Goal: Obtain resource: Obtain resource

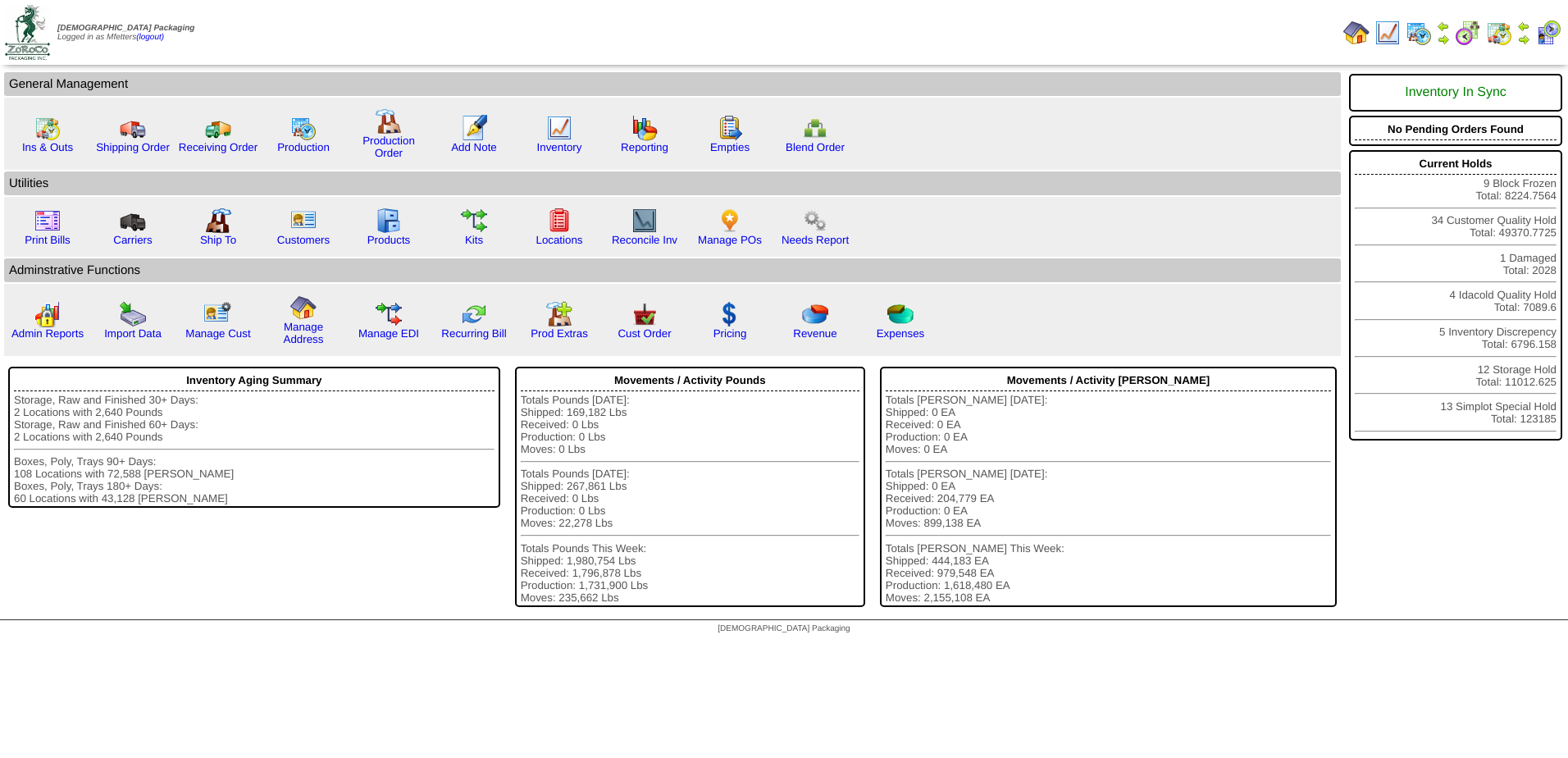
click at [1421, 31] on img at bounding box center [1418, 32] width 26 height 26
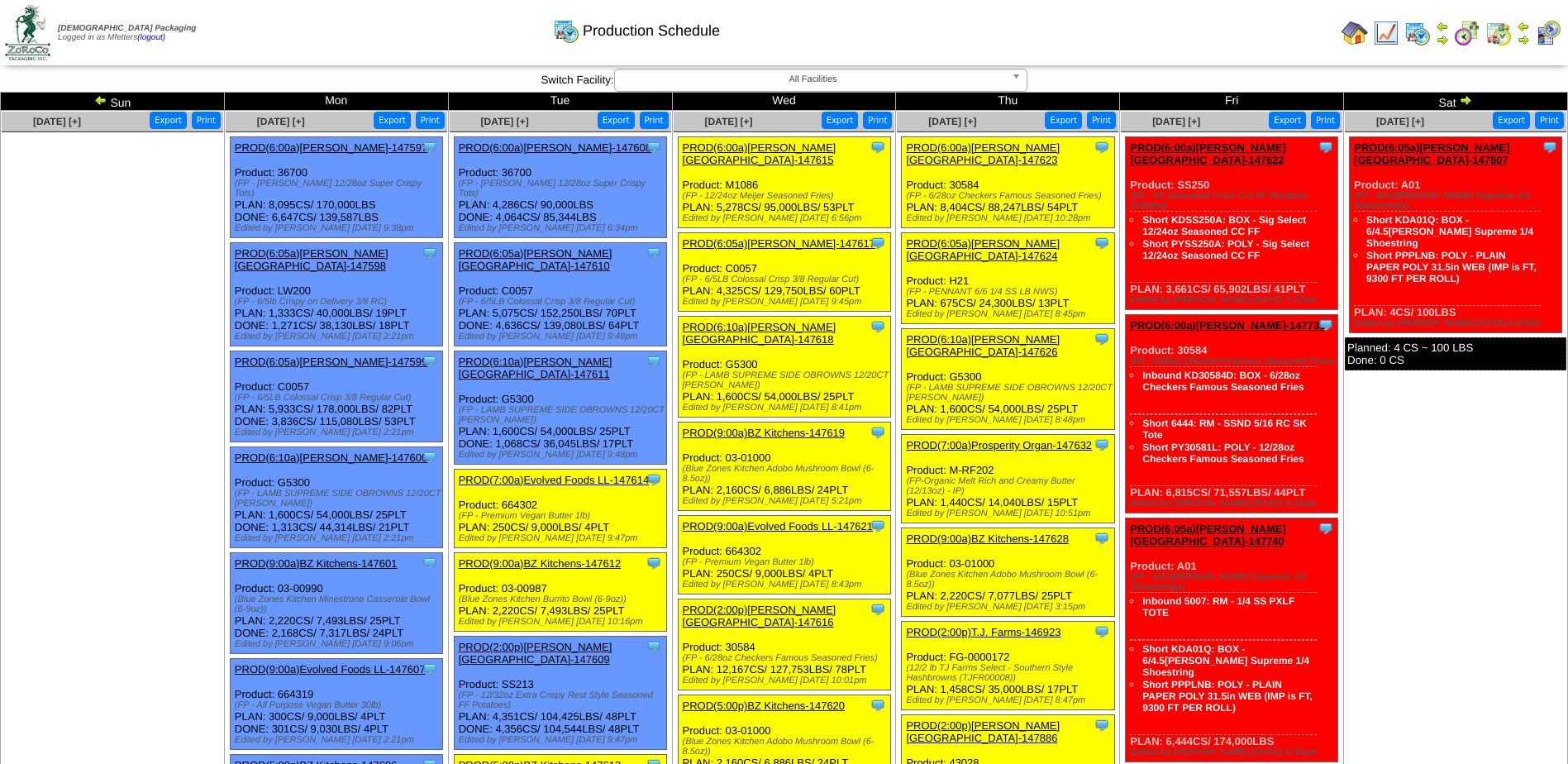
click at [100, 96] on img at bounding box center [100, 100] width 14 height 14
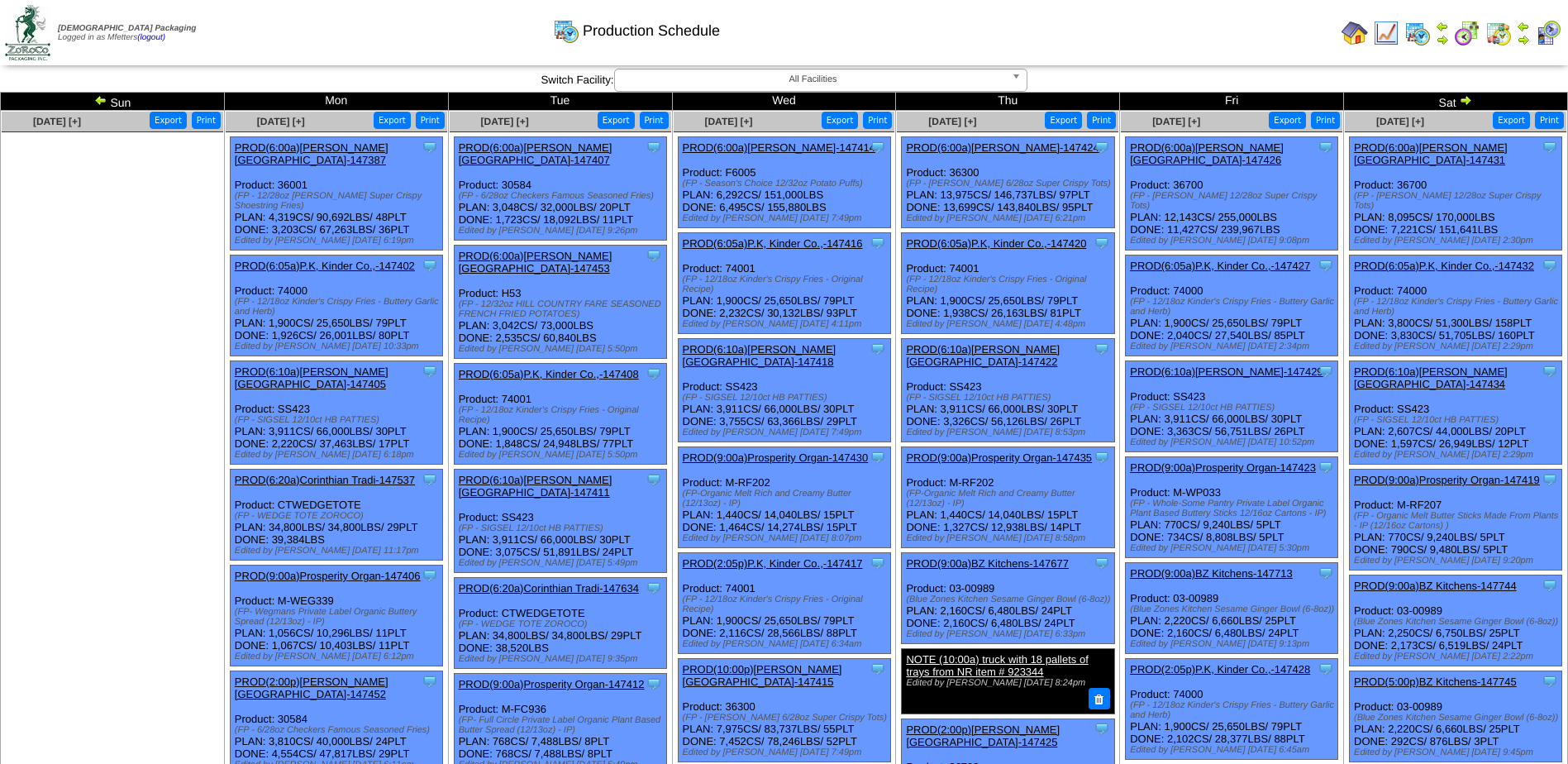
click at [101, 98] on img at bounding box center [100, 100] width 14 height 14
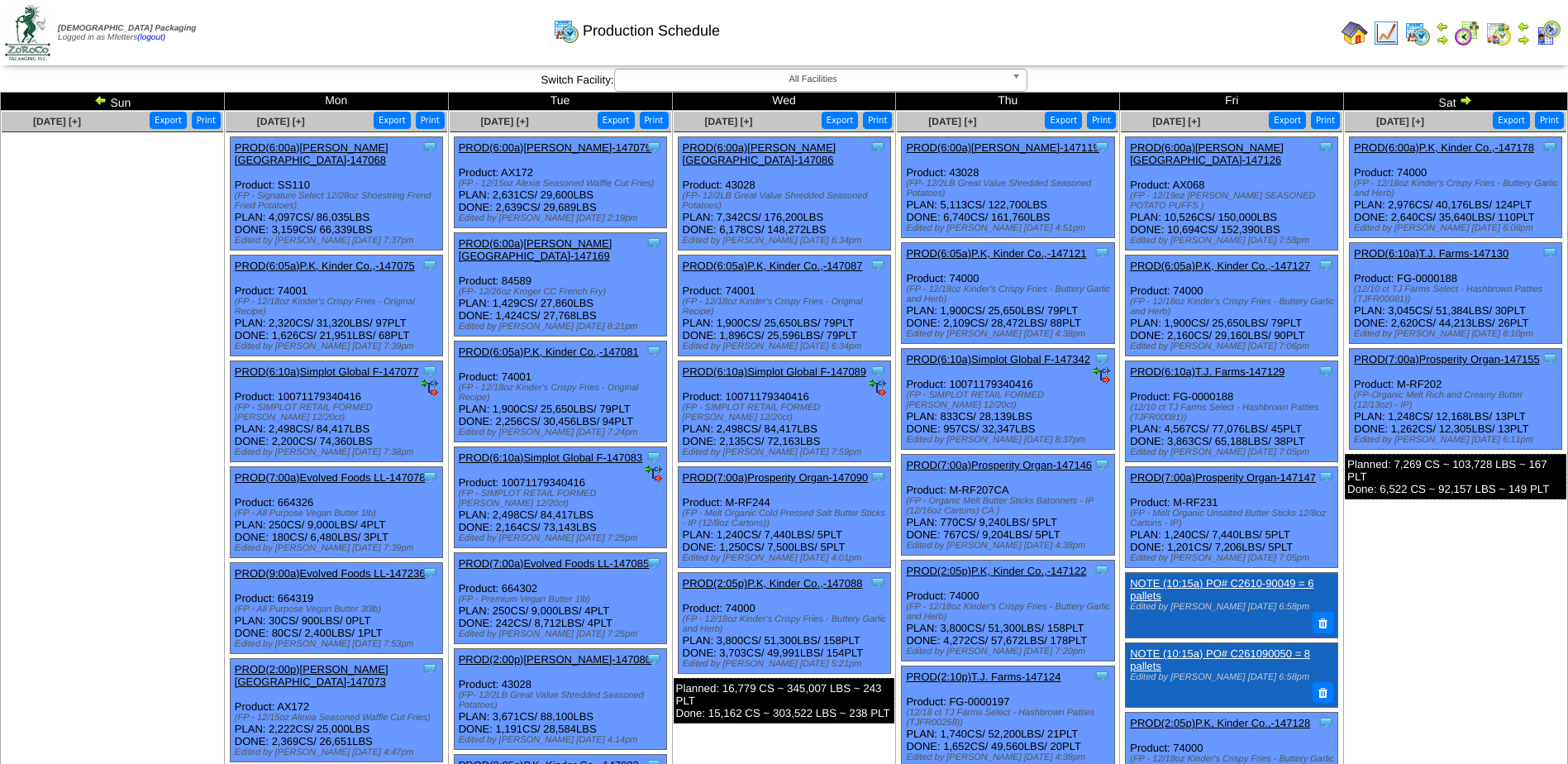
click at [1471, 96] on img at bounding box center [1465, 100] width 14 height 14
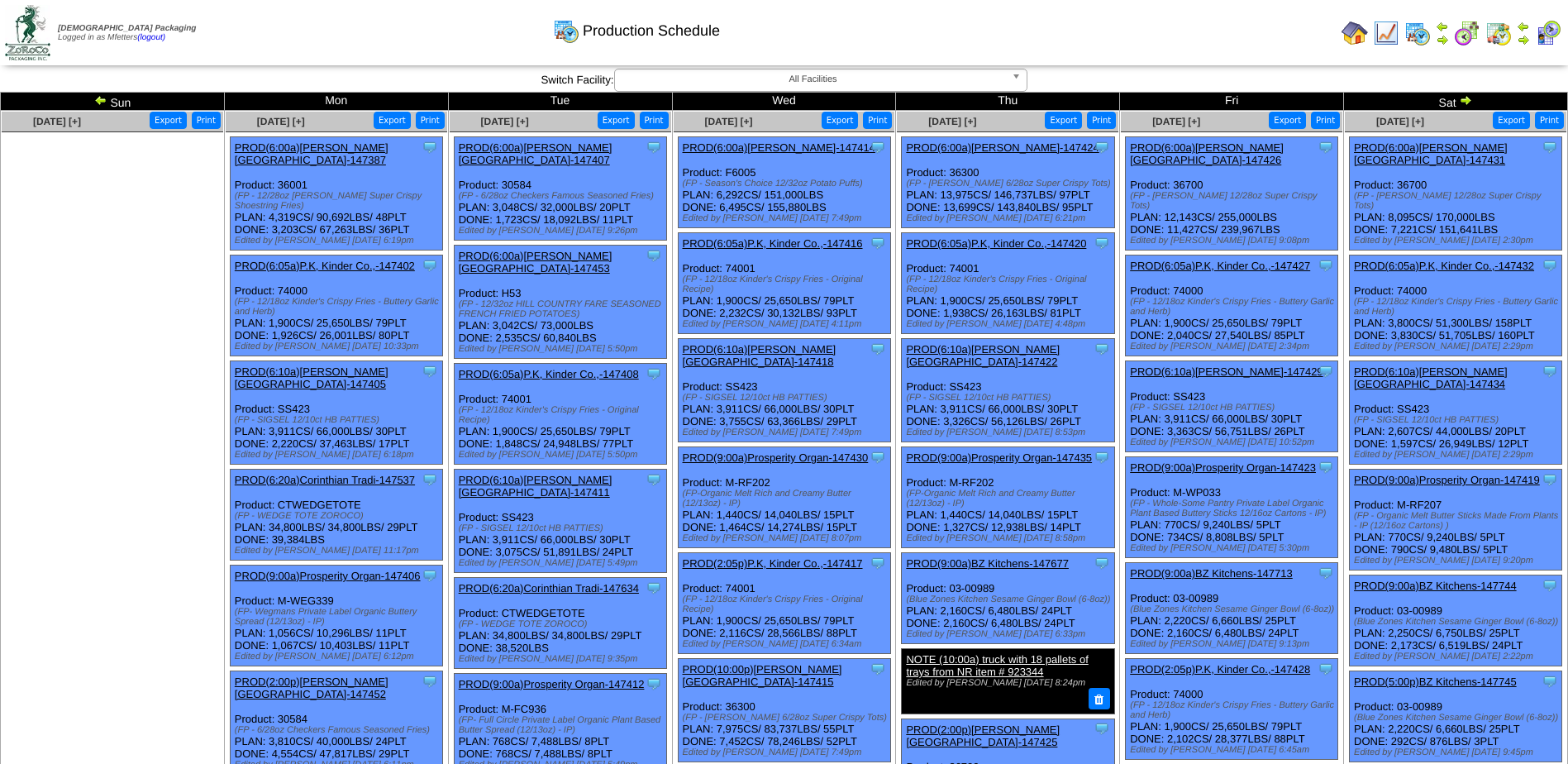
click at [1468, 101] on img at bounding box center [1465, 100] width 14 height 14
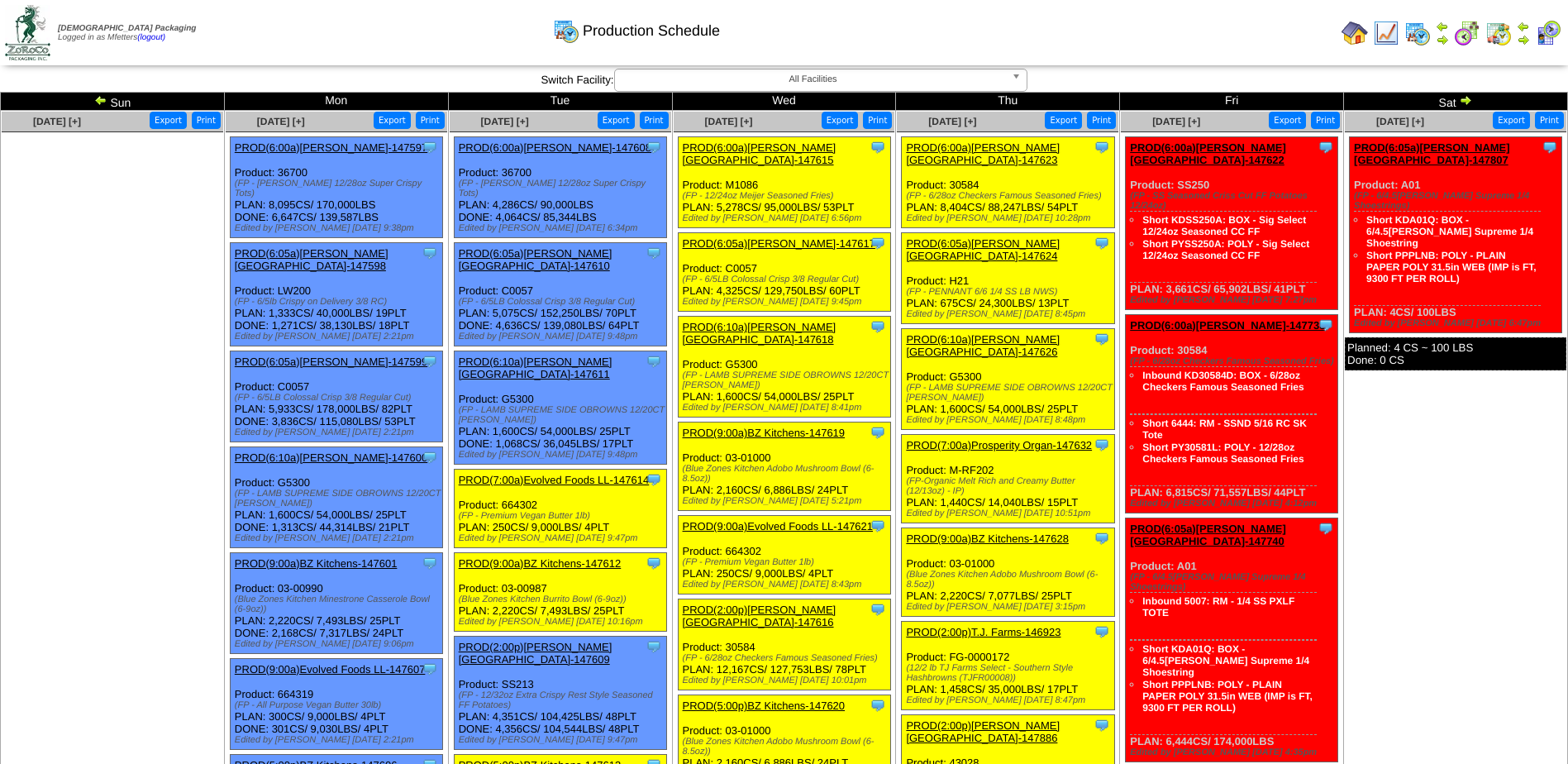
click at [101, 103] on img at bounding box center [100, 100] width 14 height 14
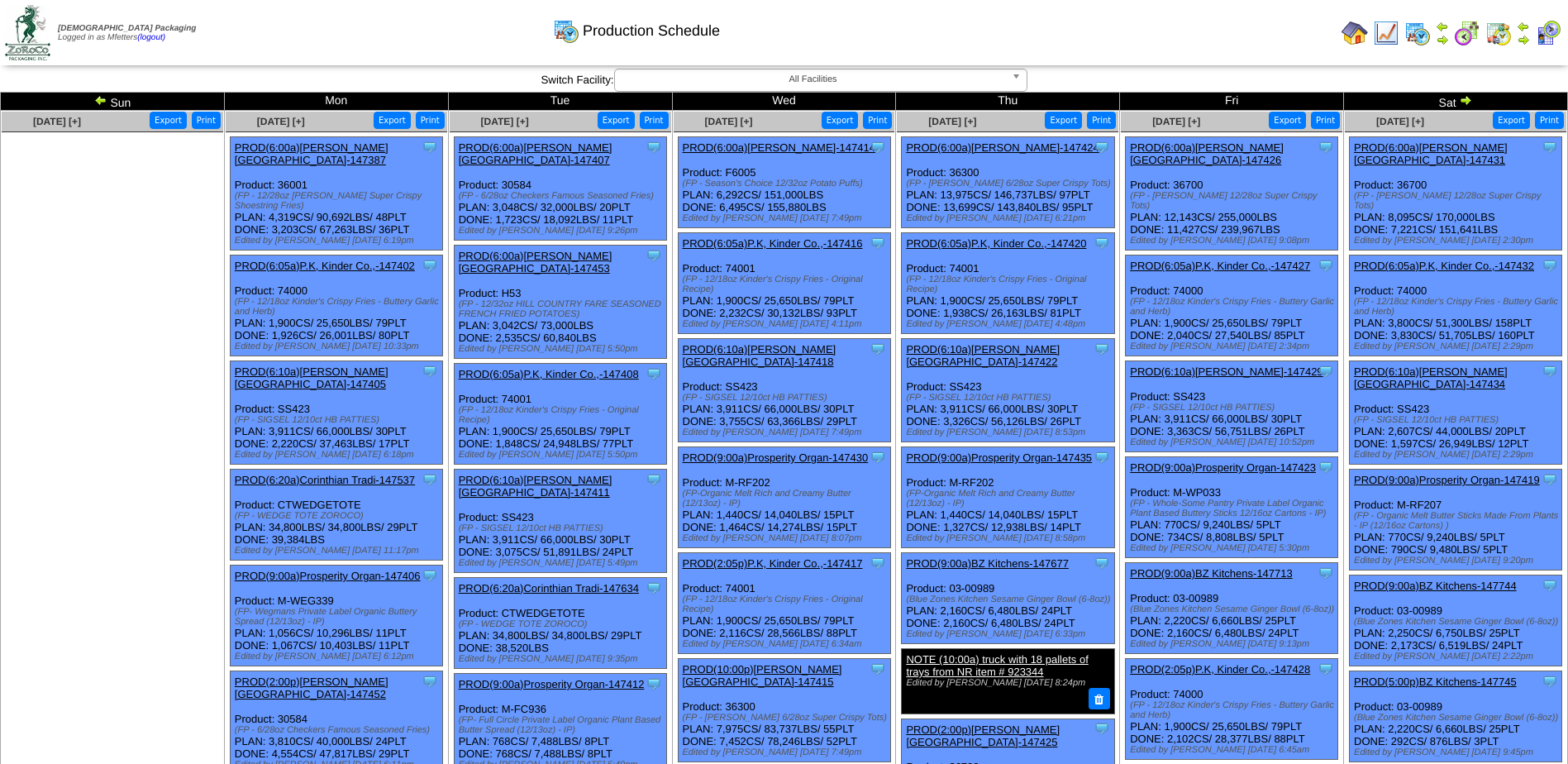
click at [98, 94] on td "Sun" at bounding box center [112, 101] width 224 height 18
click at [97, 98] on img at bounding box center [100, 100] width 14 height 14
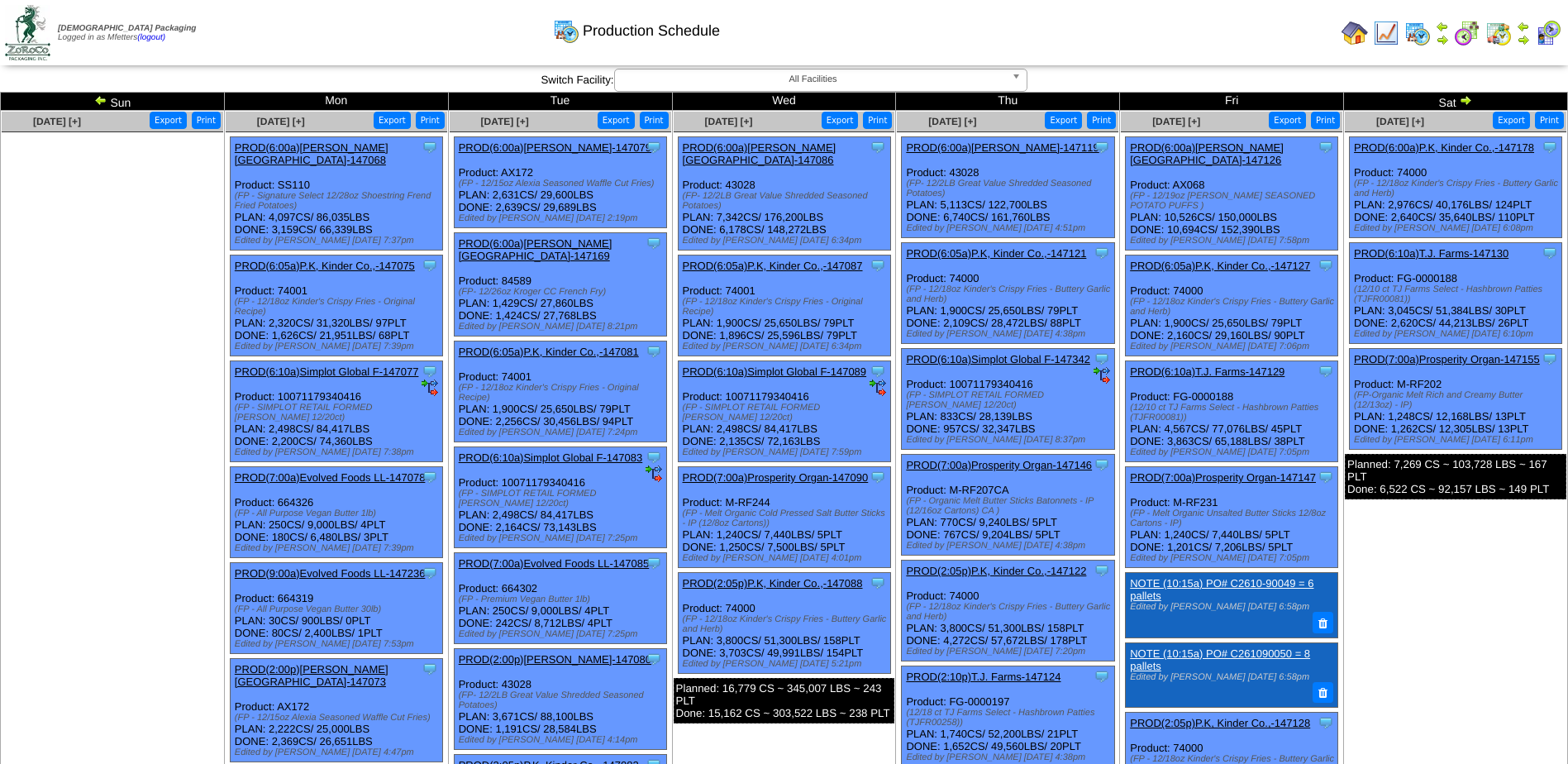
click at [786, 260] on link "PROD(6:05a)P.K, Kinder Co.,-147087" at bounding box center [772, 266] width 180 height 13
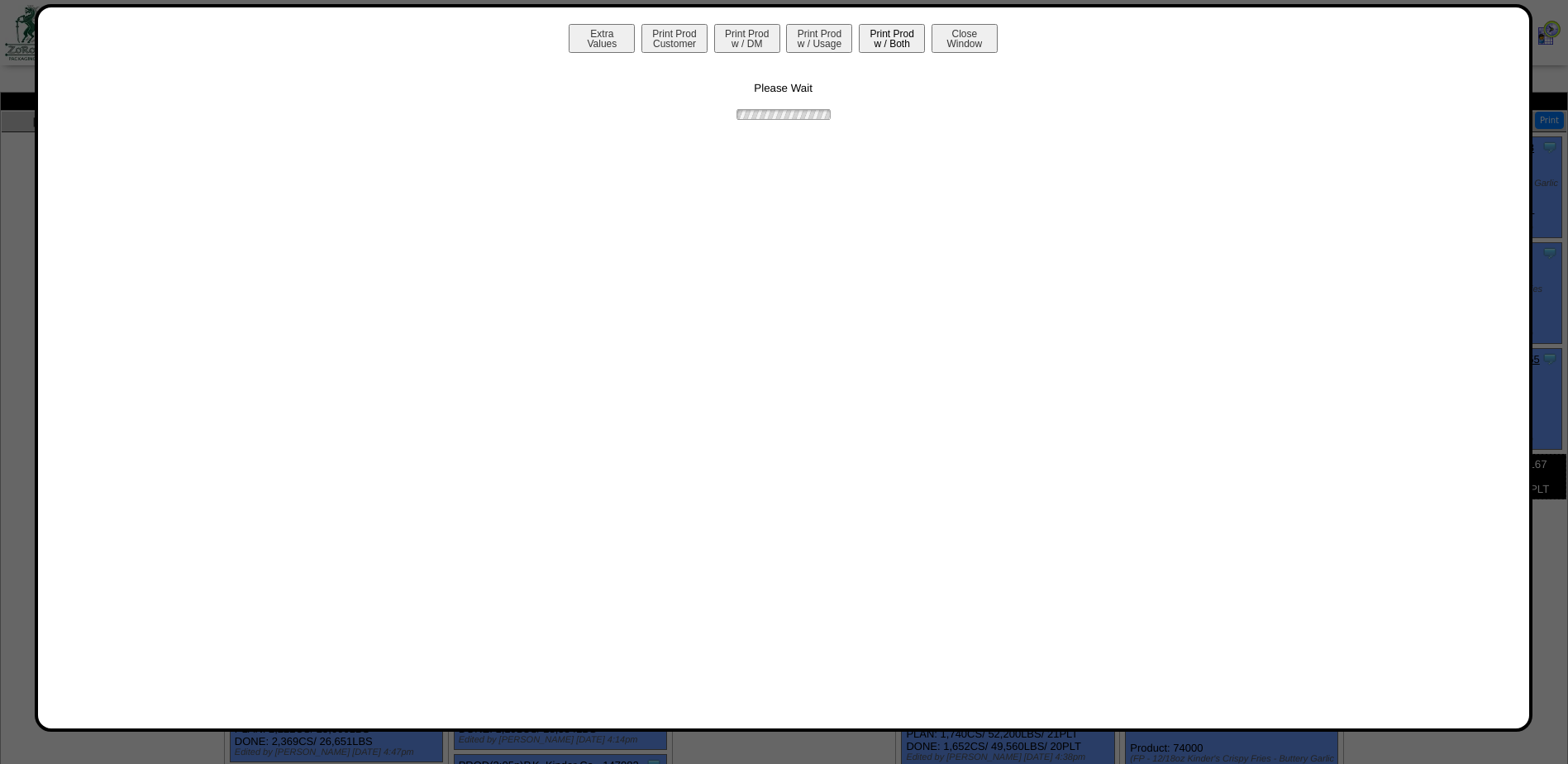
click at [913, 44] on button "Print Prod w / Both" at bounding box center [892, 38] width 66 height 29
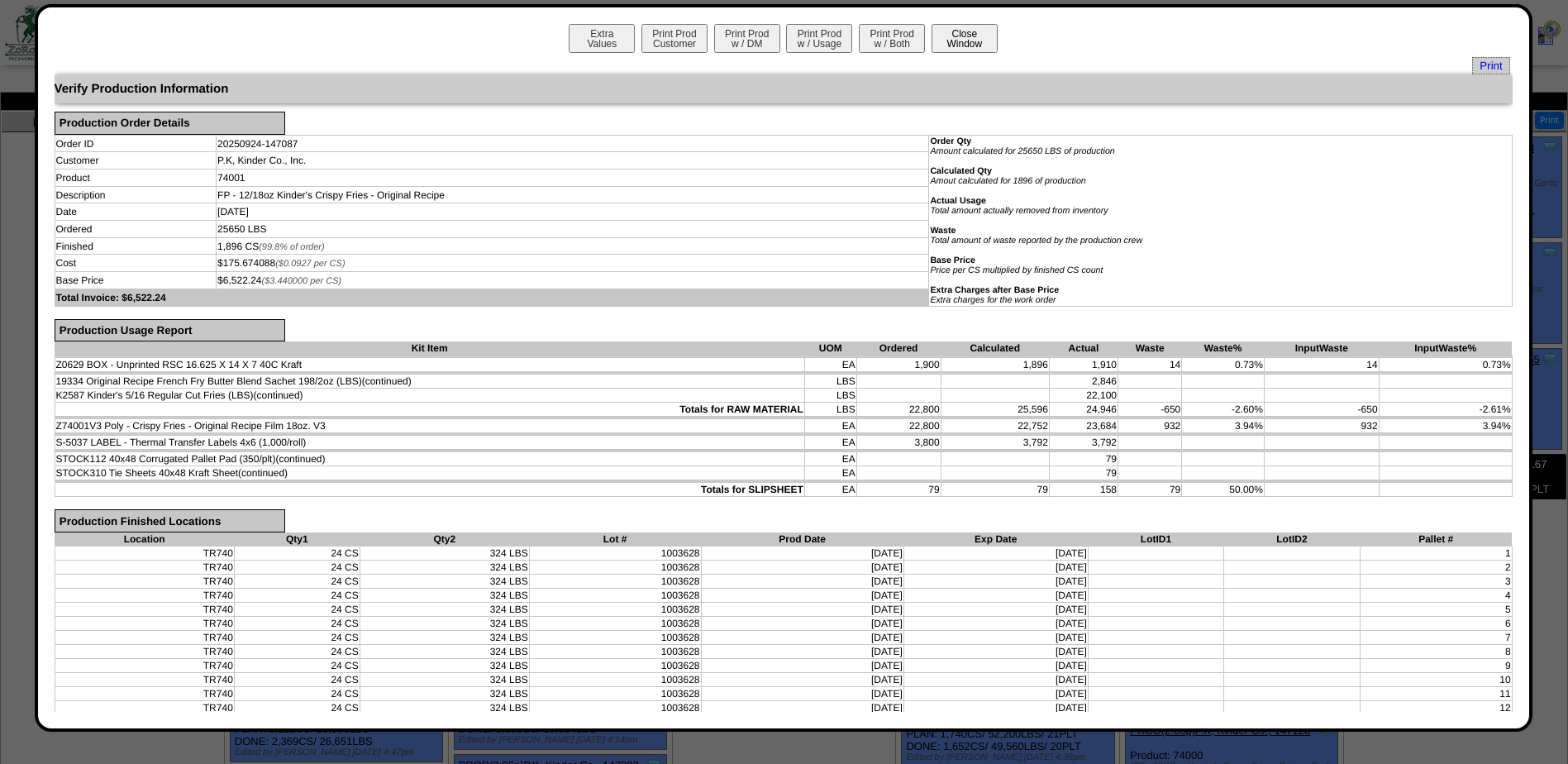
click at [961, 43] on button "Close Window" at bounding box center [964, 38] width 66 height 29
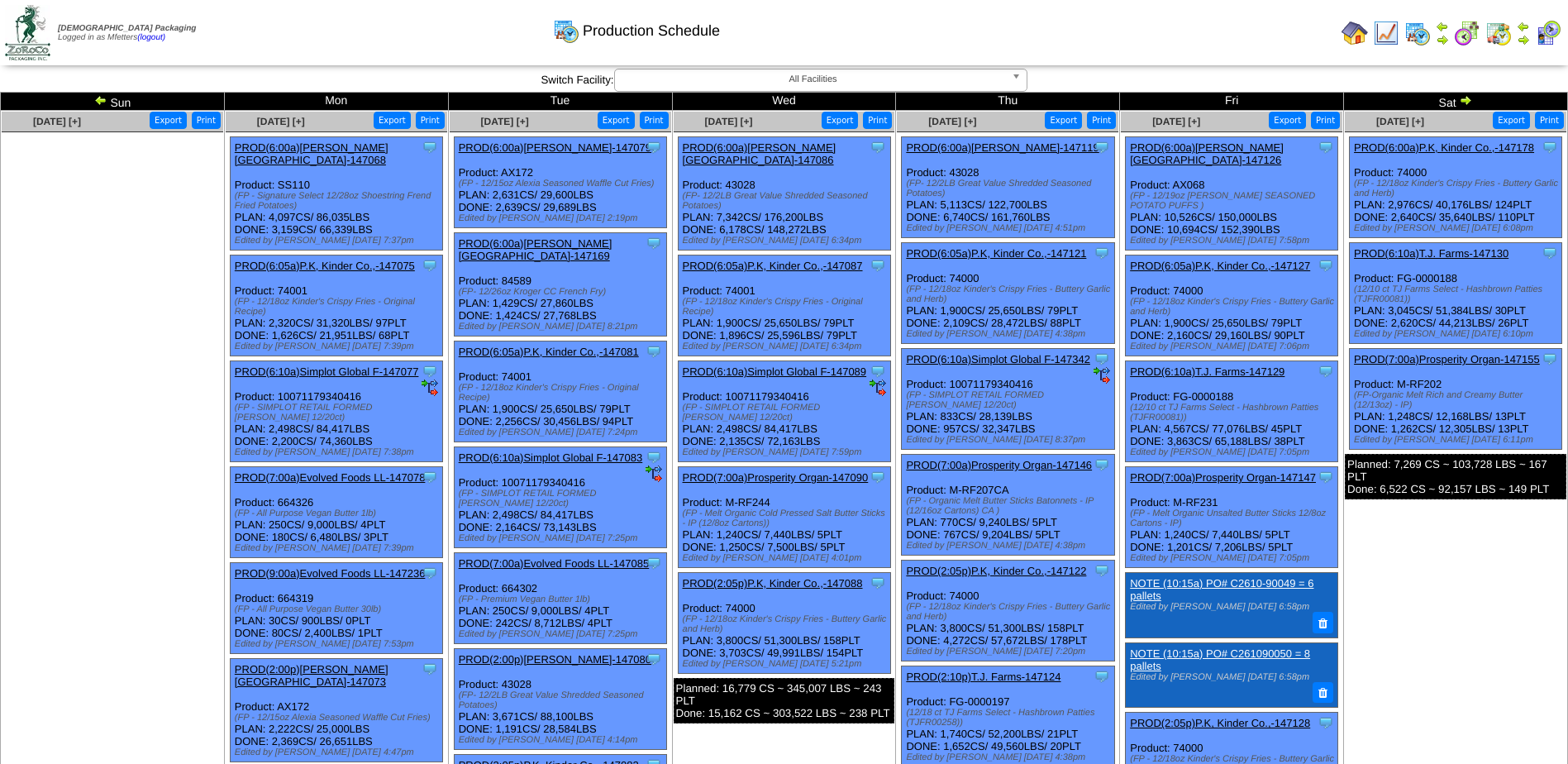
click at [765, 577] on link "PROD(2:05p)P.K, Kinder Co.,-147088" at bounding box center [772, 583] width 180 height 13
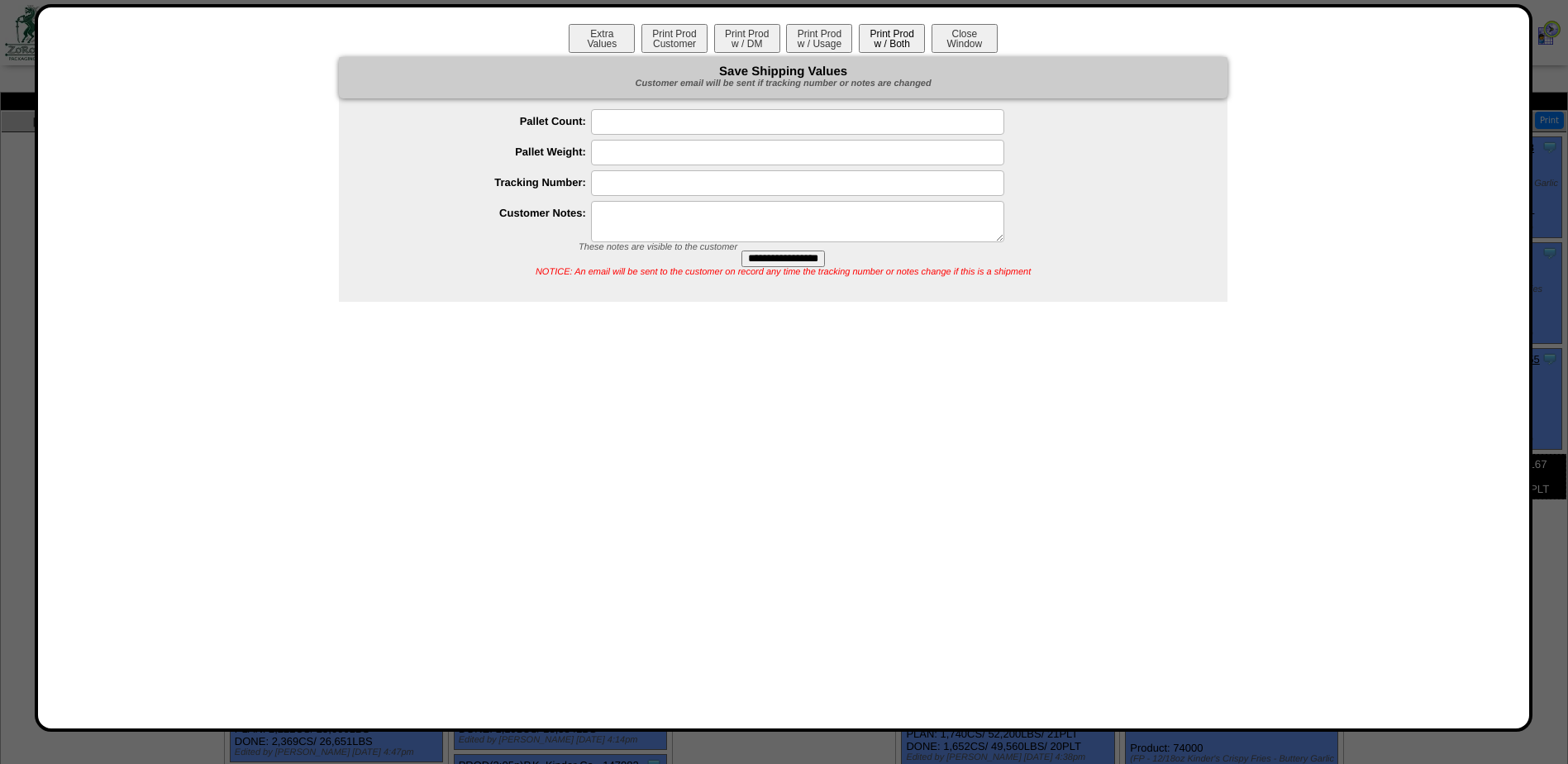
click at [898, 43] on button "Print Prod w / Both" at bounding box center [892, 38] width 66 height 29
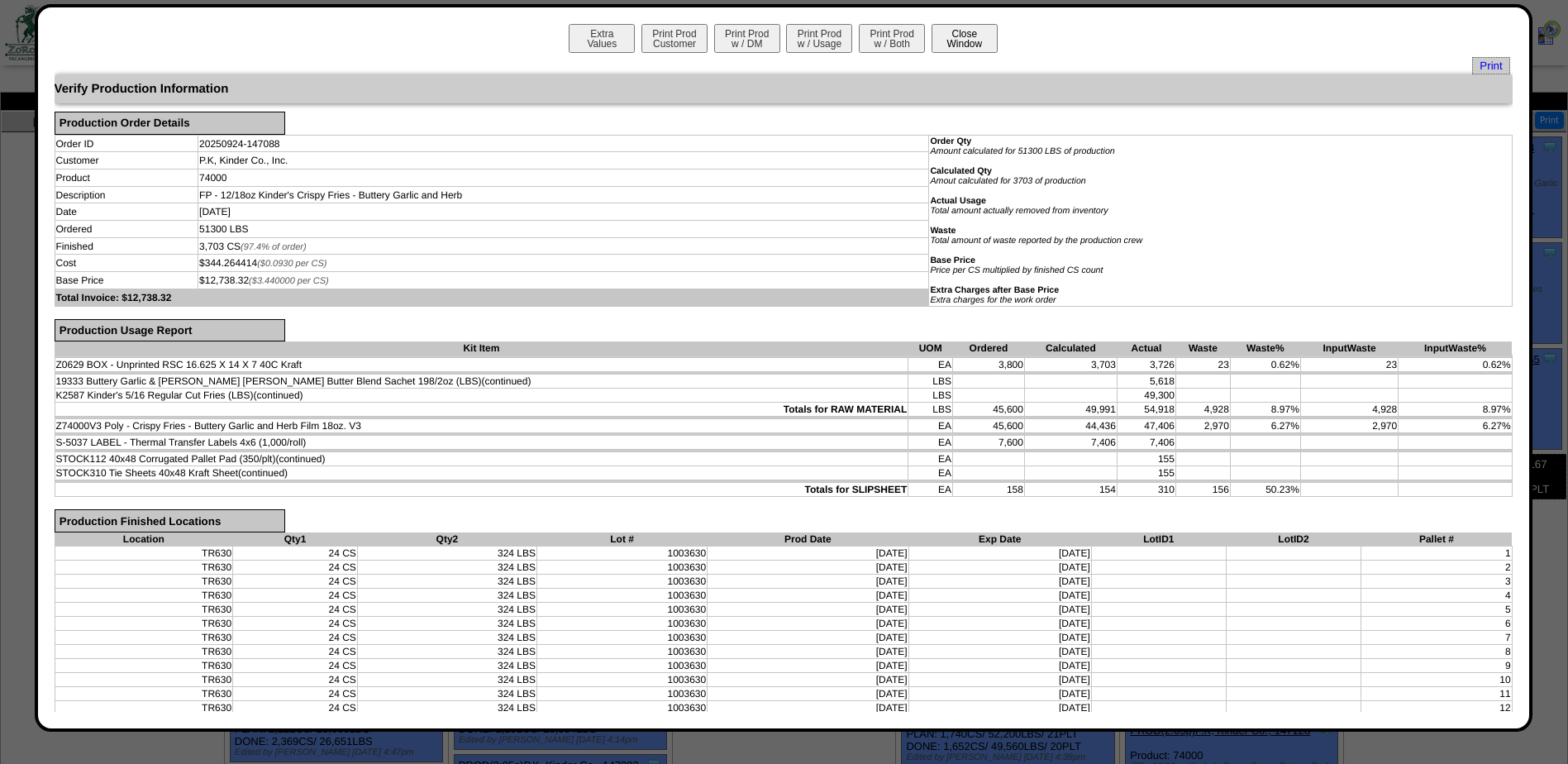
click at [966, 35] on button "Close Window" at bounding box center [964, 38] width 66 height 29
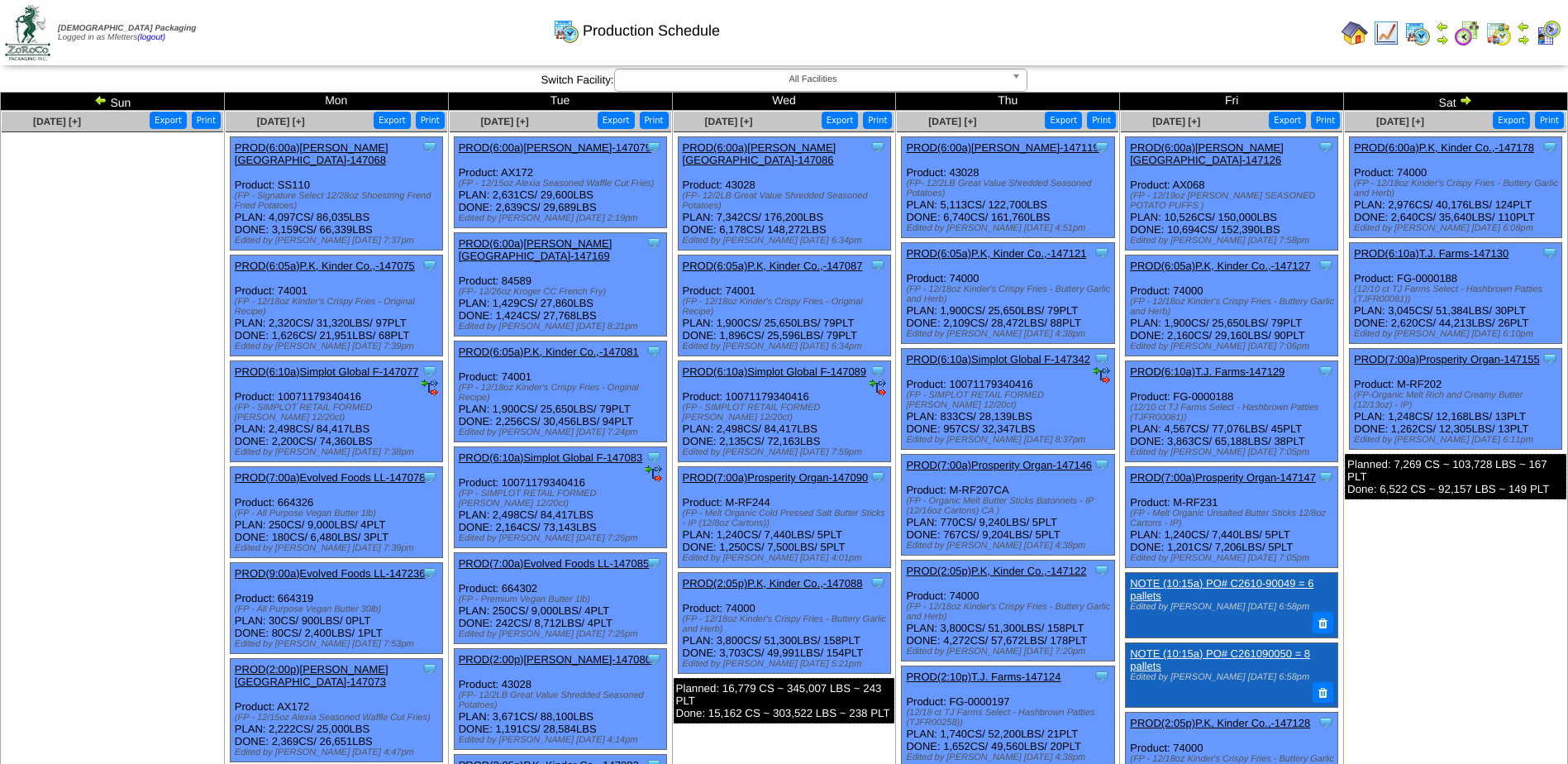
click at [1001, 249] on link "PROD(6:05a)P.K, Kinder Co.,-147121" at bounding box center [996, 253] width 180 height 13
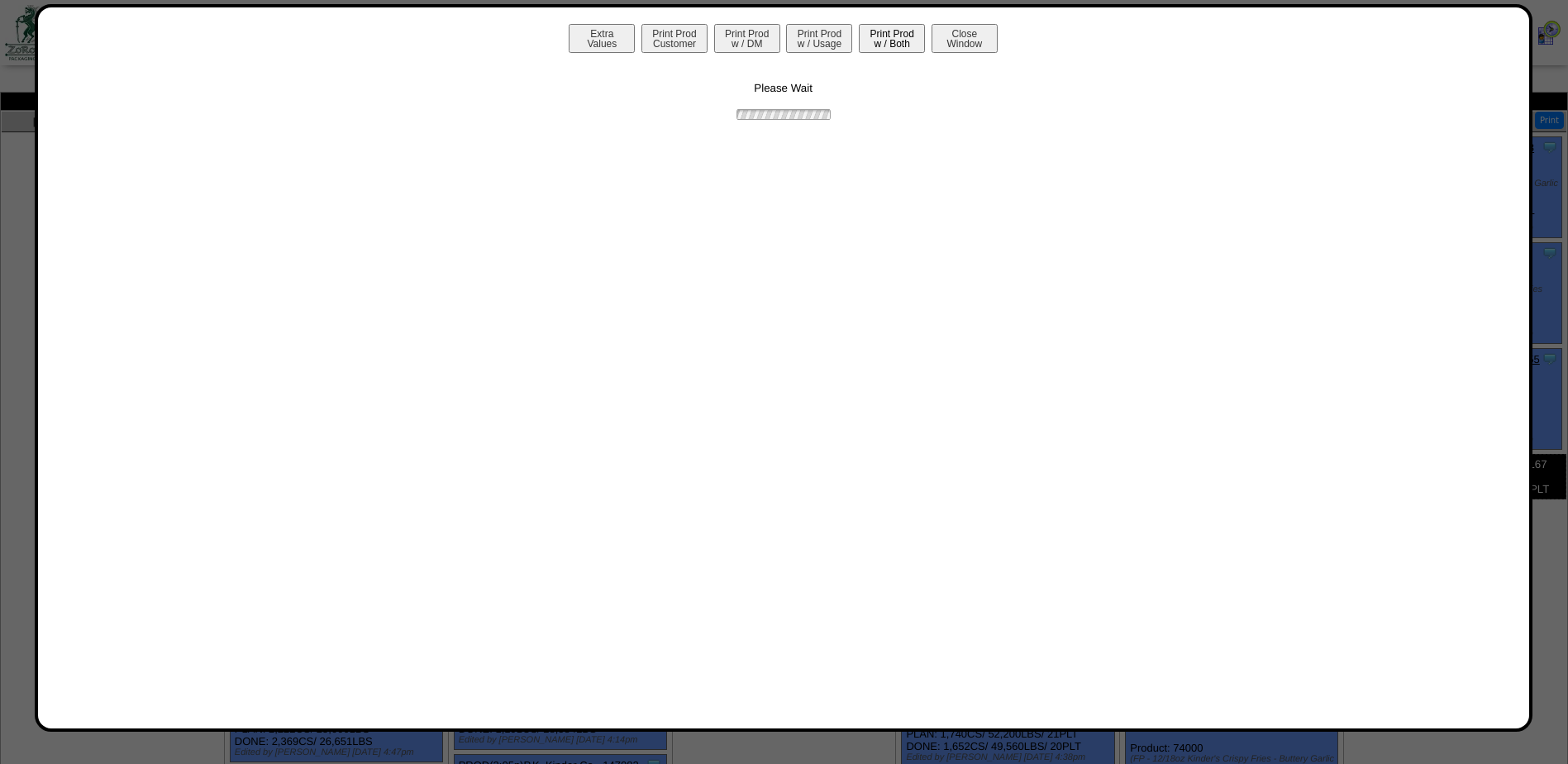
click at [900, 37] on button "Print Prod w / Both" at bounding box center [892, 38] width 66 height 29
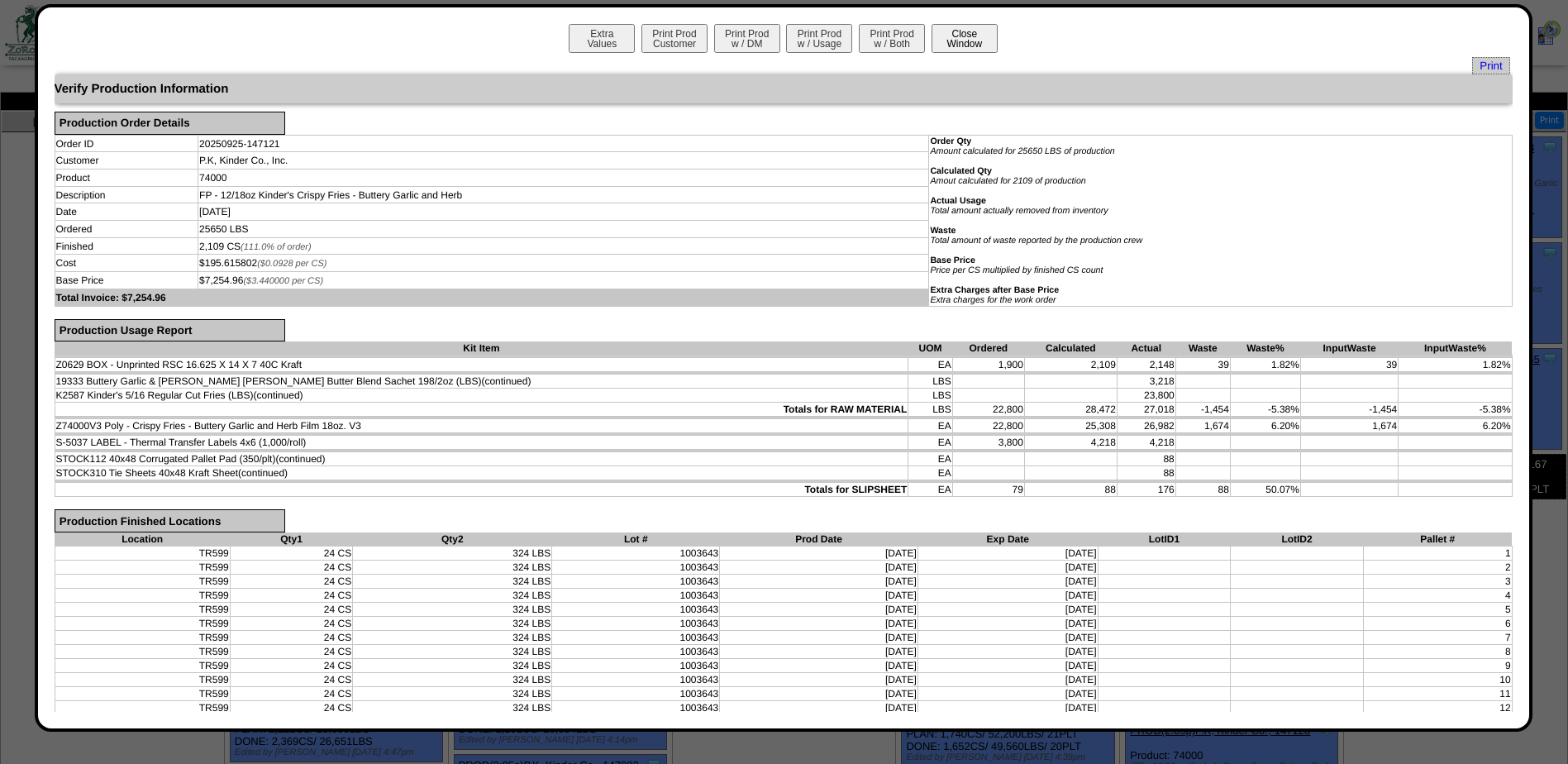
click at [951, 46] on button "Close Window" at bounding box center [964, 38] width 66 height 29
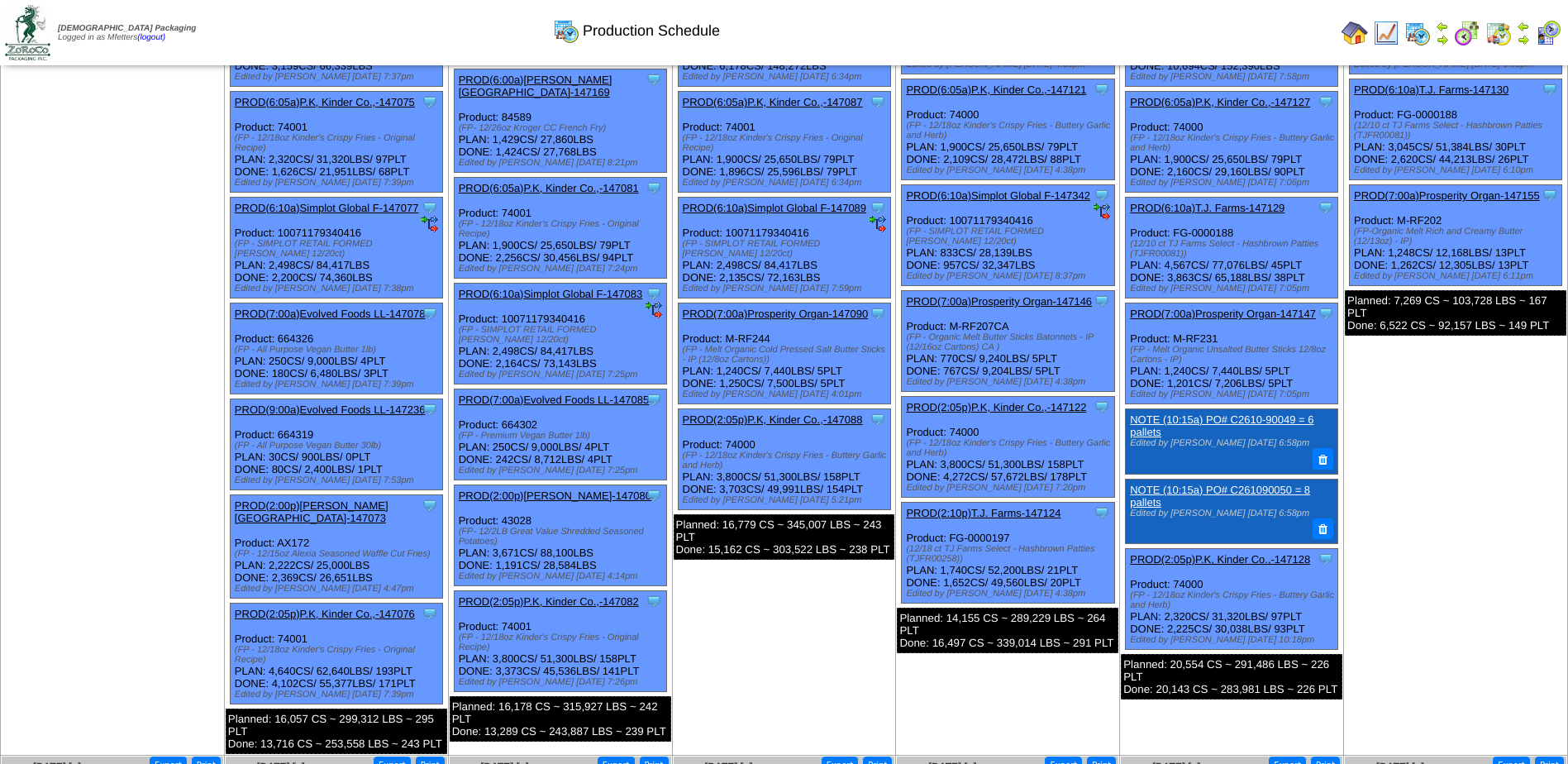
scroll to position [166, 0]
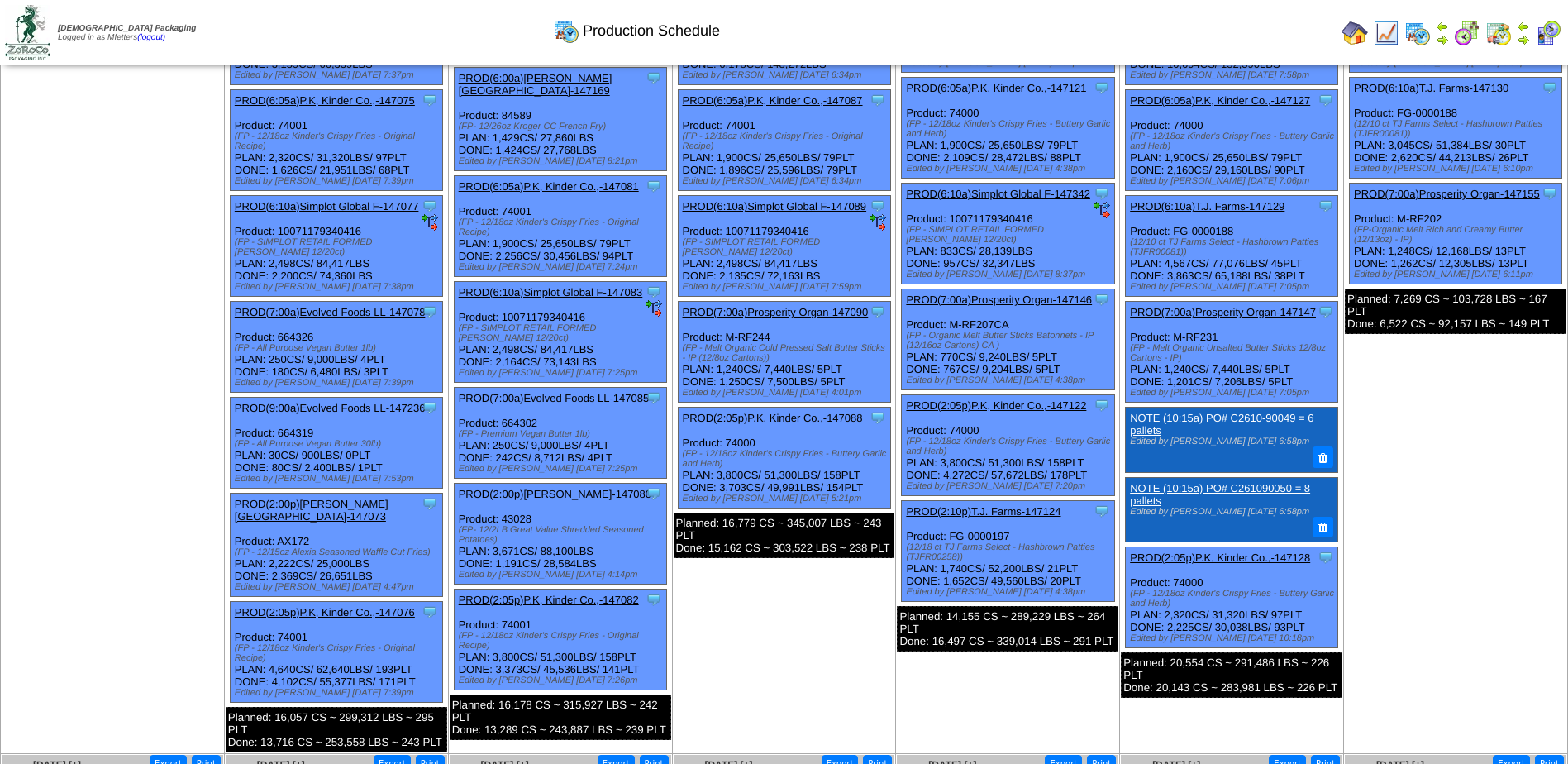
click at [1014, 409] on link "PROD(2:05p)P.K, Kinder Co.,-147122" at bounding box center [996, 406] width 180 height 13
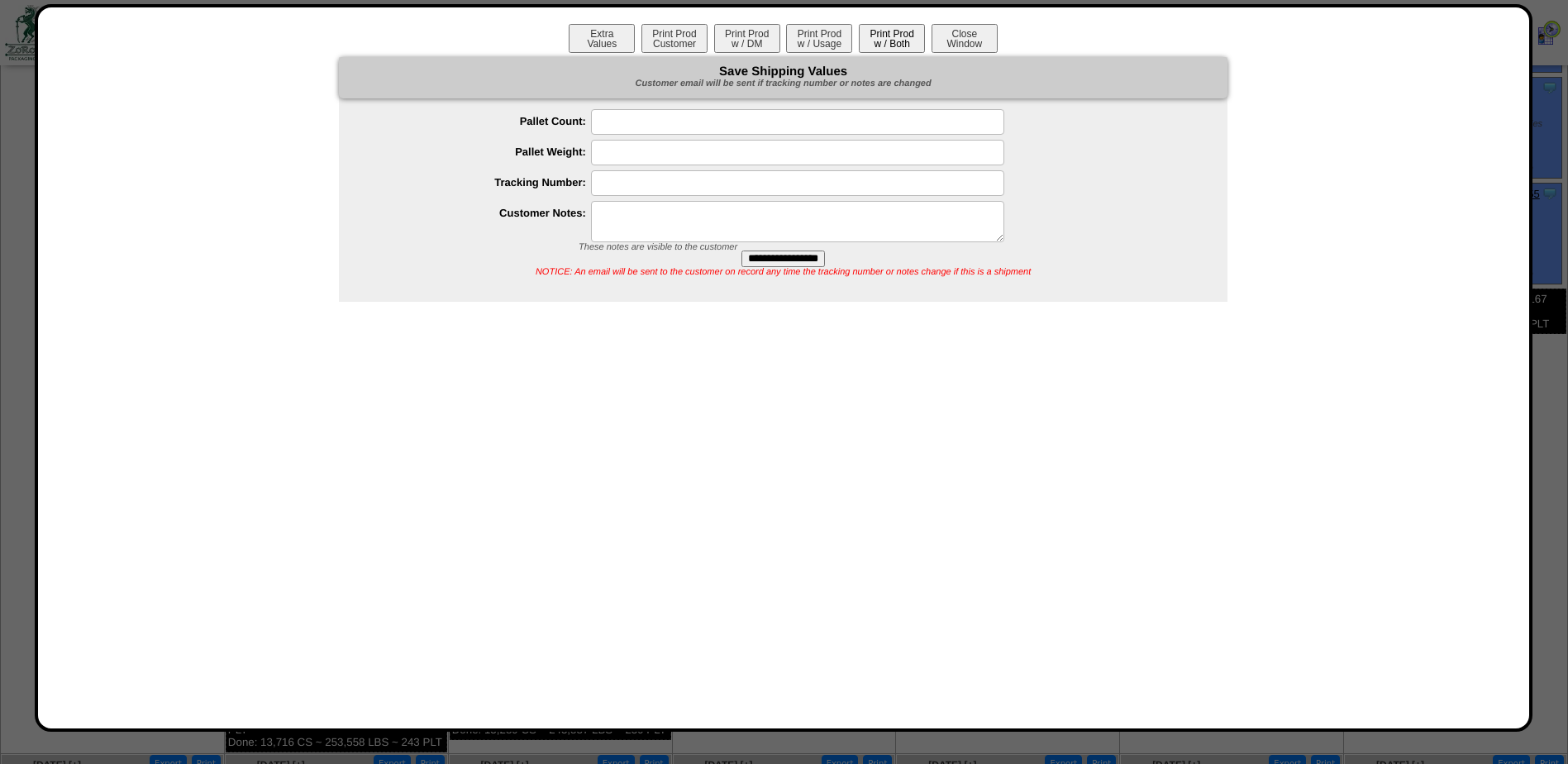
click at [908, 45] on button "Print Prod w / Both" at bounding box center [892, 38] width 66 height 29
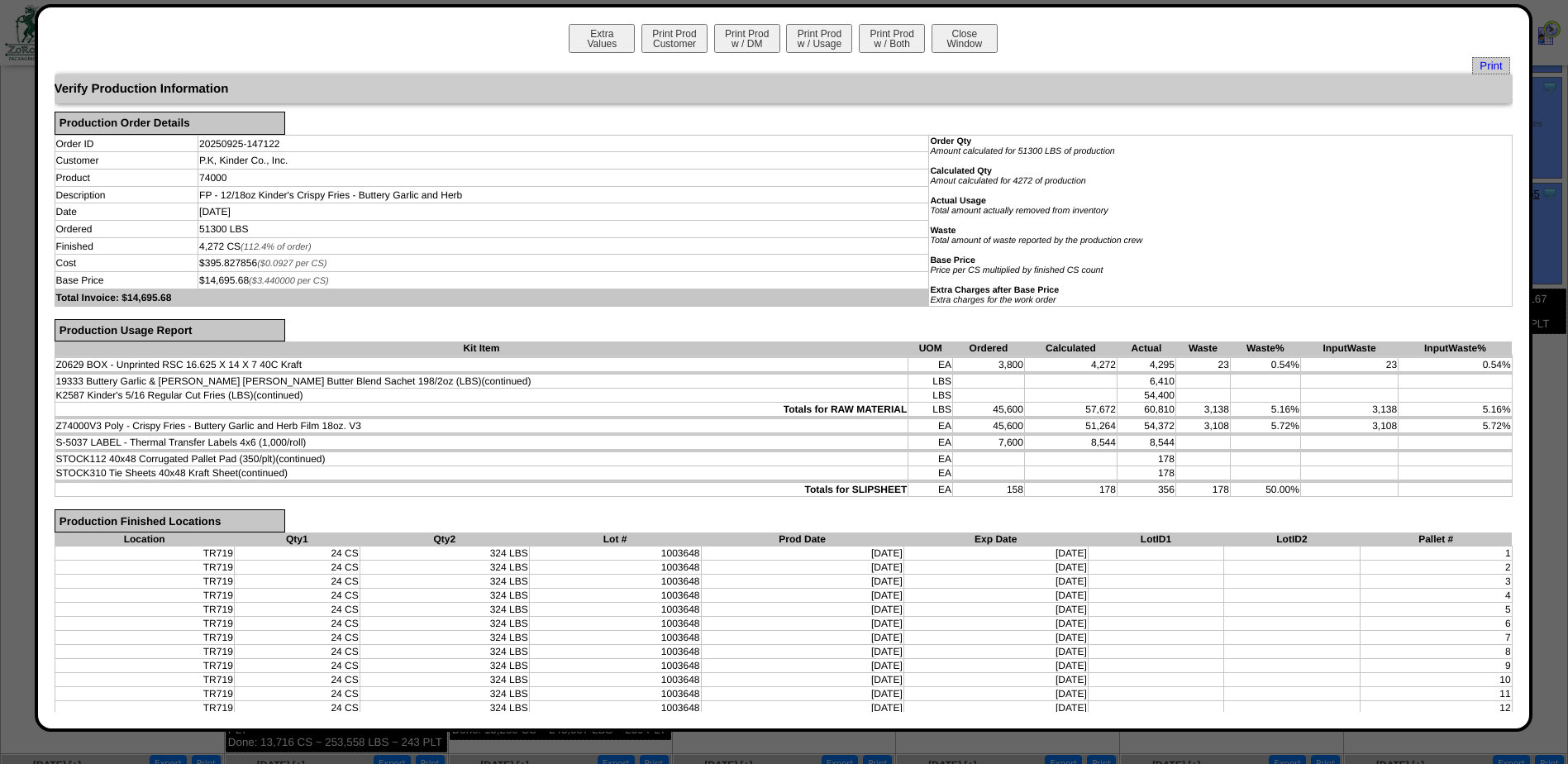
click at [993, 43] on div "Close Window" at bounding box center [964, 43] width 70 height 13
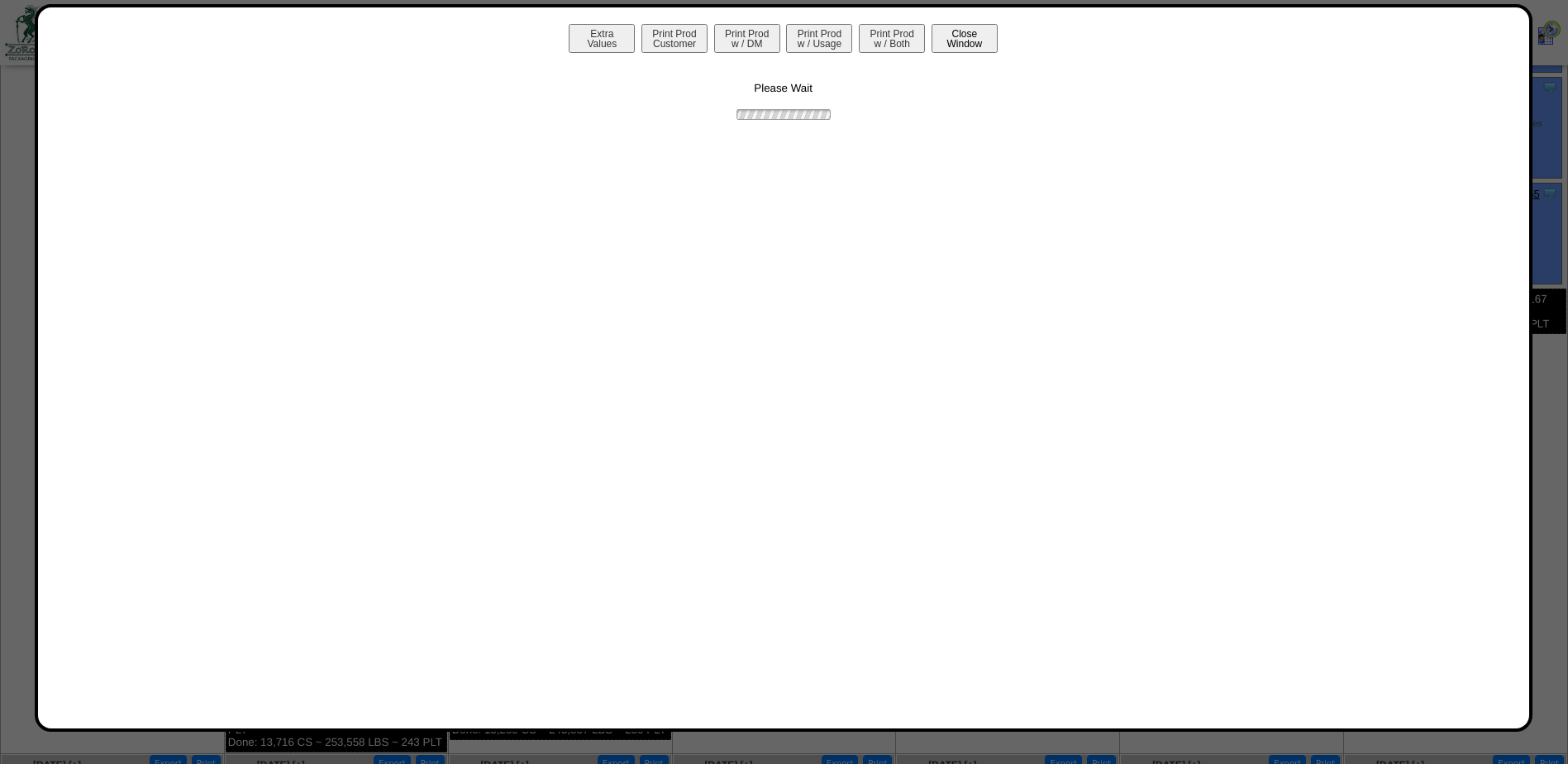
click at [970, 43] on button "Close Window" at bounding box center [964, 38] width 66 height 29
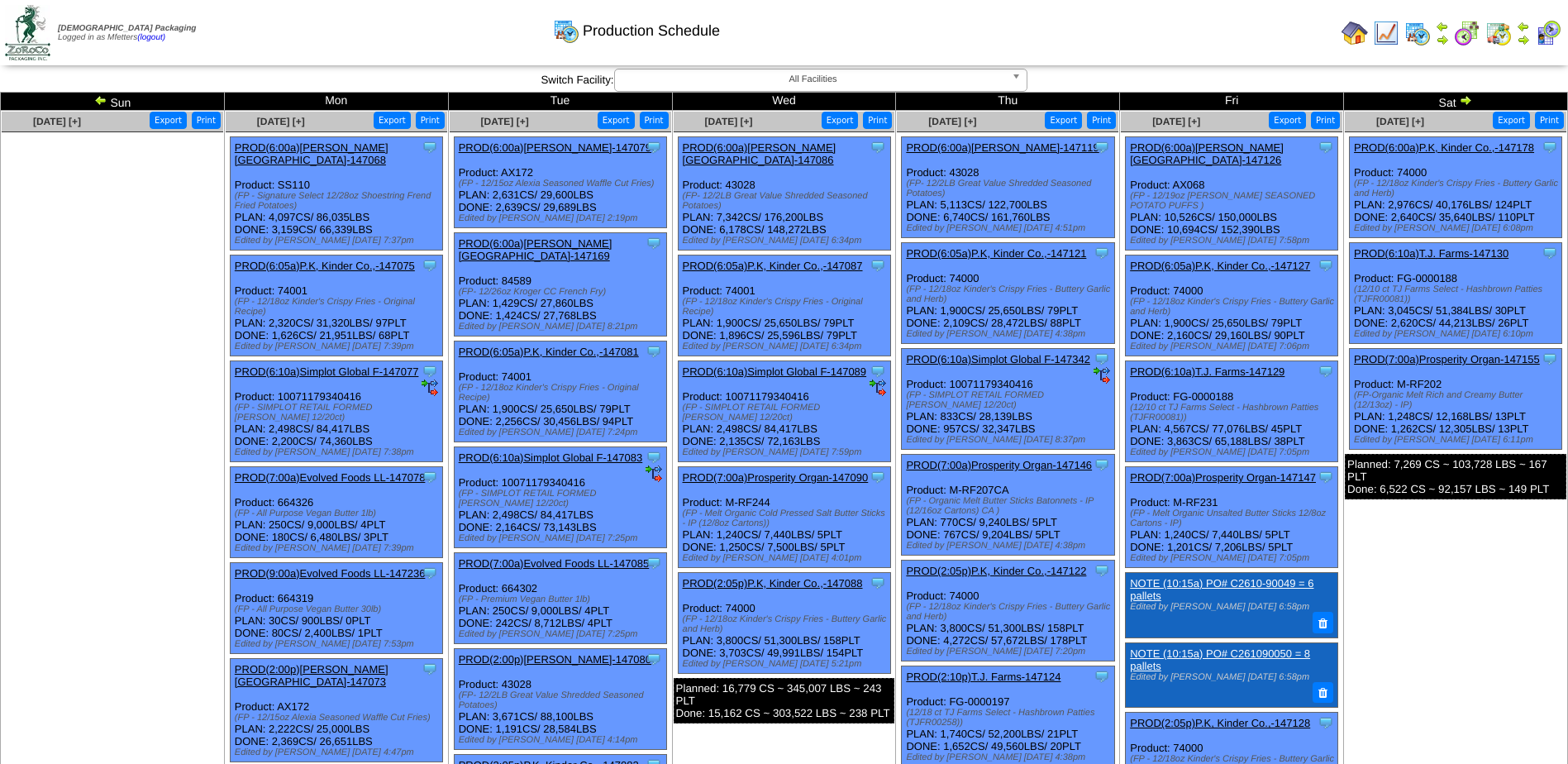
click at [1257, 260] on link "PROD(6:05a)P.K, Kinder Co.,-147127" at bounding box center [1219, 266] width 180 height 13
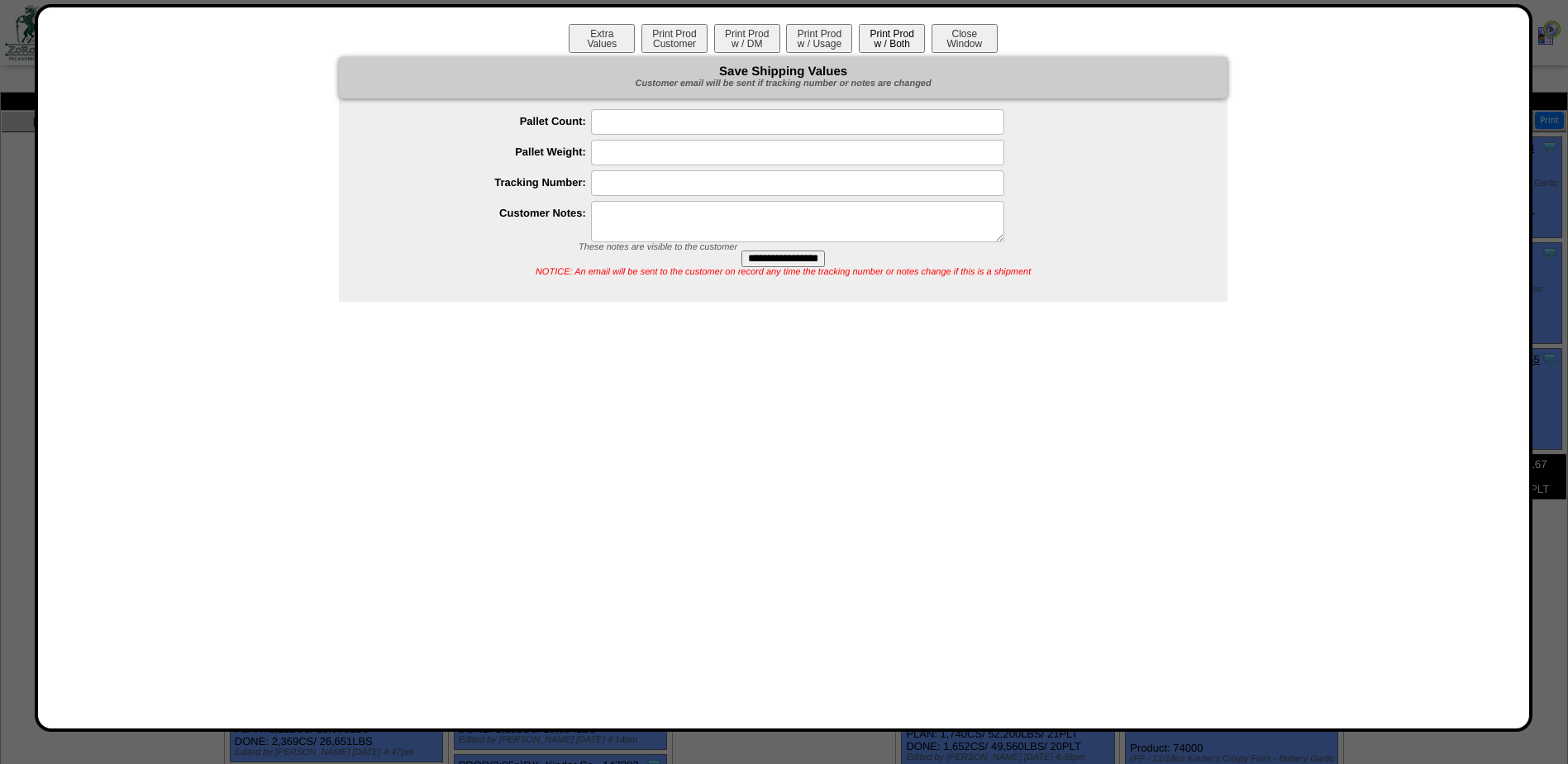
click at [878, 43] on button "Print Prod w / Both" at bounding box center [892, 38] width 66 height 29
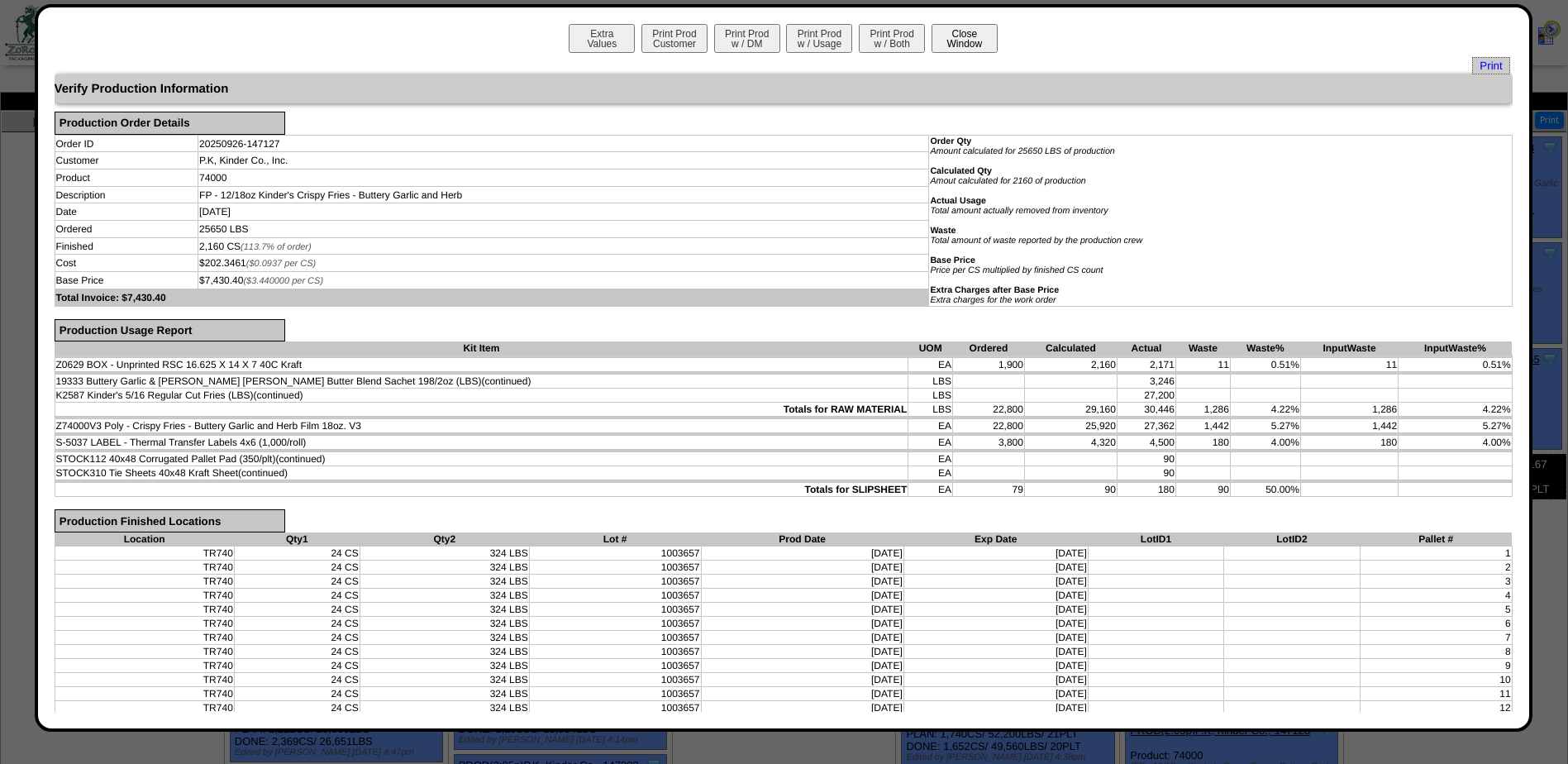
click at [956, 34] on button "Close Window" at bounding box center [964, 38] width 66 height 29
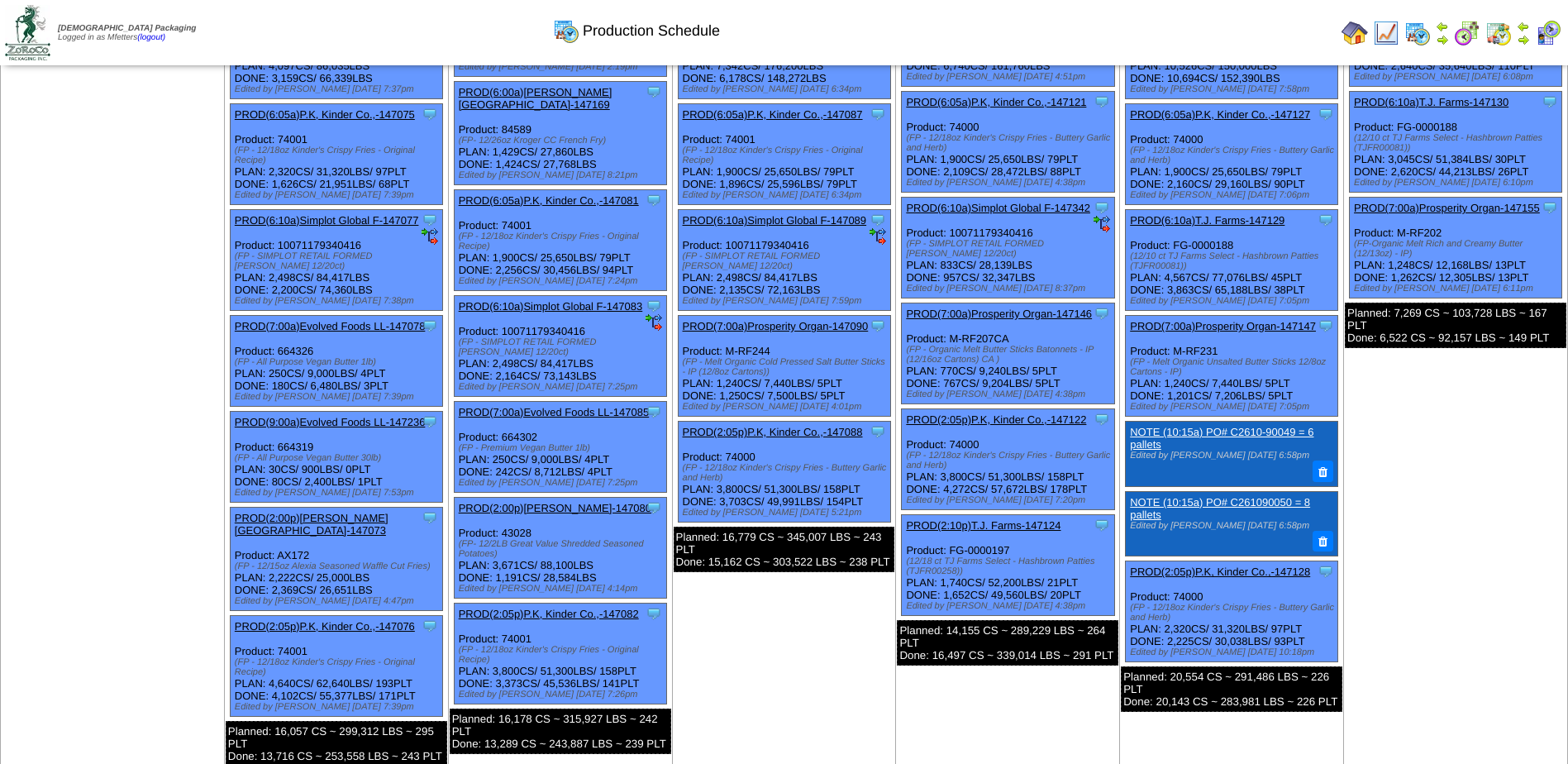
scroll to position [166, 0]
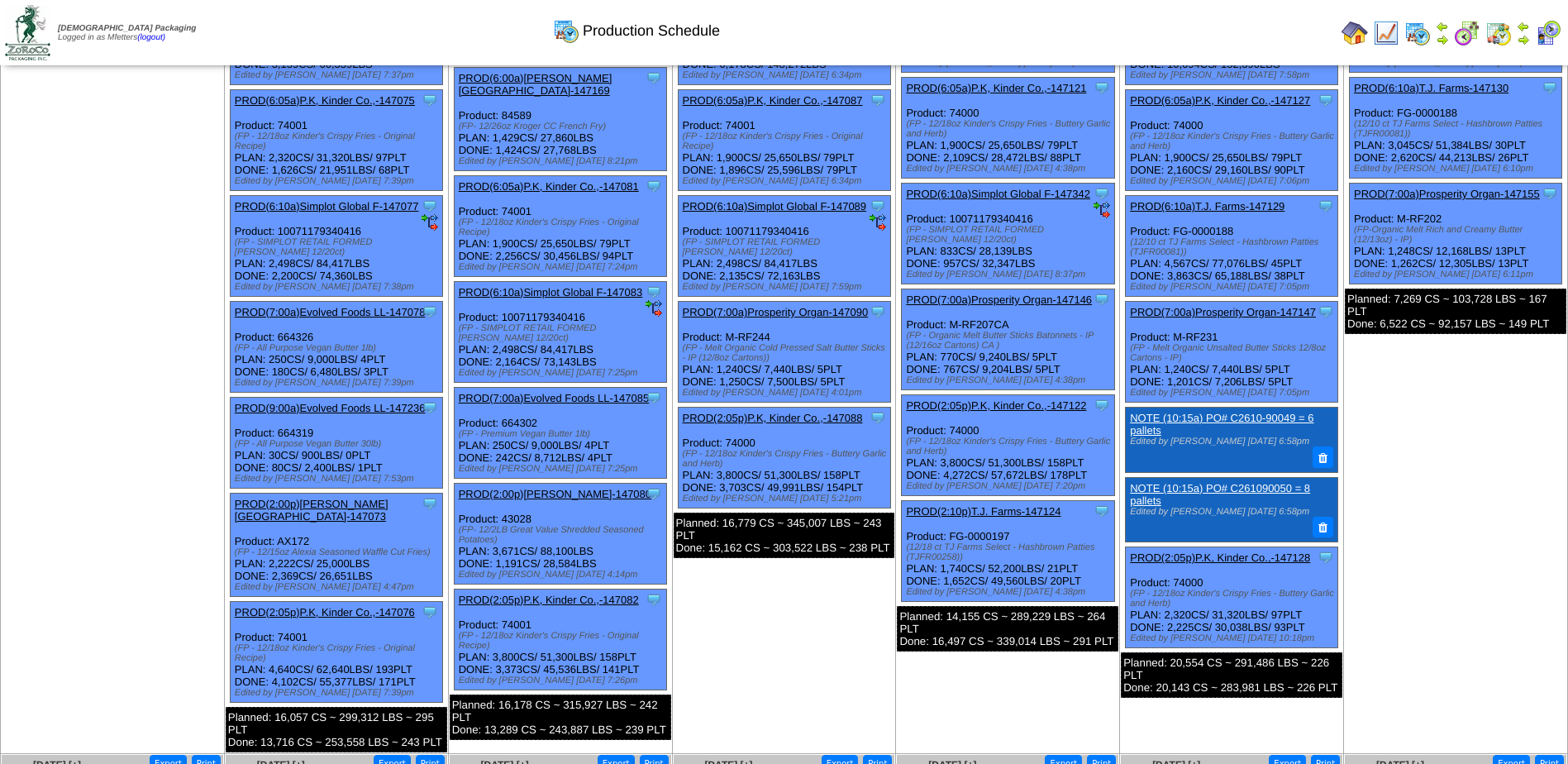
click at [1243, 551] on link "PROD(2:05p)P.K, Kinder Co.,-147128" at bounding box center [1219, 558] width 180 height 13
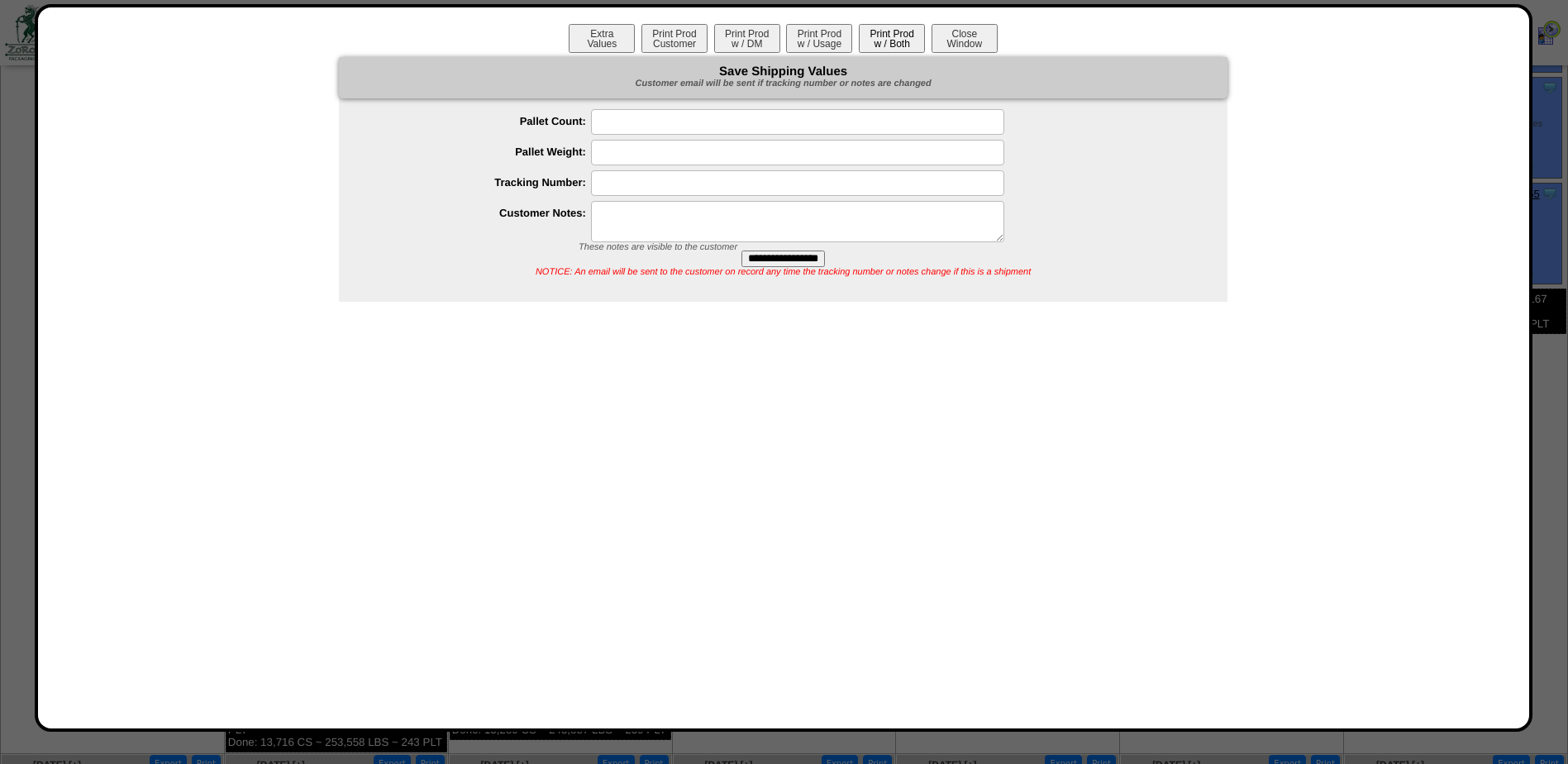
click at [875, 39] on button "Print Prod w / Both" at bounding box center [892, 38] width 66 height 29
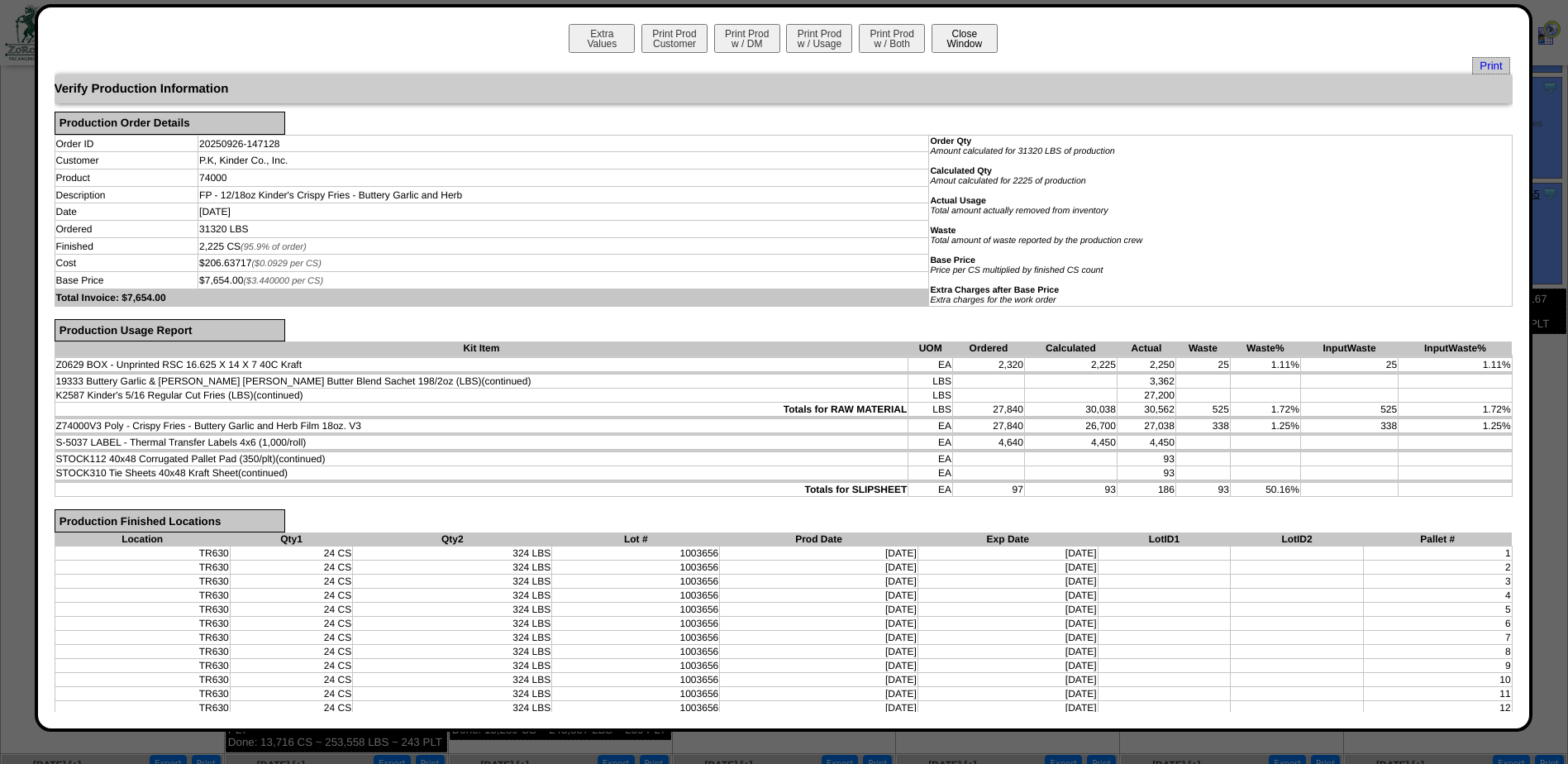
click at [971, 33] on button "Close Window" at bounding box center [964, 38] width 66 height 29
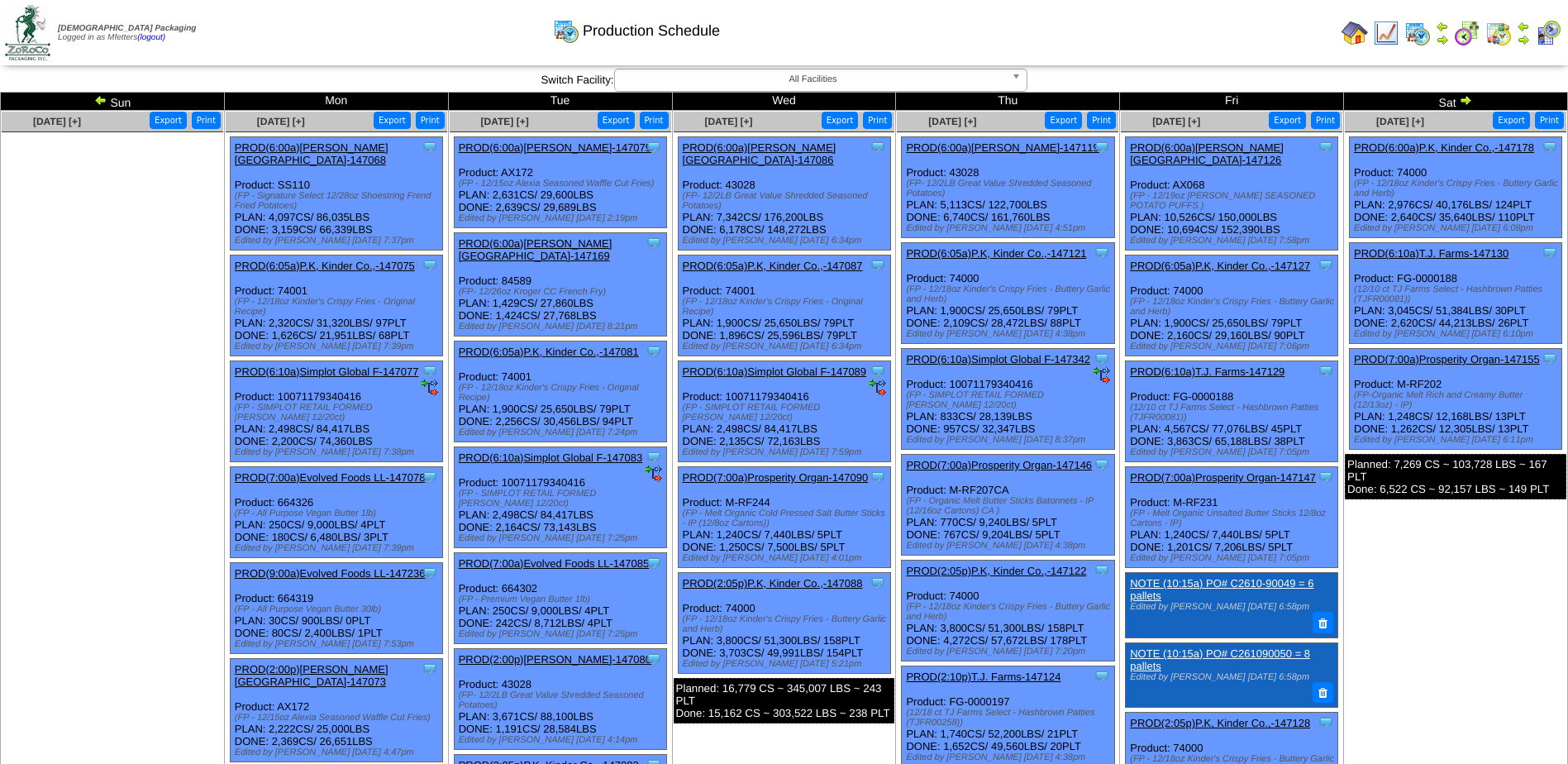
click at [1474, 151] on link "PROD(6:00a)P.K, Kinder Co.,-147178" at bounding box center [1444, 148] width 180 height 13
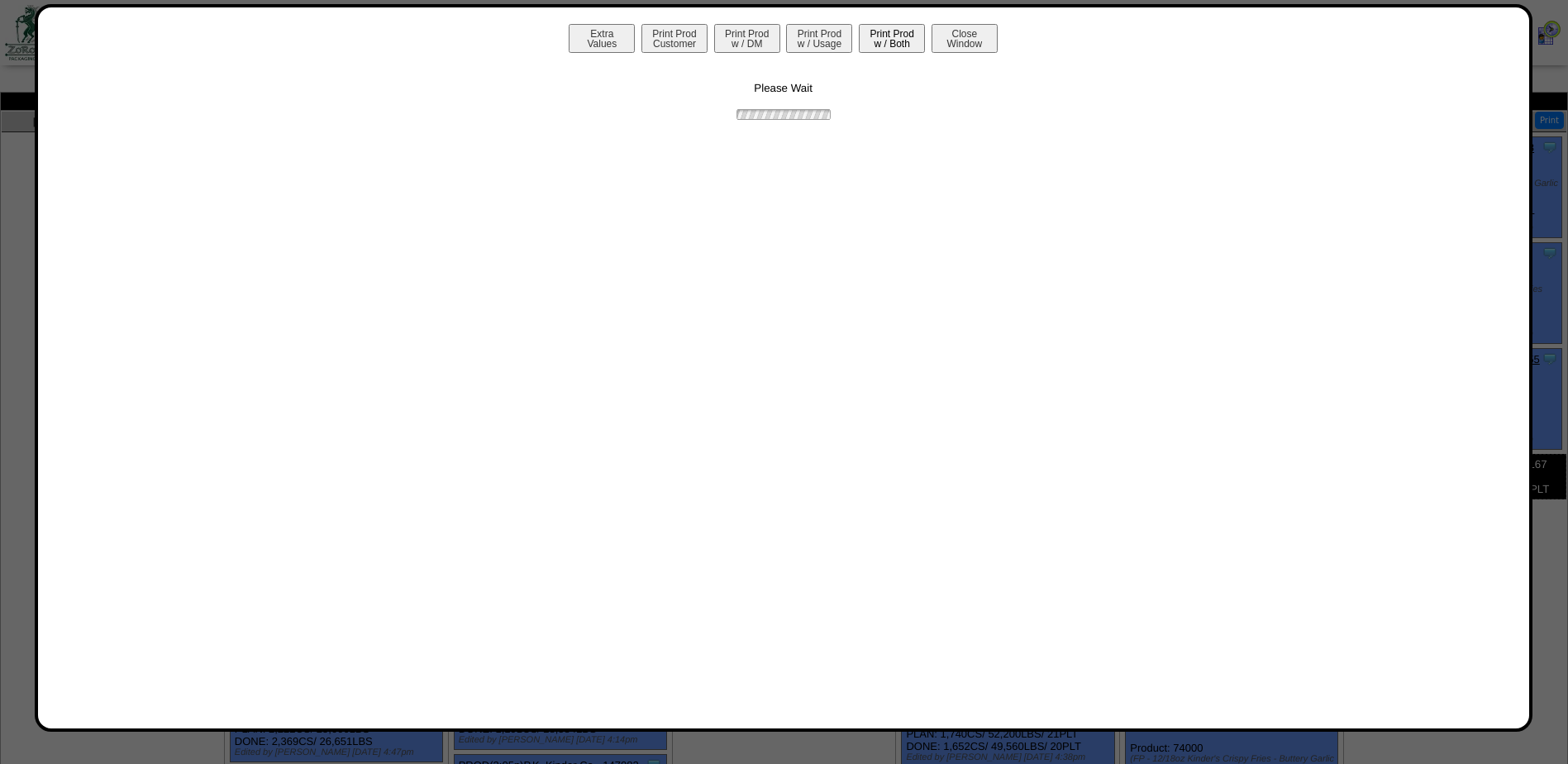
click at [911, 30] on button "Print Prod w / Both" at bounding box center [892, 38] width 66 height 29
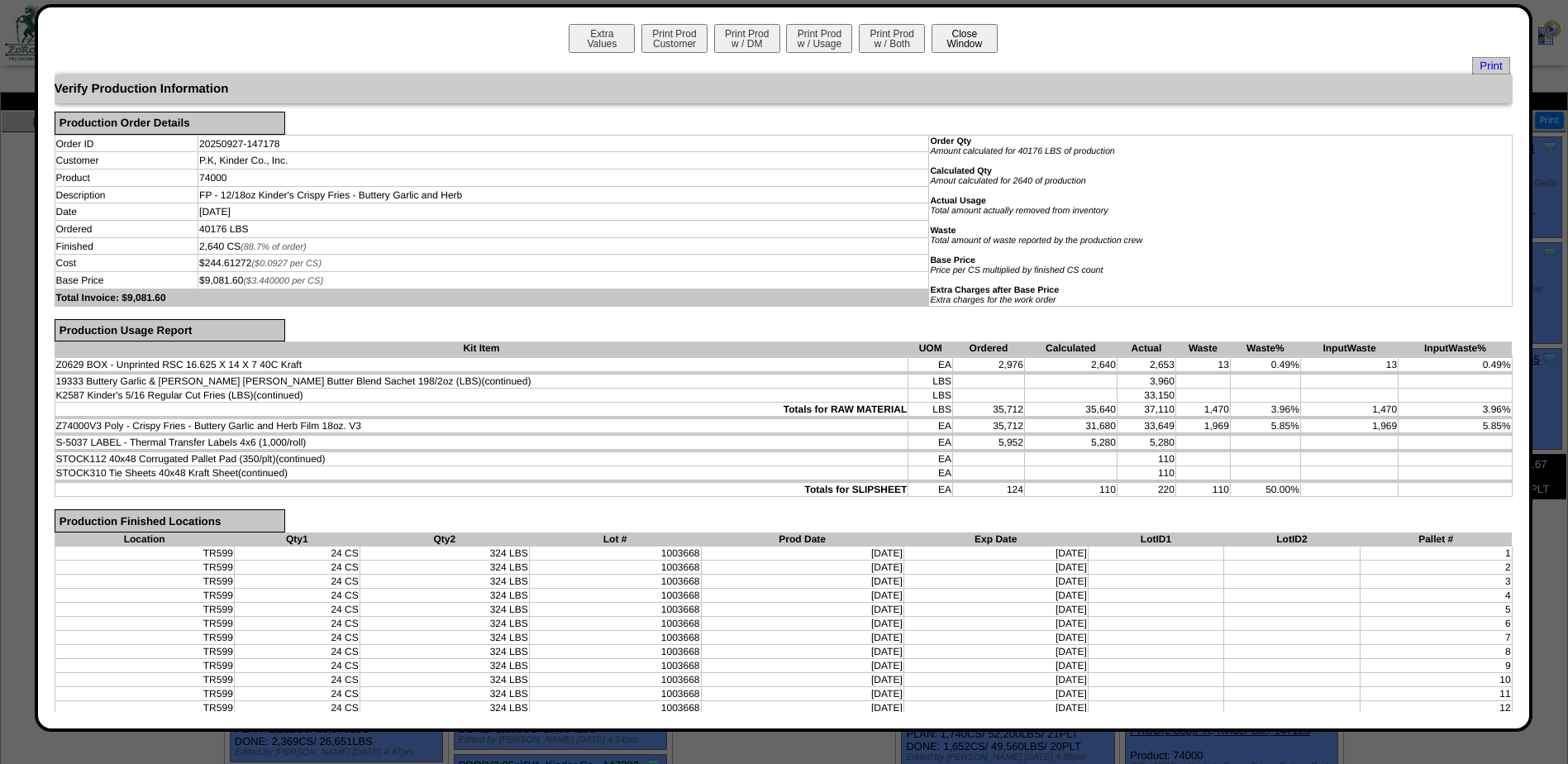
click at [967, 41] on button "Close Window" at bounding box center [964, 38] width 66 height 29
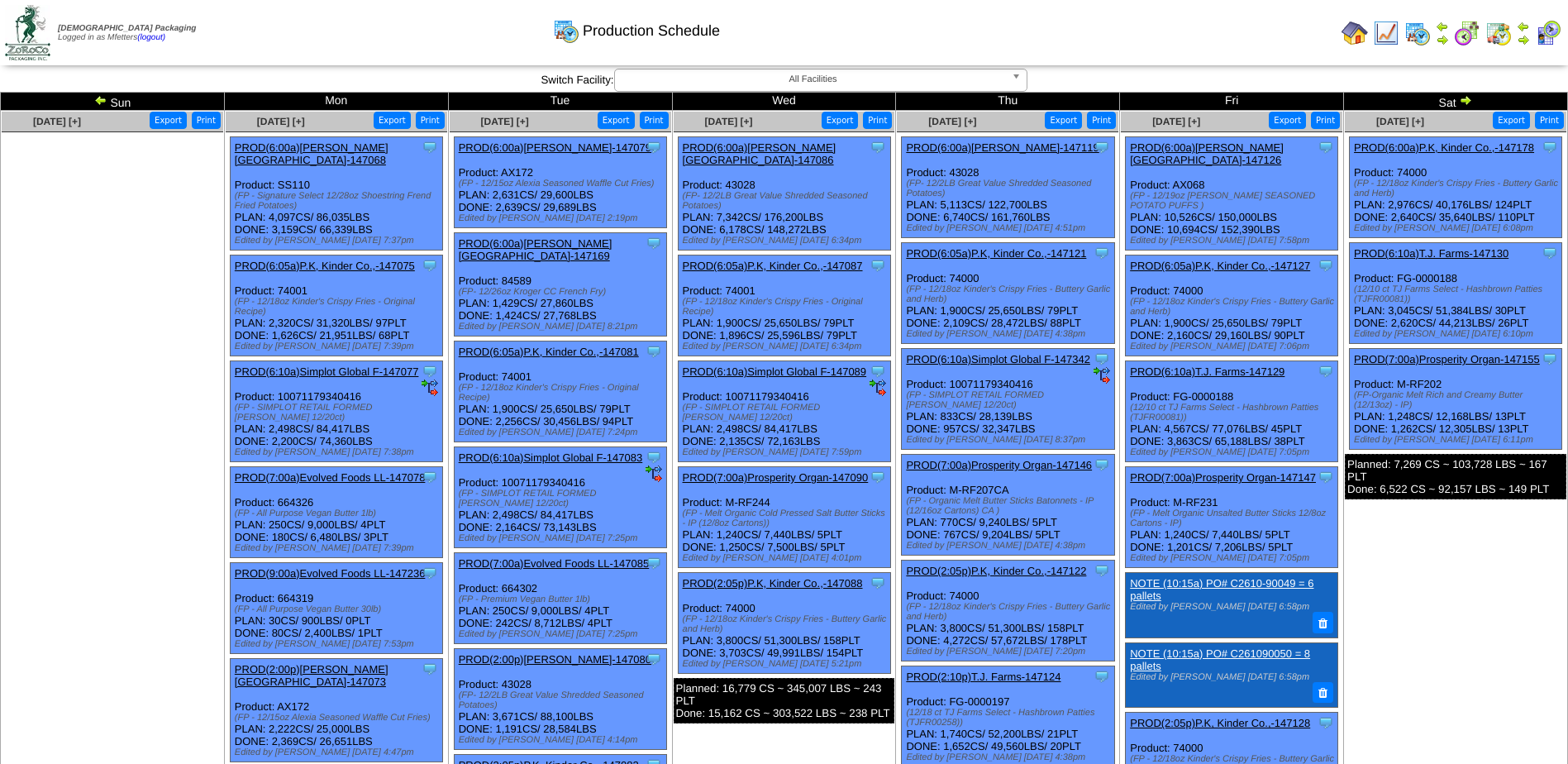
click at [1471, 97] on img at bounding box center [1465, 100] width 14 height 14
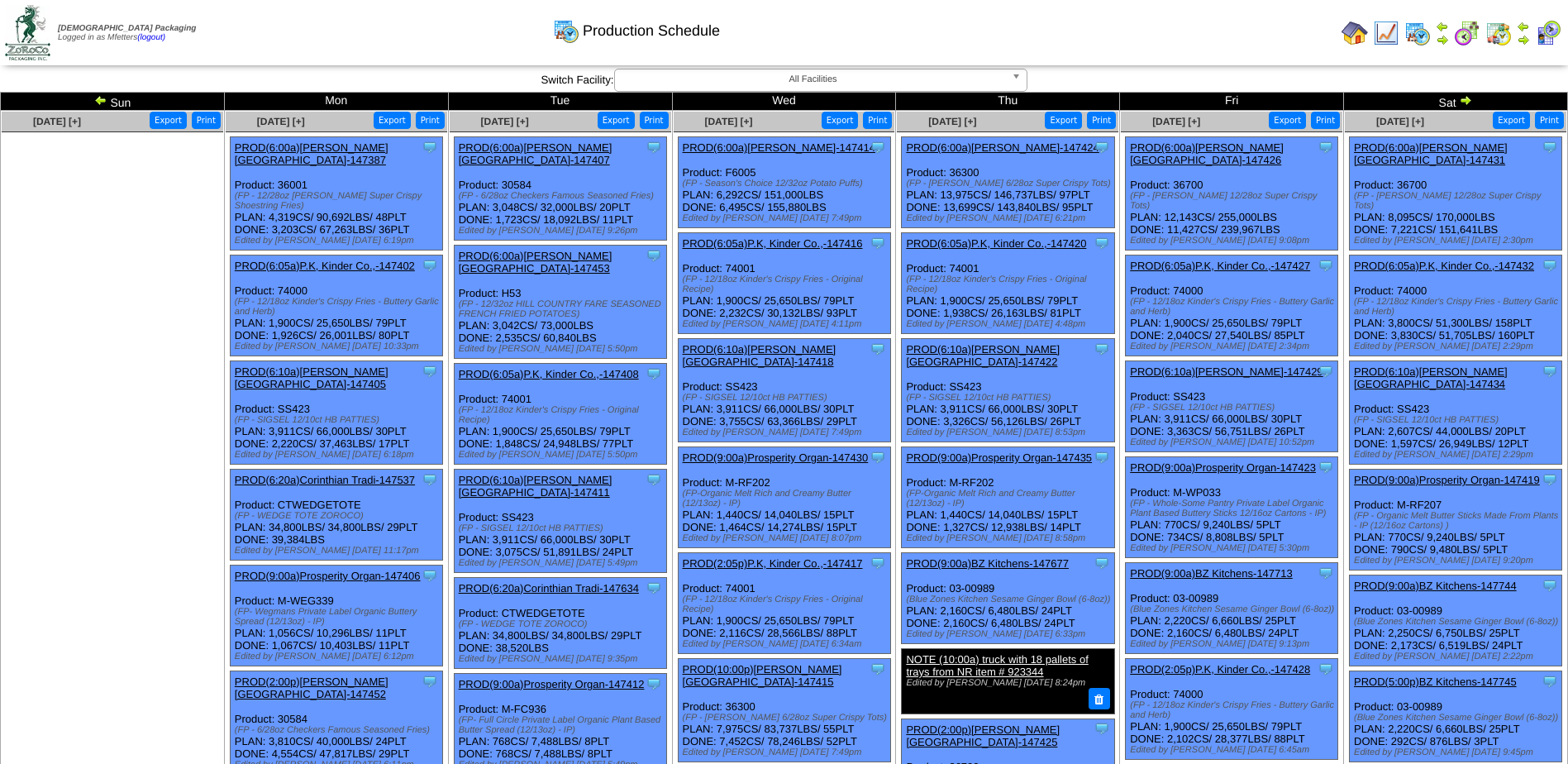
click at [320, 260] on link "PROD(6:05a)P.K, Kinder Co.,-147402" at bounding box center [324, 266] width 180 height 13
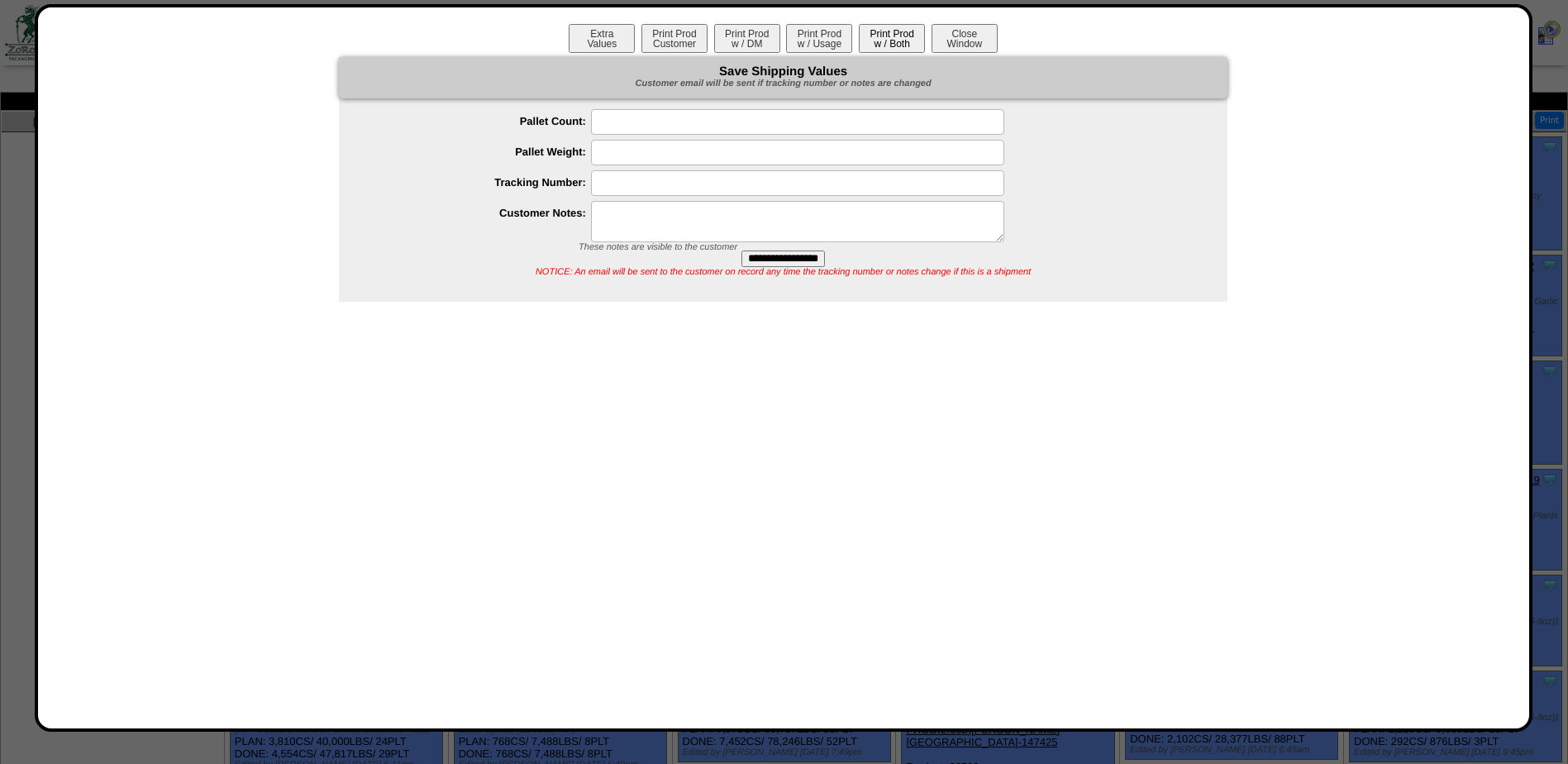
click at [888, 42] on button "Print Prod w / Both" at bounding box center [892, 38] width 66 height 29
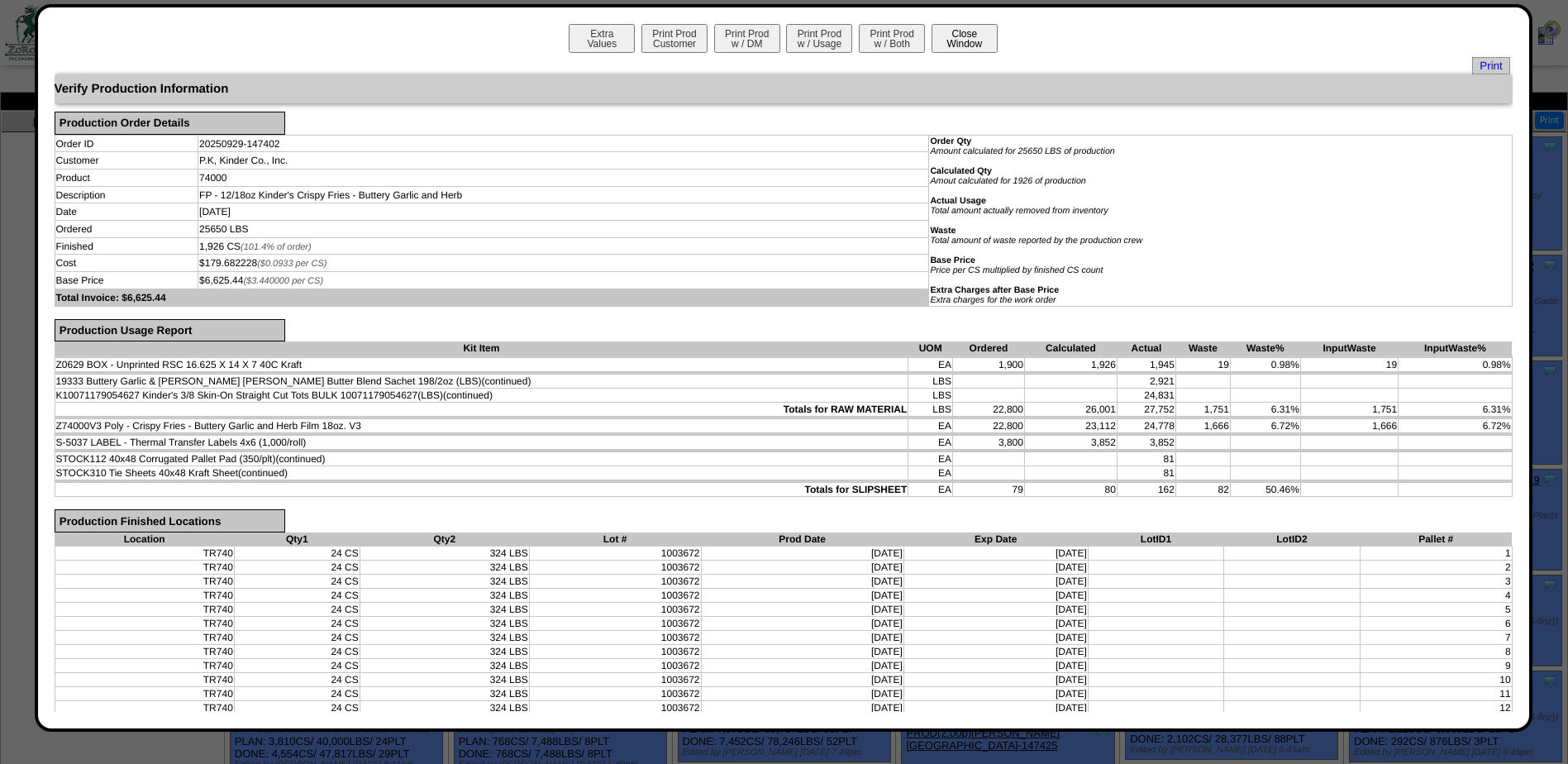
click at [978, 45] on button "Close Window" at bounding box center [964, 38] width 66 height 29
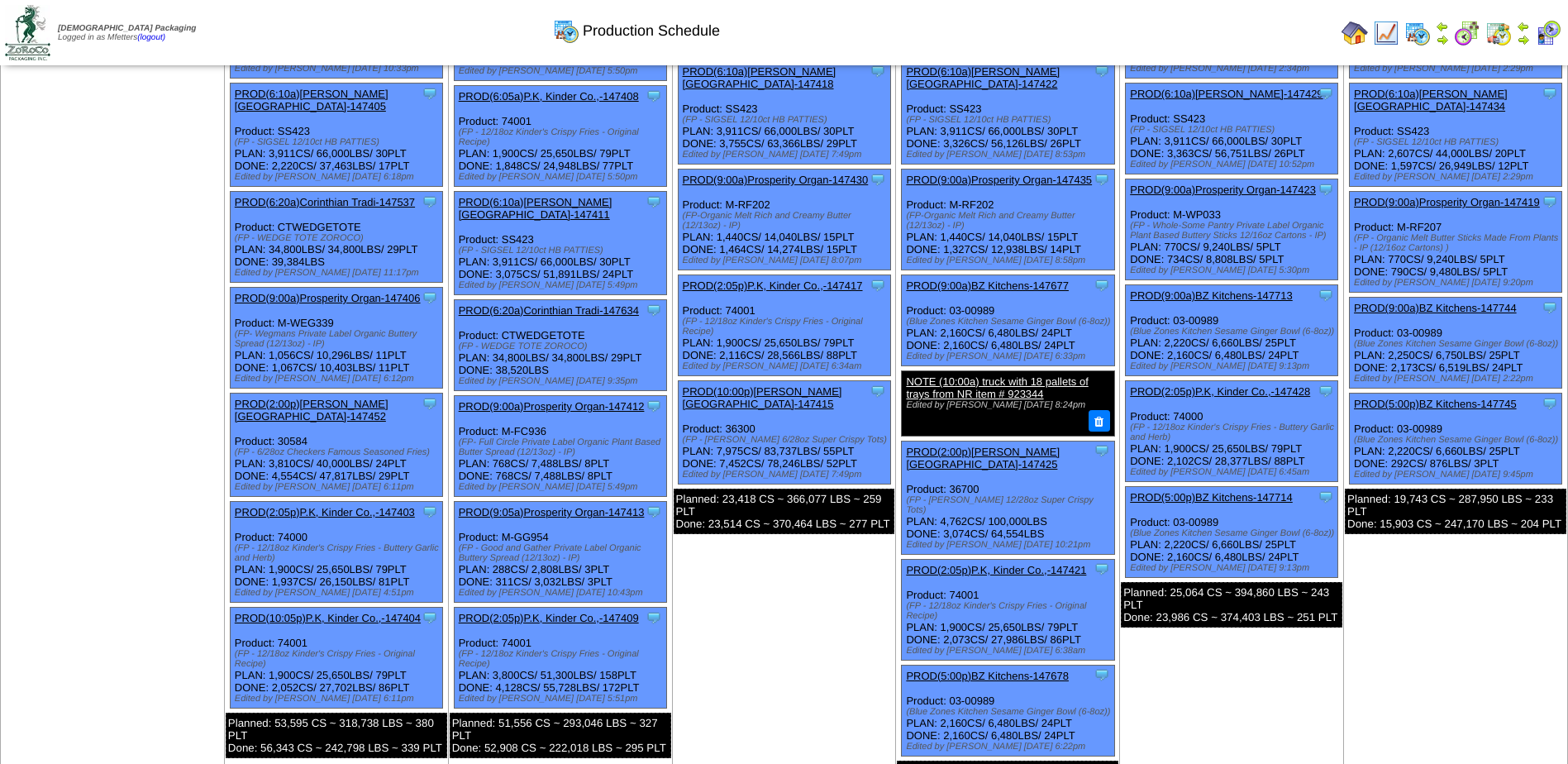
scroll to position [330, 0]
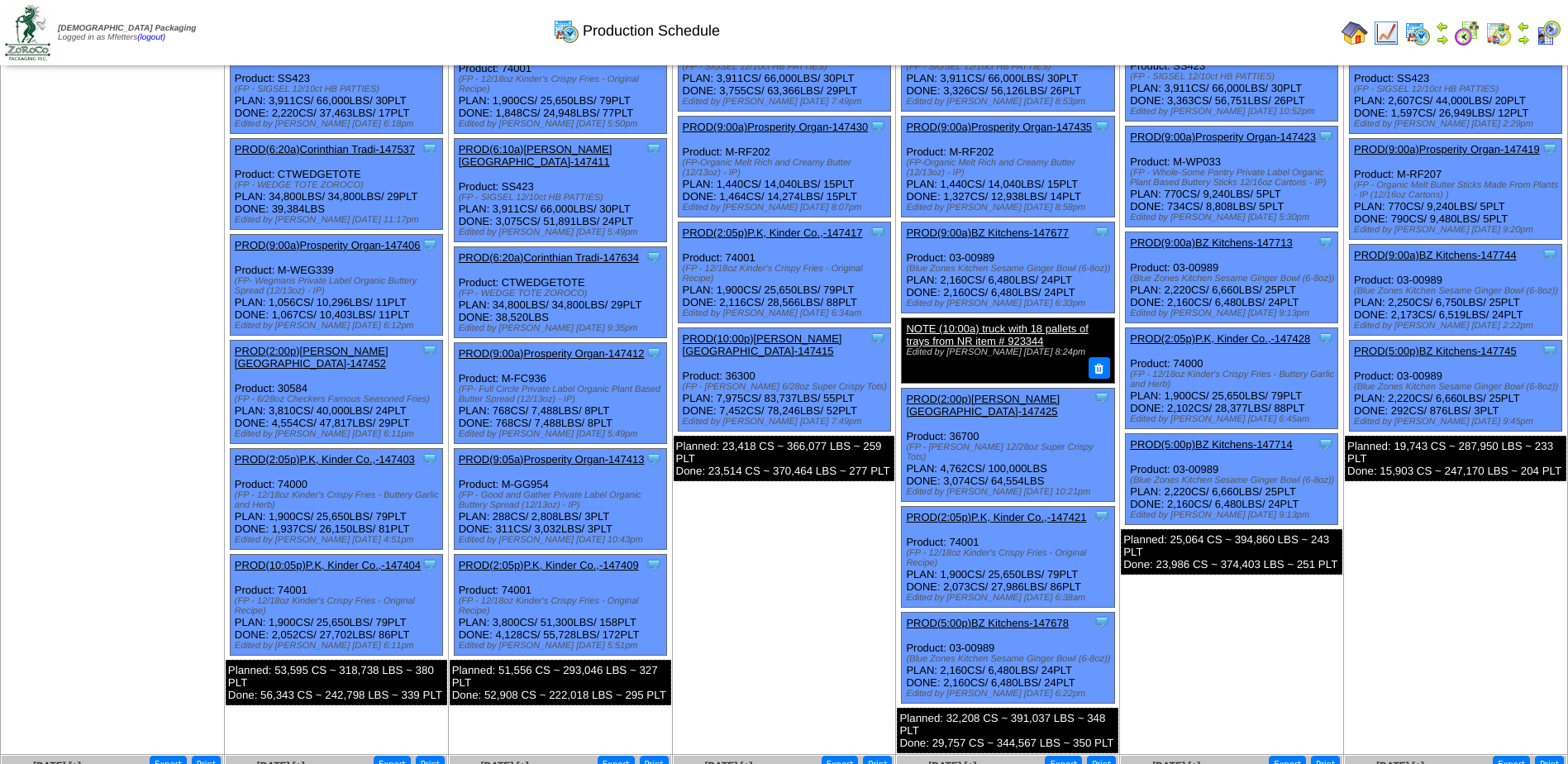
click at [333, 453] on link "PROD(2:05p)P.K, Kinder Co.,-147403" at bounding box center [324, 459] width 180 height 13
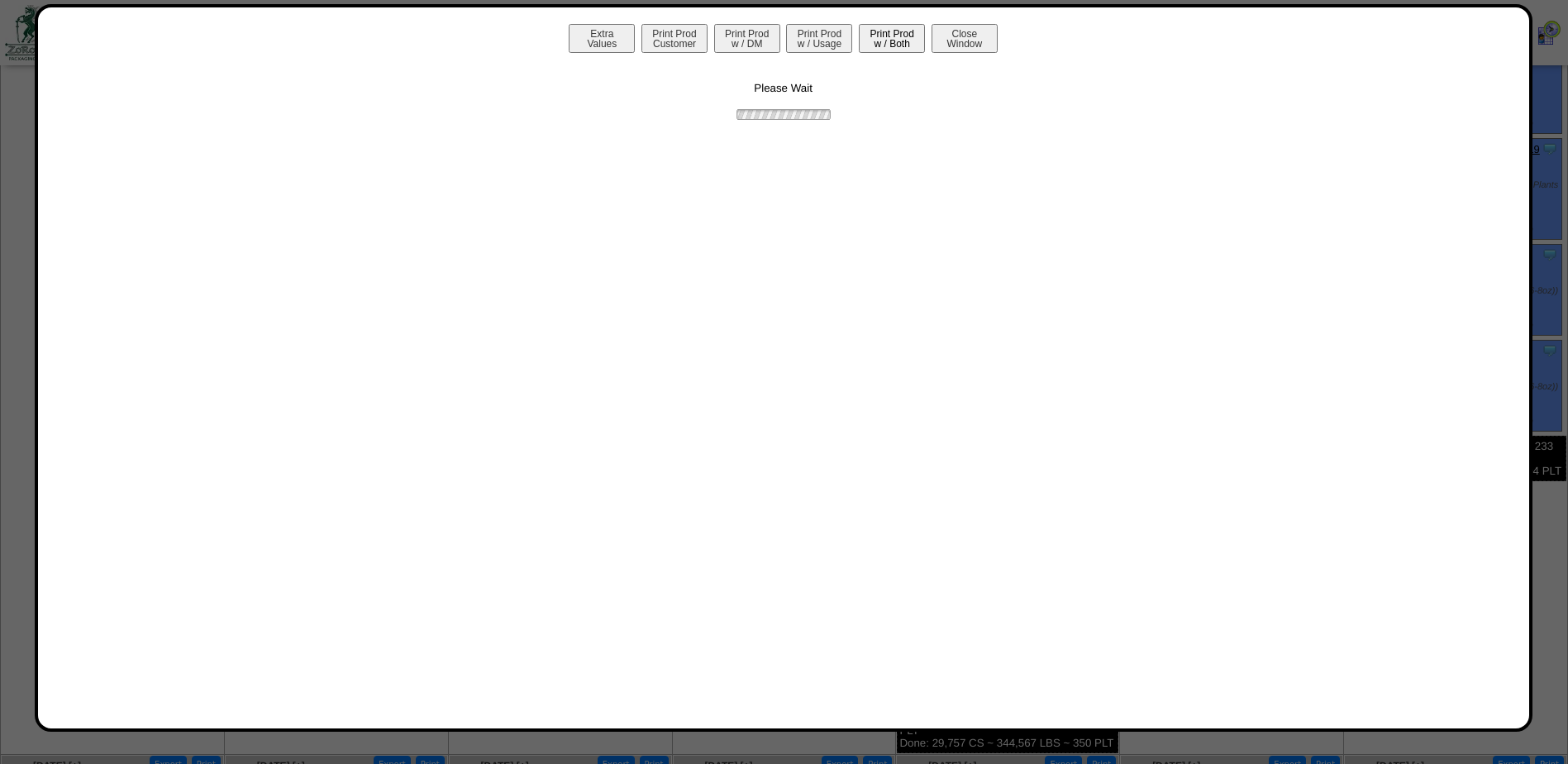
click at [901, 42] on button "Print Prod w / Both" at bounding box center [892, 38] width 66 height 29
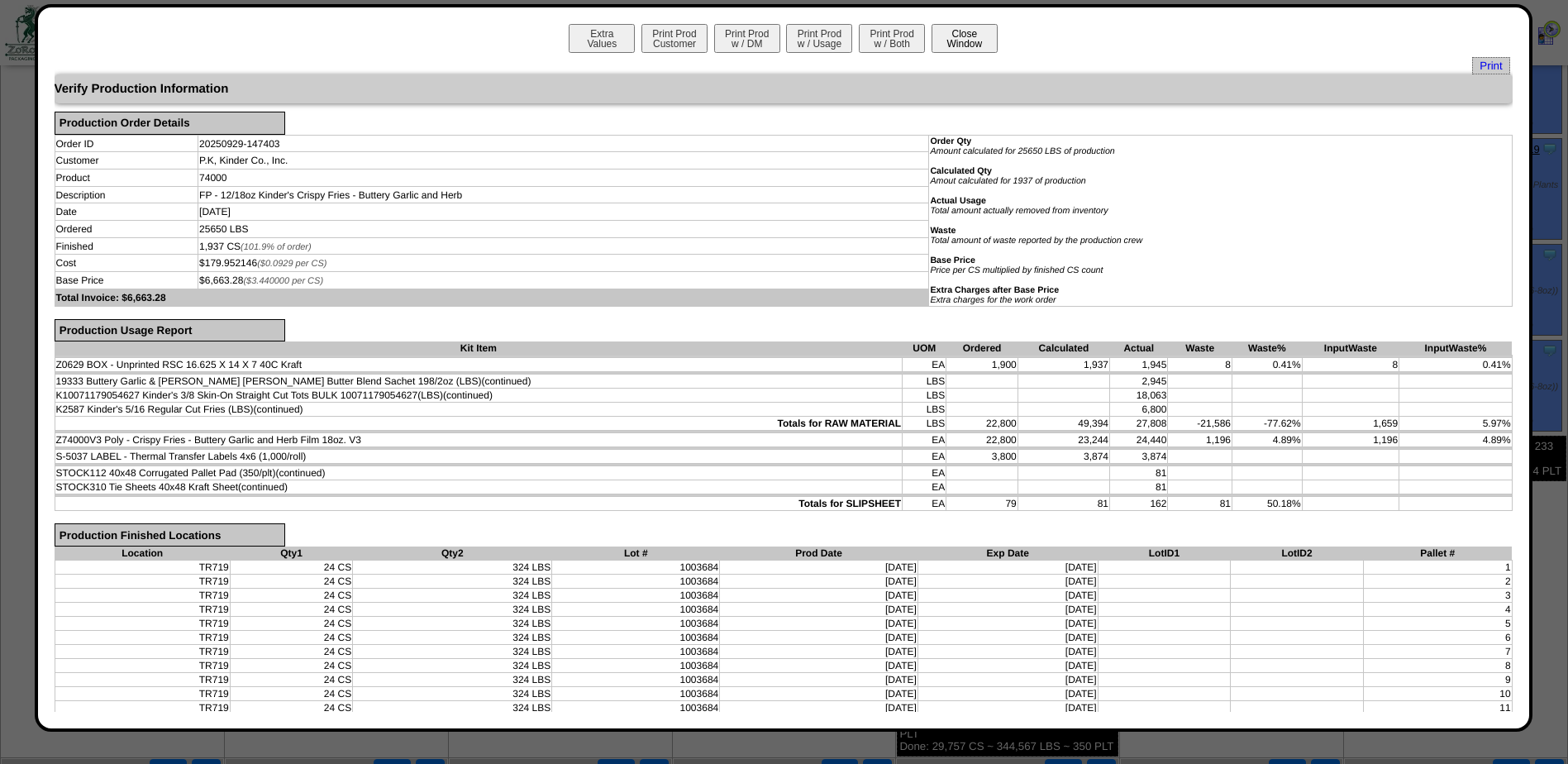
click at [971, 28] on button "Close Window" at bounding box center [964, 38] width 66 height 29
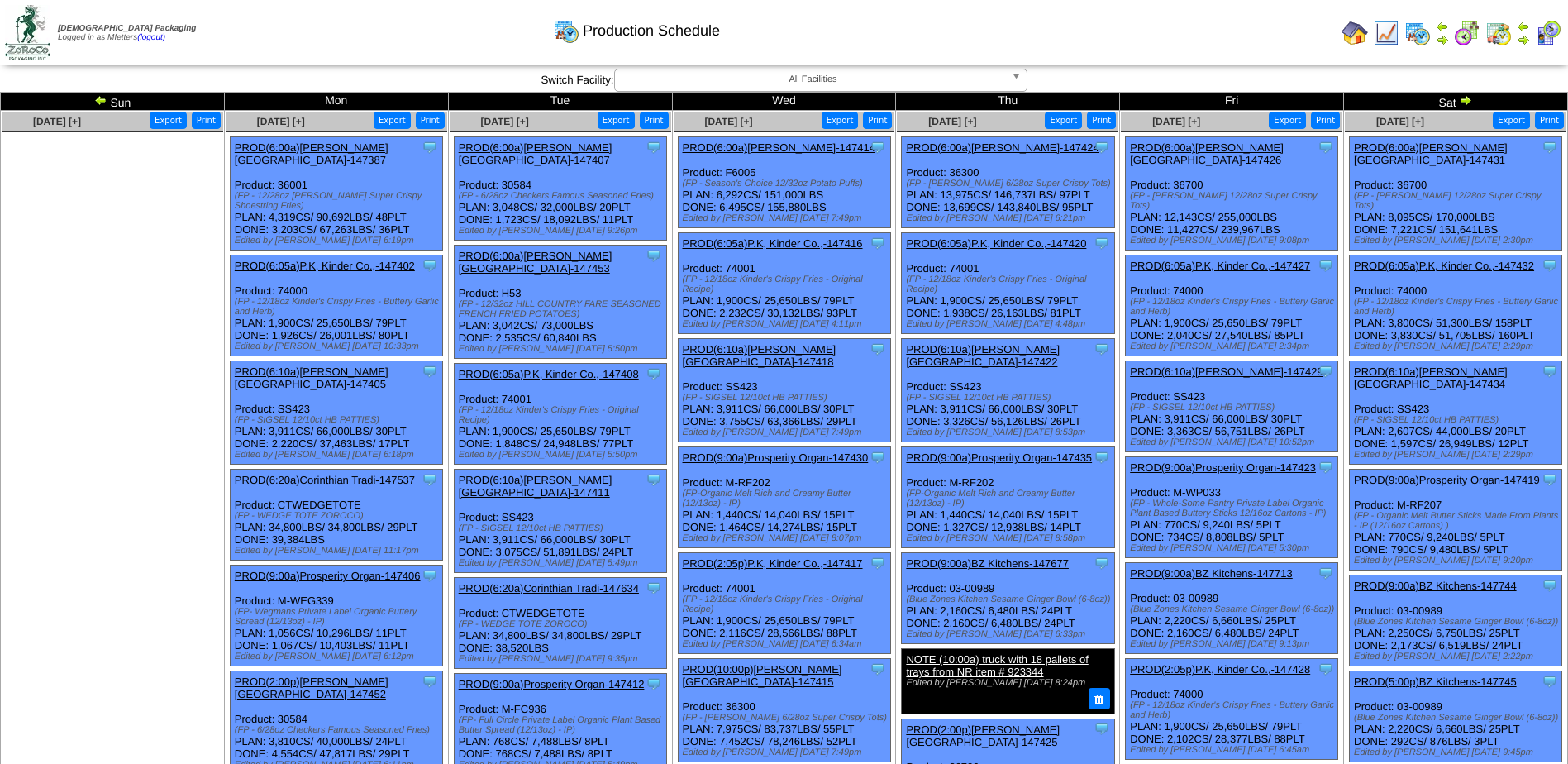
drag, startPoint x: 565, startPoint y: 347, endPoint x: 566, endPoint y: 355, distance: 8.1
click at [565, 368] on link "PROD(6:05a)P.K, Kinder Co.,-147408" at bounding box center [549, 374] width 180 height 13
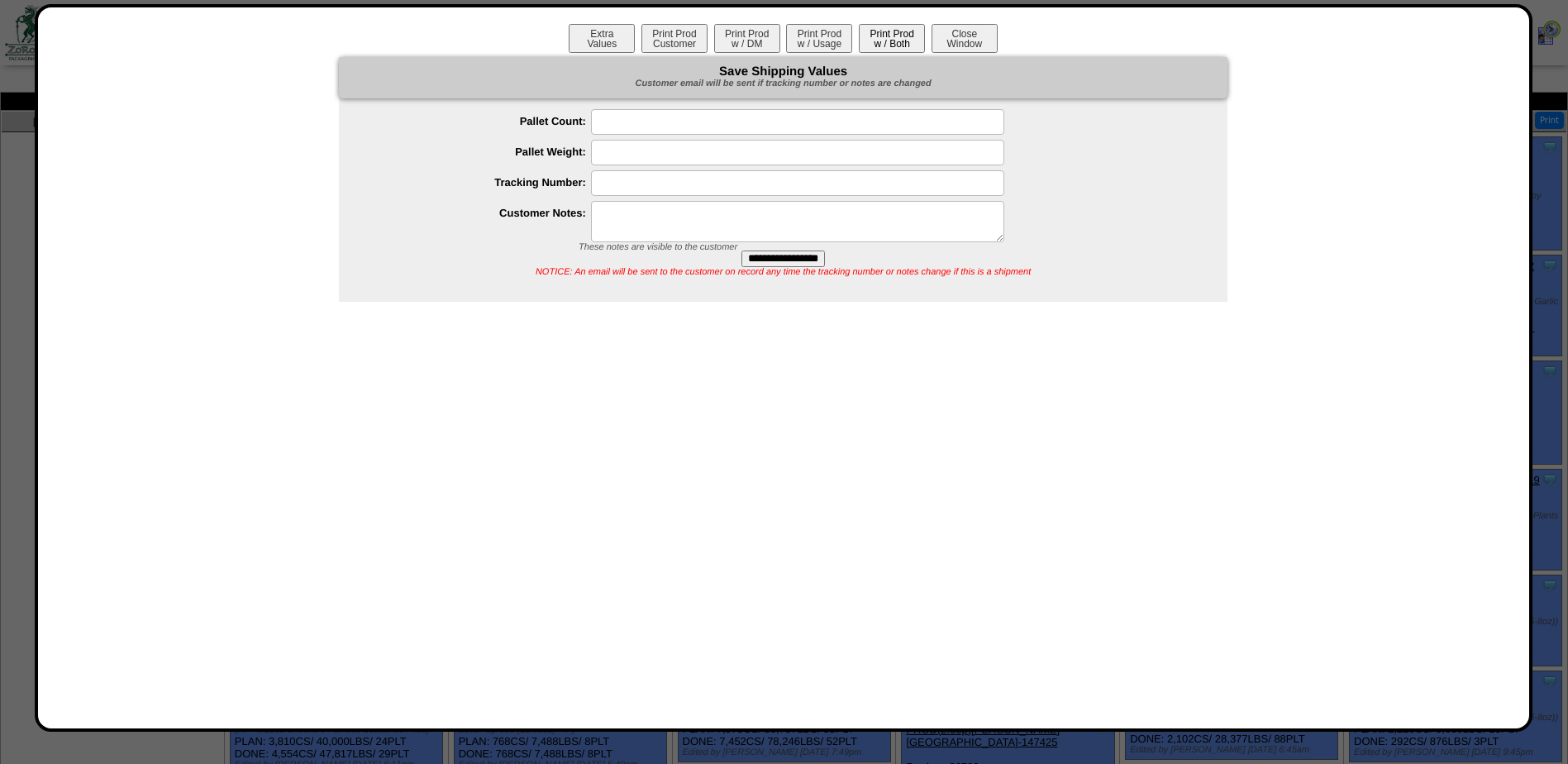
click at [877, 51] on button "Print Prod w / Both" at bounding box center [892, 38] width 66 height 29
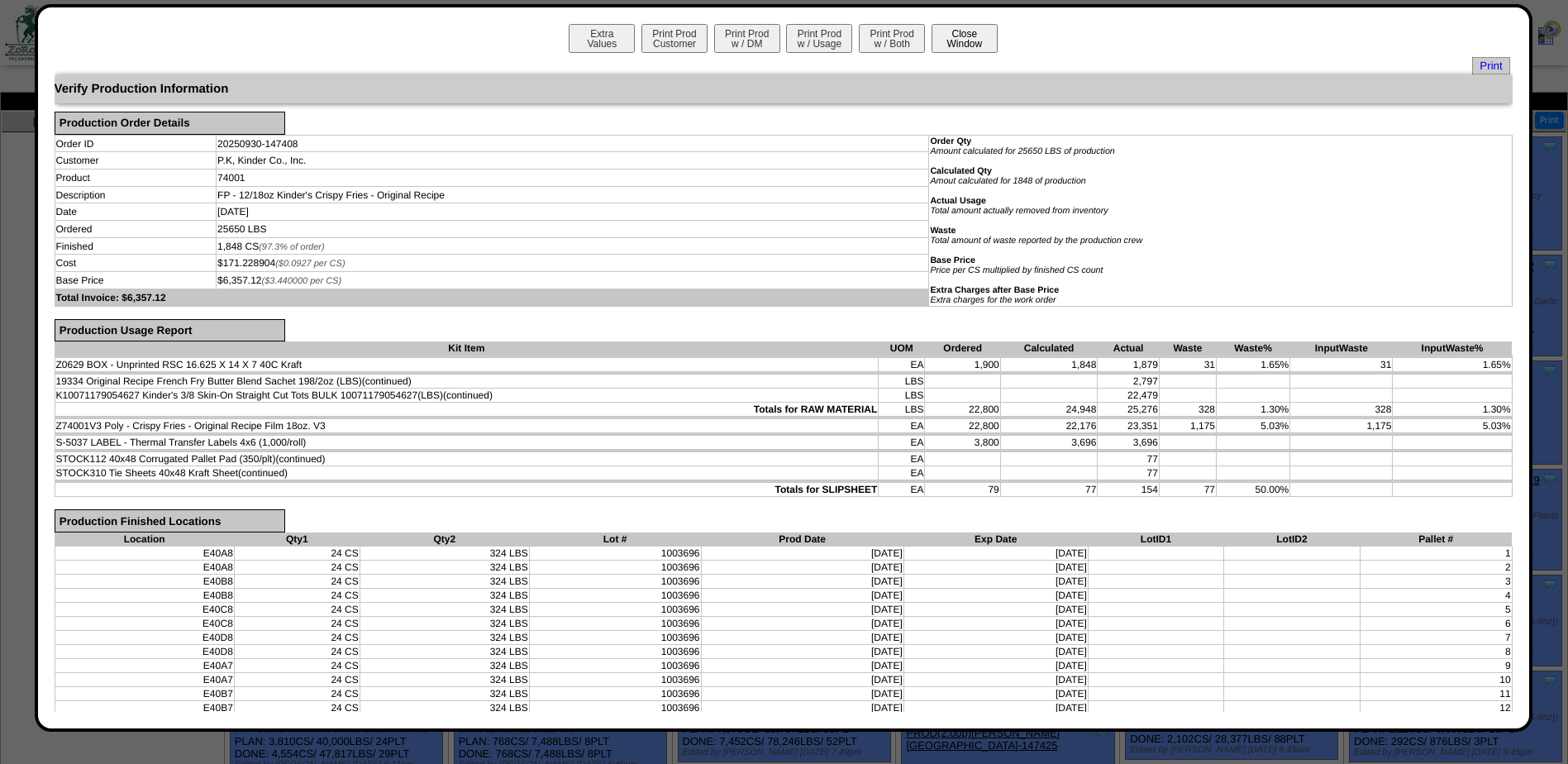
click at [967, 44] on button "Close Window" at bounding box center [964, 38] width 66 height 29
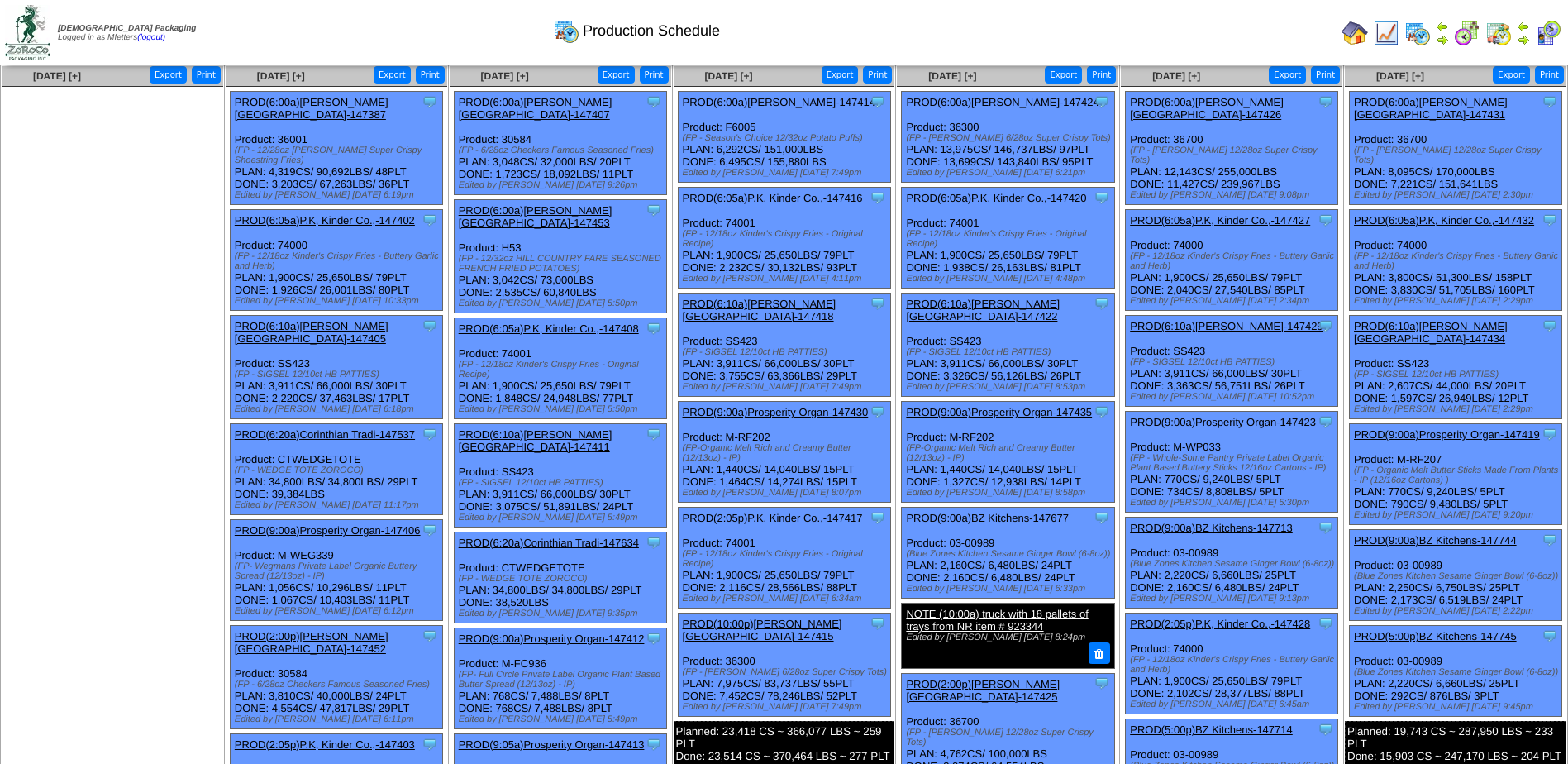
scroll to position [248, 0]
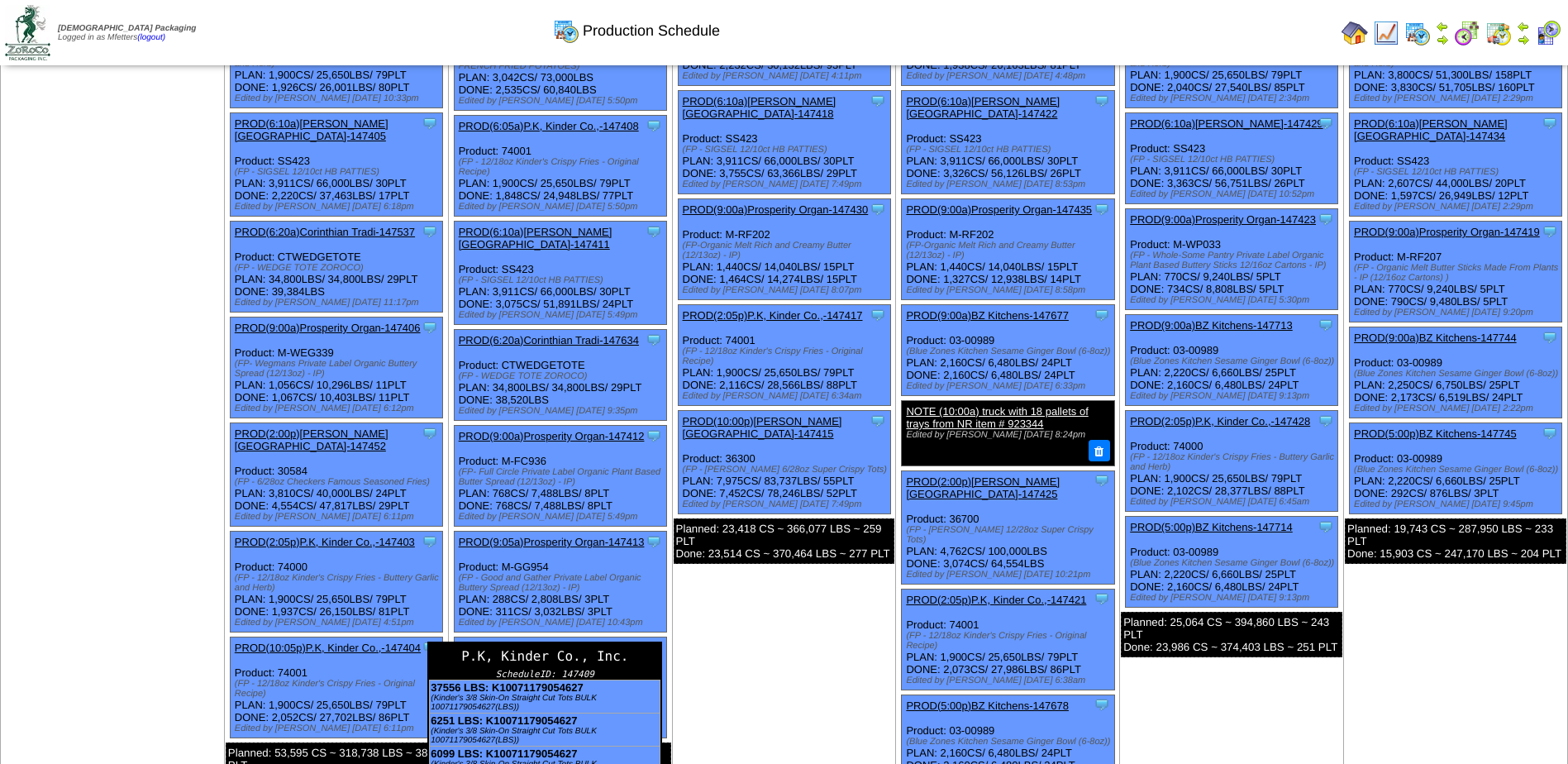
click at [550, 643] on div "P.K, Kinder Co., Inc." at bounding box center [545, 655] width 232 height 25
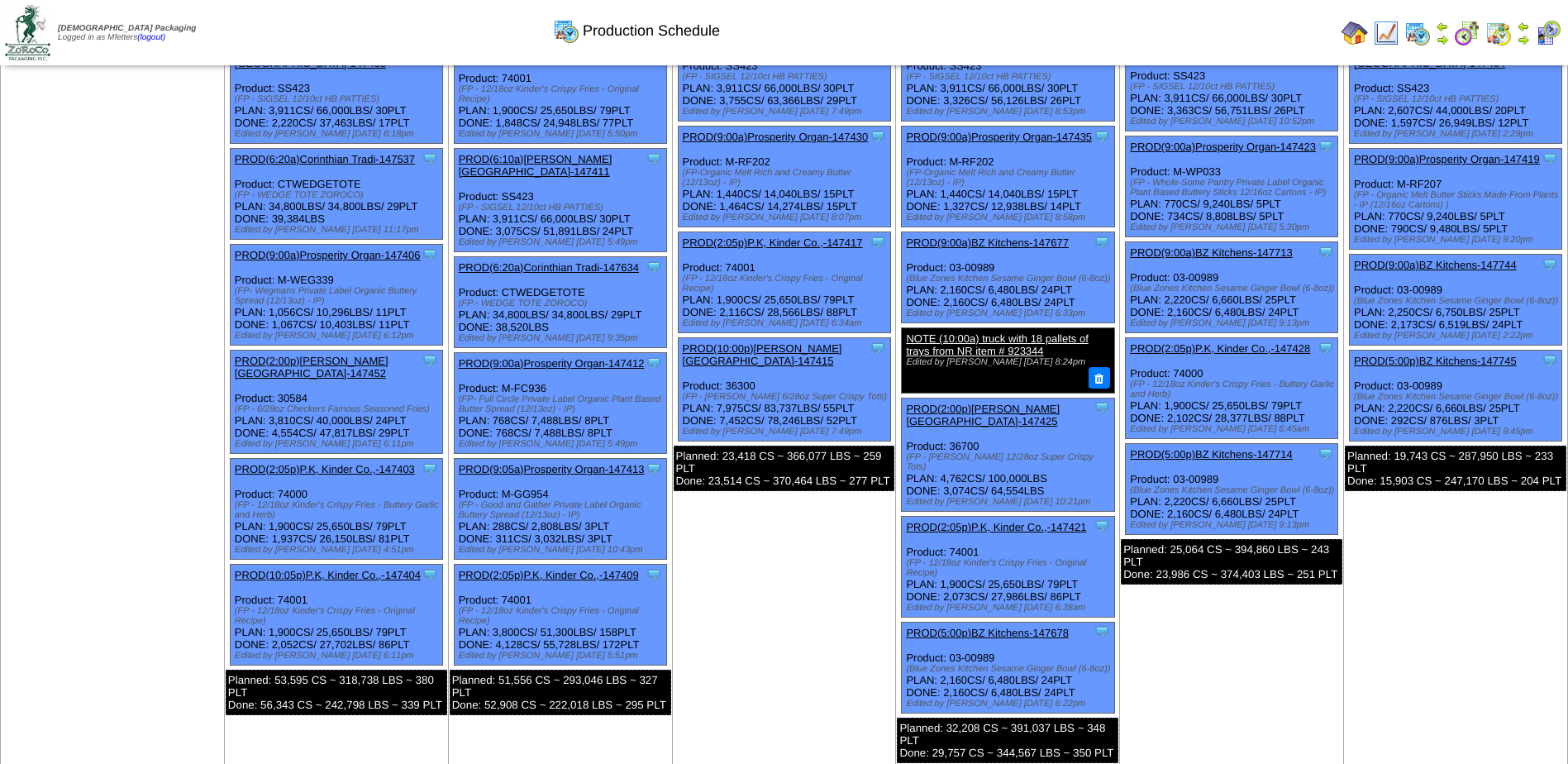
scroll to position [496, 0]
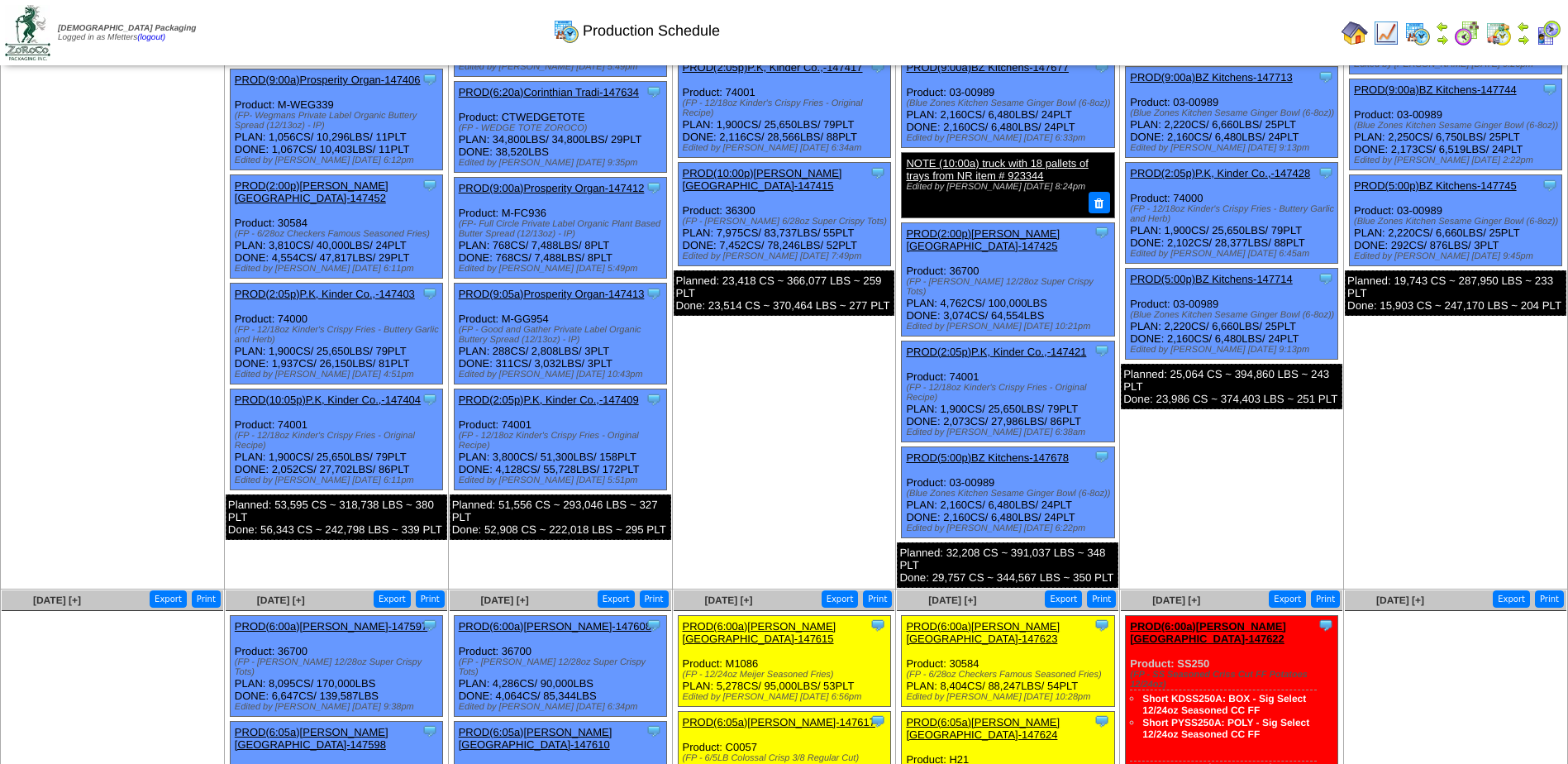
click at [563, 394] on link "PROD(2:05p)P.K, Kinder Co.,-147409" at bounding box center [549, 400] width 180 height 13
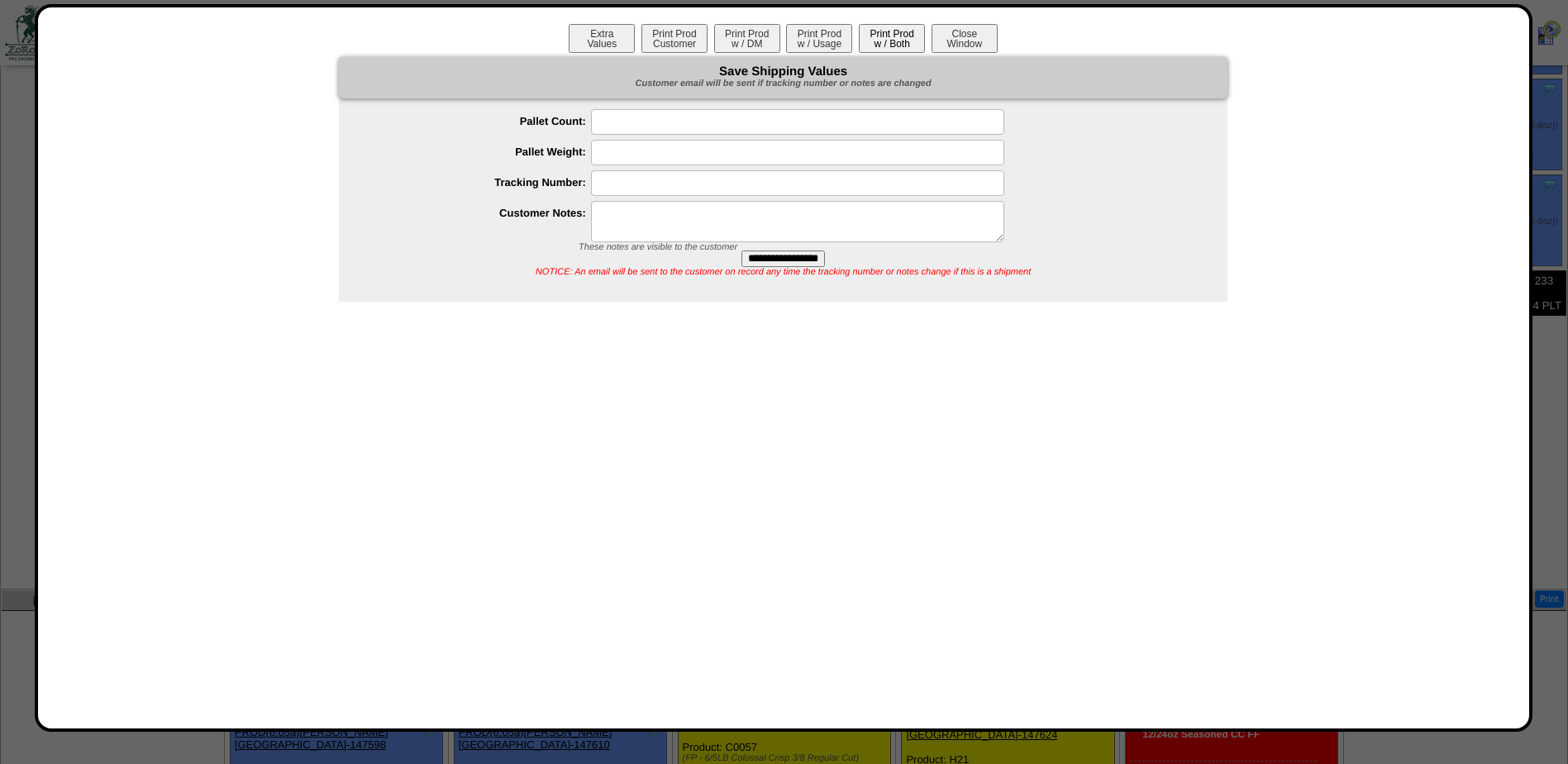
click at [879, 43] on button "Print Prod w / Both" at bounding box center [892, 38] width 66 height 29
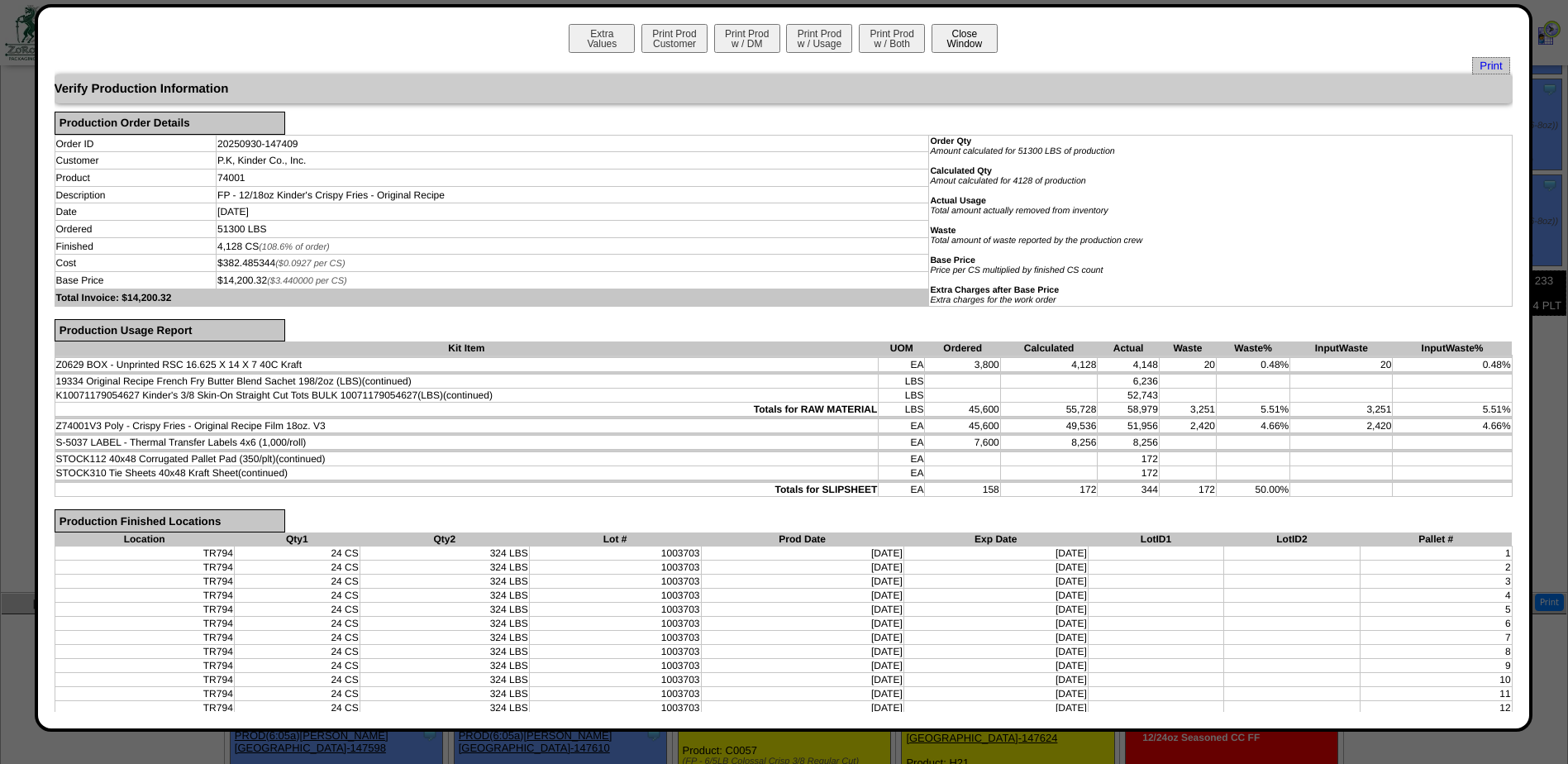
click at [989, 33] on button "Close Window" at bounding box center [964, 38] width 66 height 29
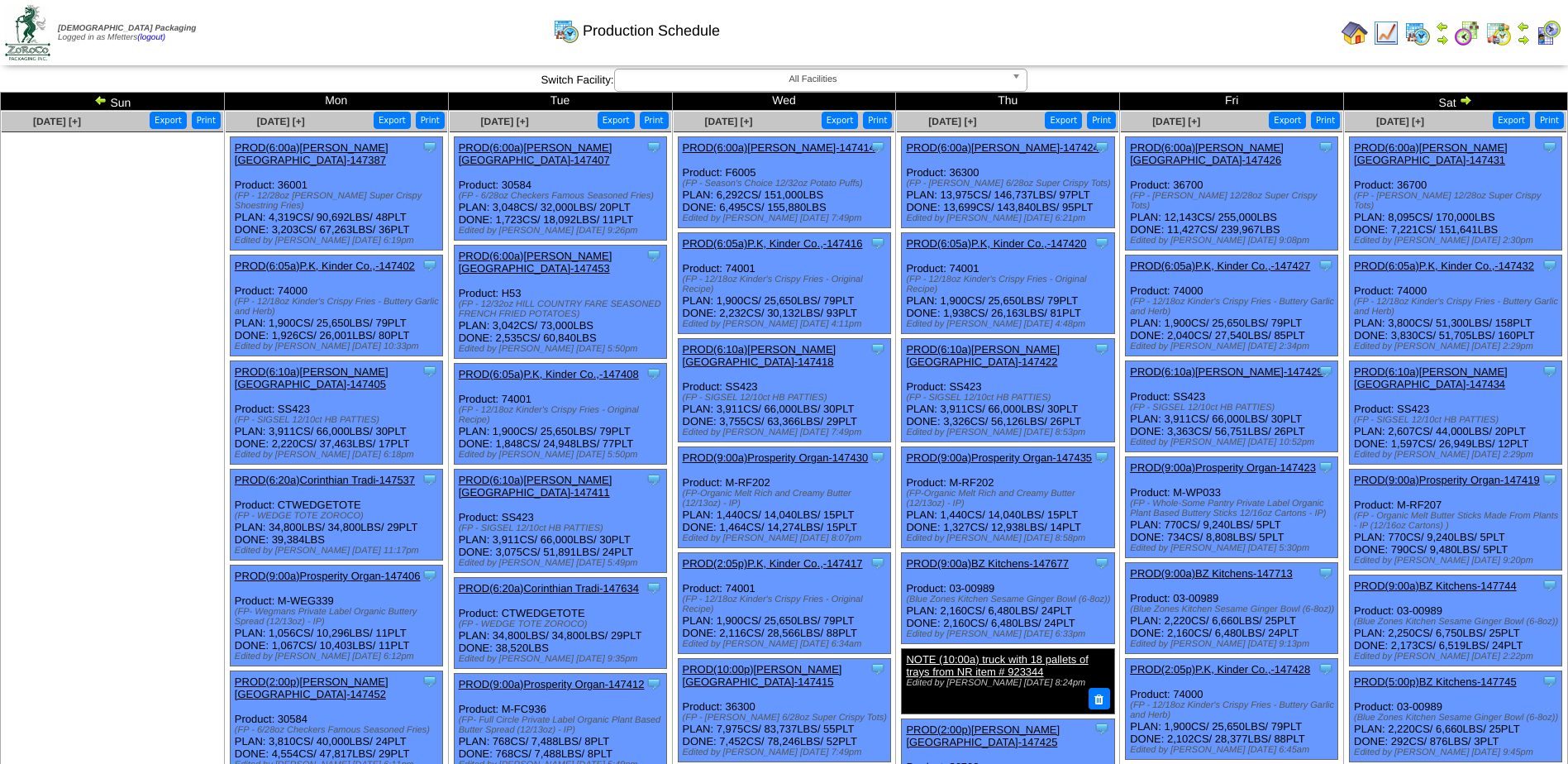
click at [764, 242] on link "PROD(6:05a)P.K, Kinder Co.,-147416" at bounding box center [772, 244] width 180 height 13
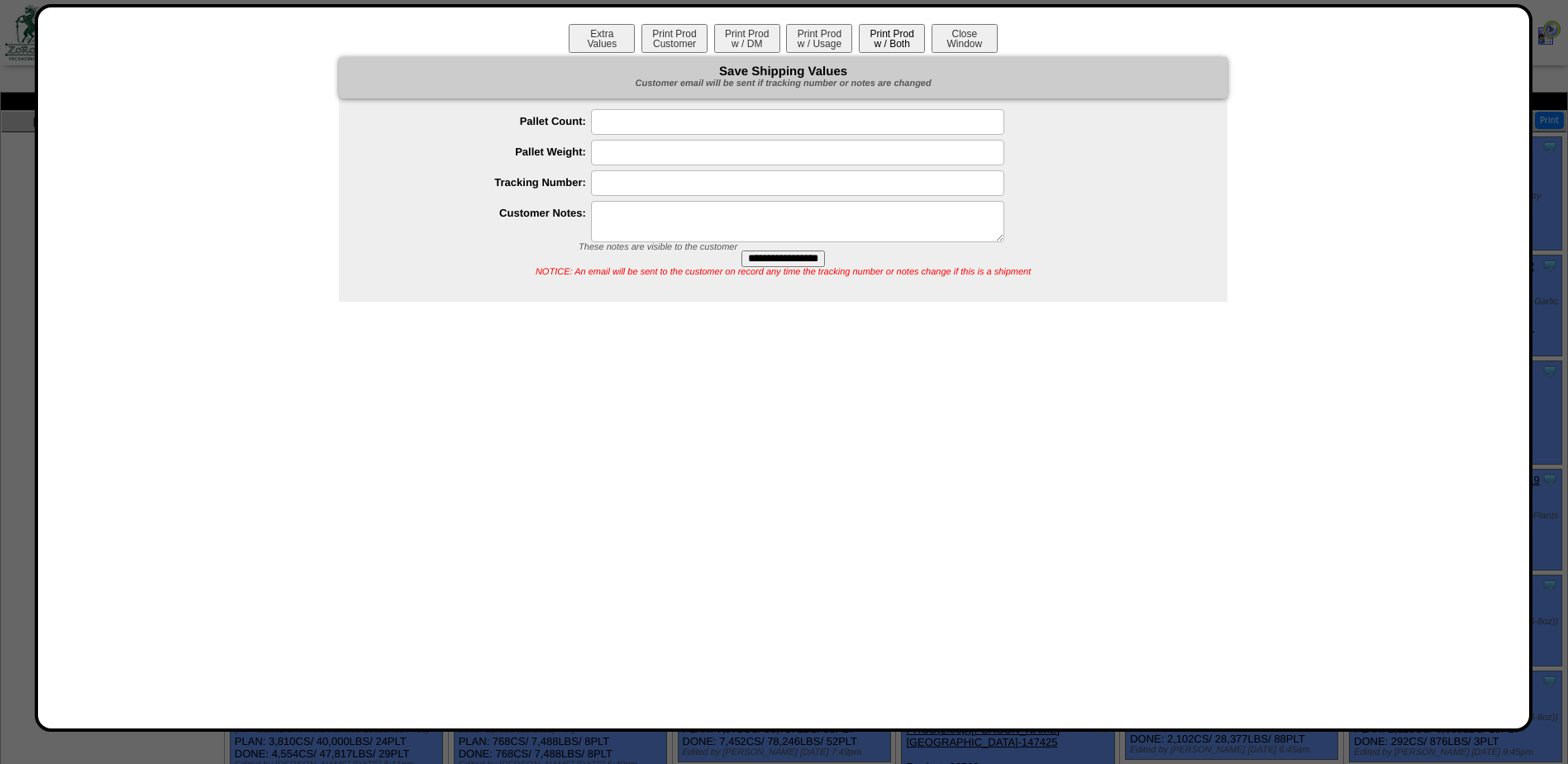
click at [887, 37] on button "Print Prod w / Both" at bounding box center [892, 38] width 66 height 29
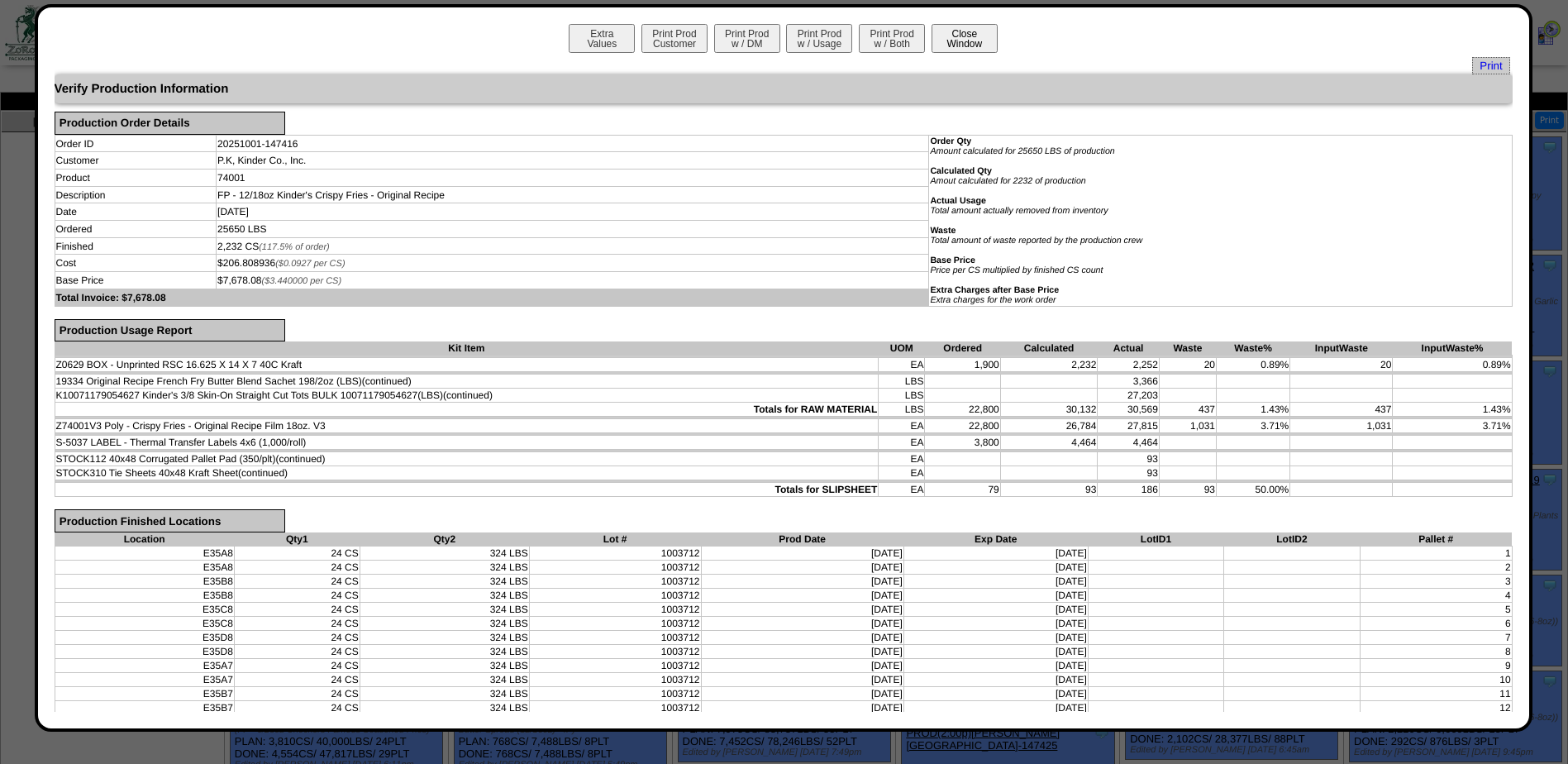
click at [972, 42] on button "Close Window" at bounding box center [964, 38] width 66 height 29
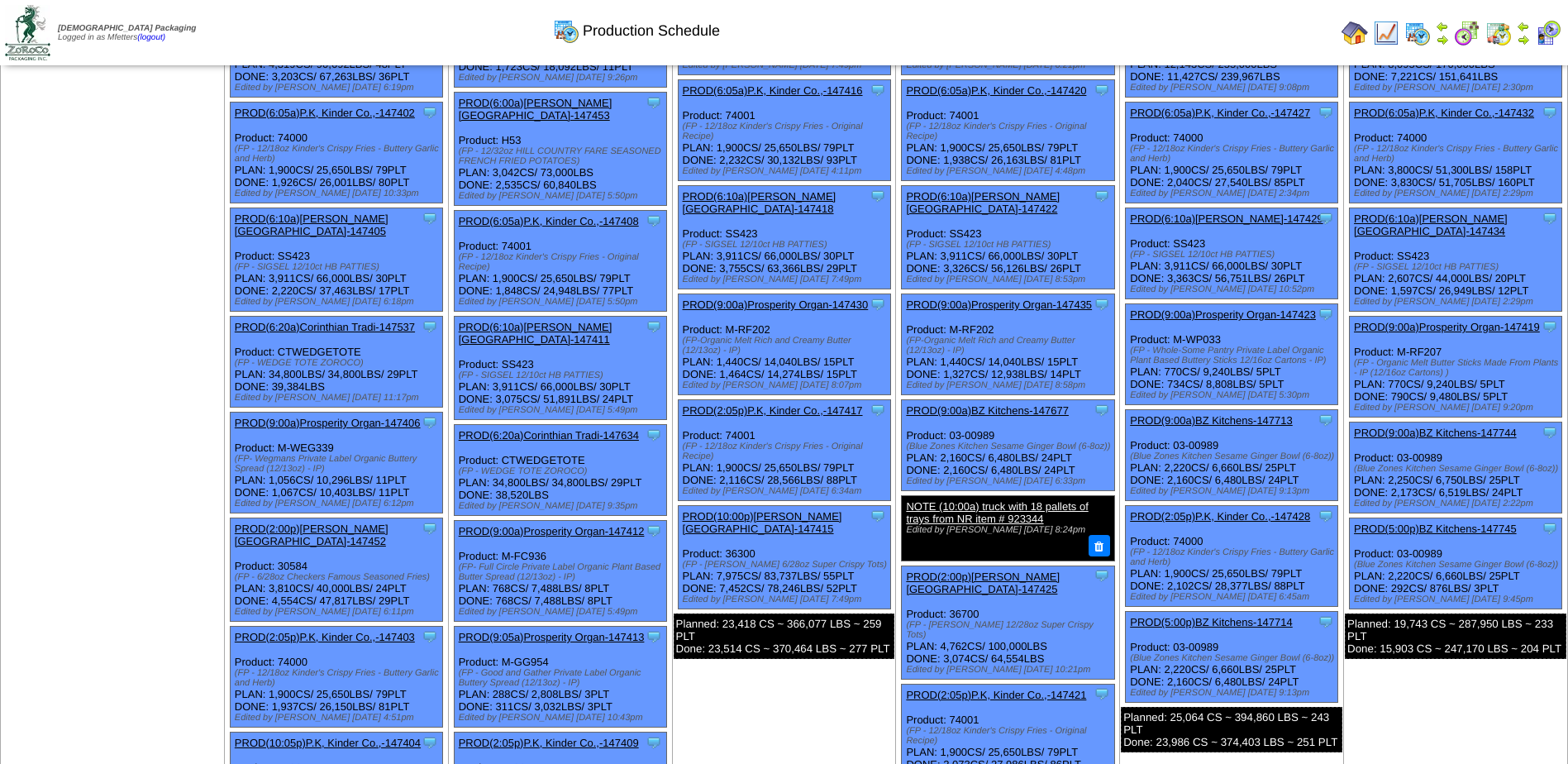
scroll to position [166, 0]
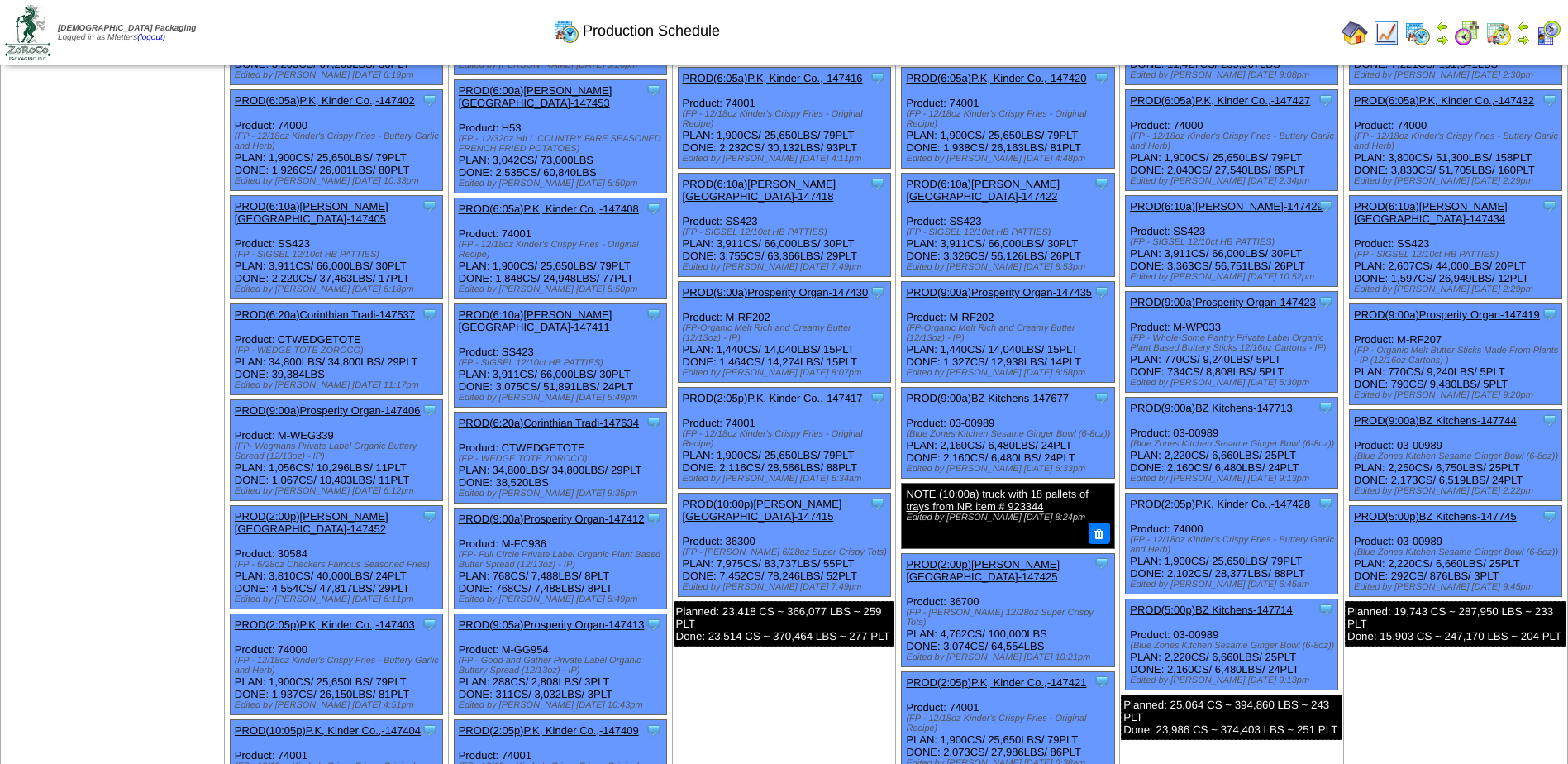
click at [781, 392] on link "PROD(2:05p)P.K, Kinder Co.,-147417" at bounding box center [772, 398] width 180 height 13
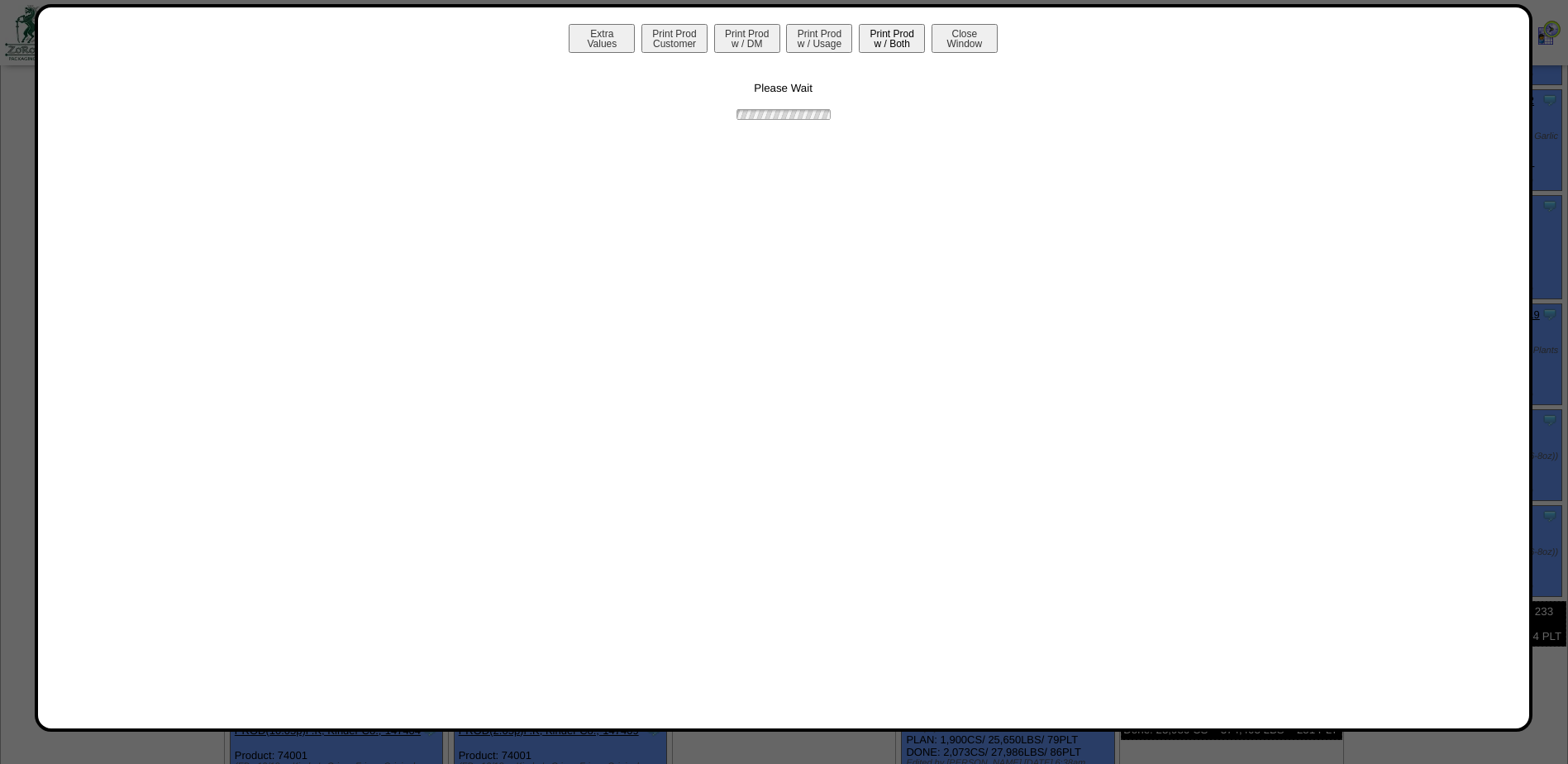
click at [888, 40] on button "Print Prod w / Both" at bounding box center [892, 38] width 66 height 29
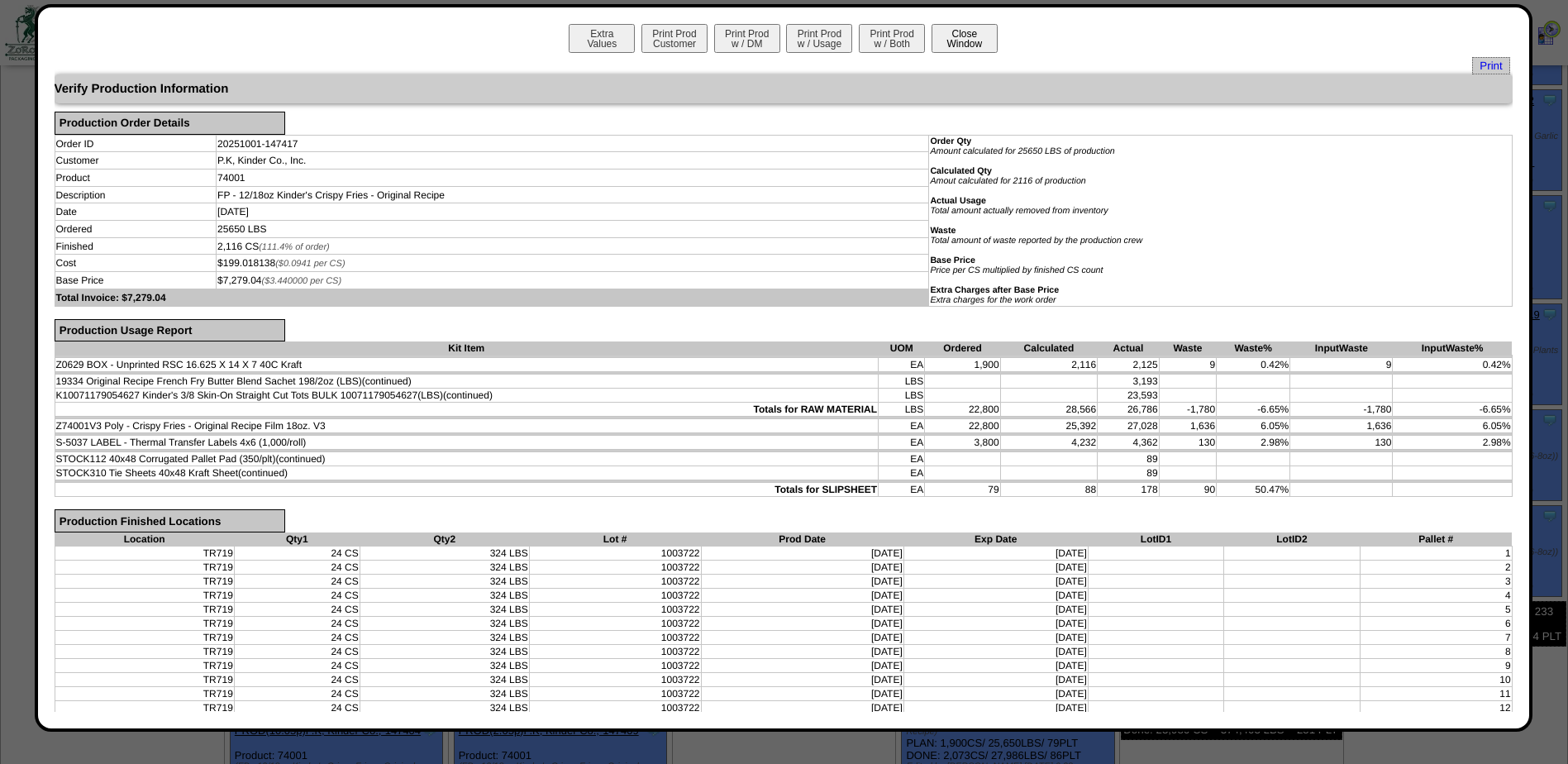
click at [964, 25] on div "Extra Values Print Prod Customer Print Prod w / DM Print Prod w / Usage Print P…" at bounding box center [783, 368] width 1497 height 727
drag, startPoint x: 964, startPoint y: 25, endPoint x: 951, endPoint y: 42, distance: 21.4
click at [955, 40] on button "Close Window" at bounding box center [964, 38] width 66 height 29
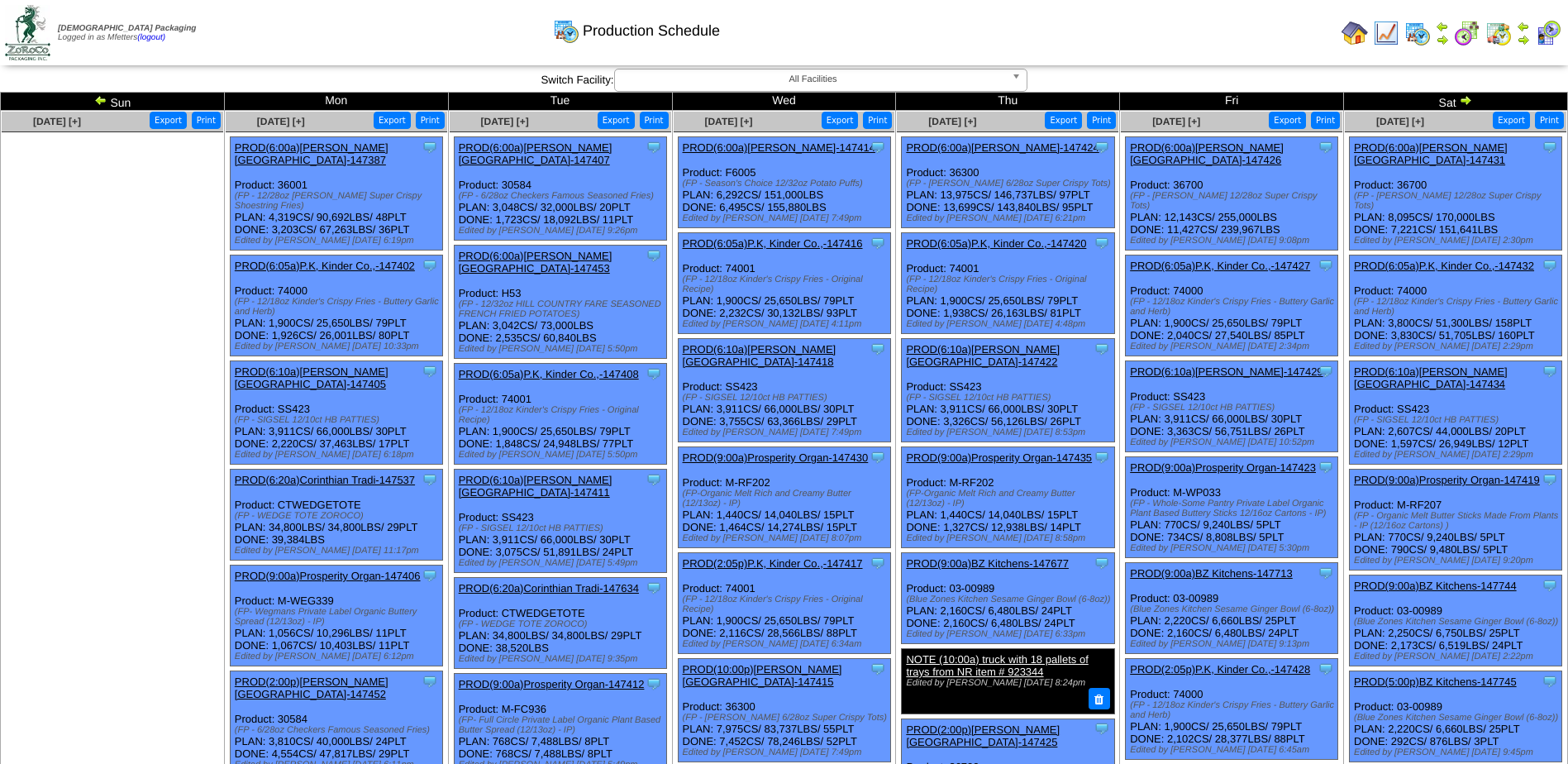
click at [993, 241] on link "PROD(6:05a)P.K, Kinder Co.,-147420" at bounding box center [996, 244] width 180 height 13
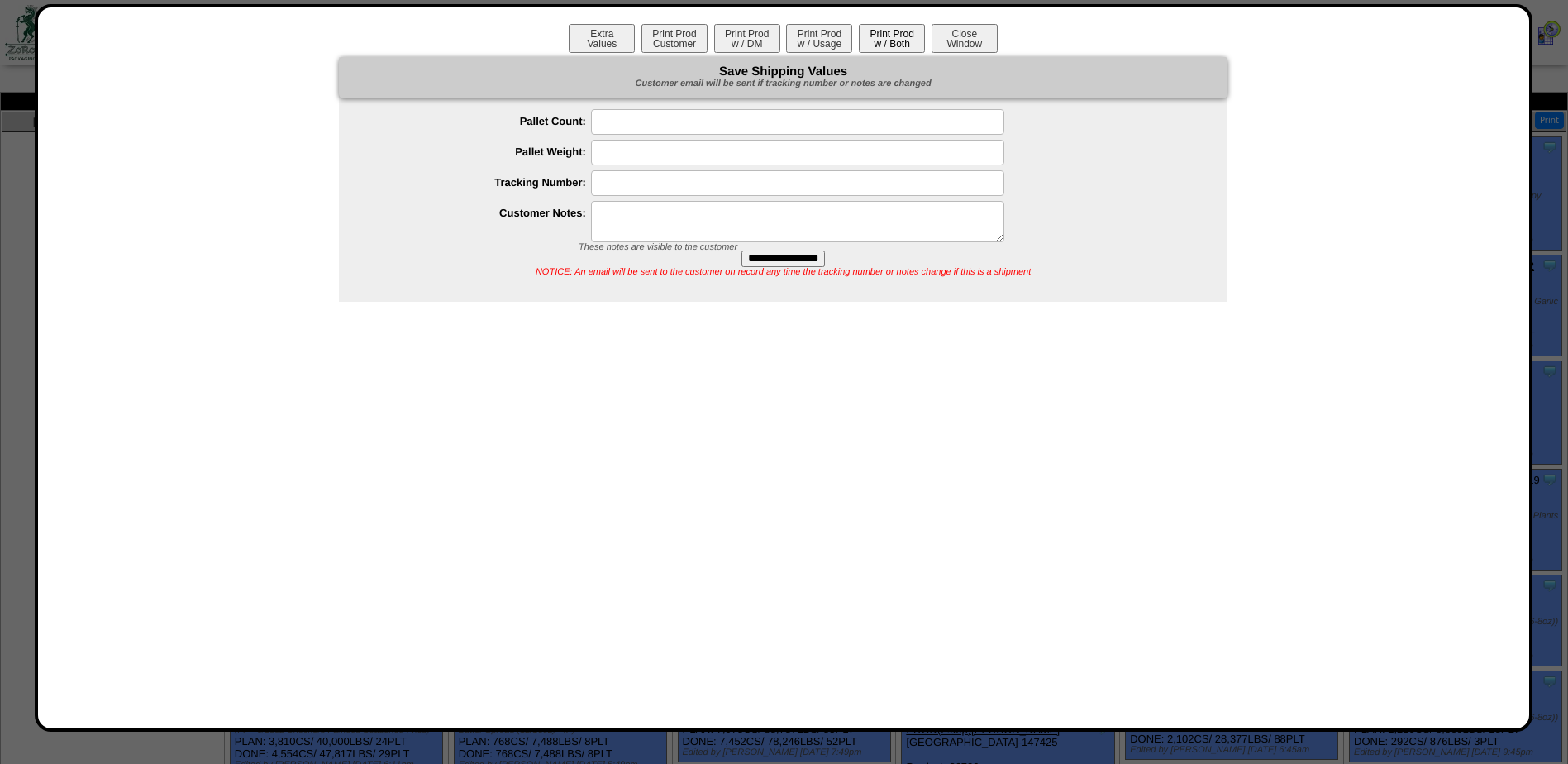
click at [875, 41] on button "Print Prod w / Both" at bounding box center [892, 38] width 66 height 29
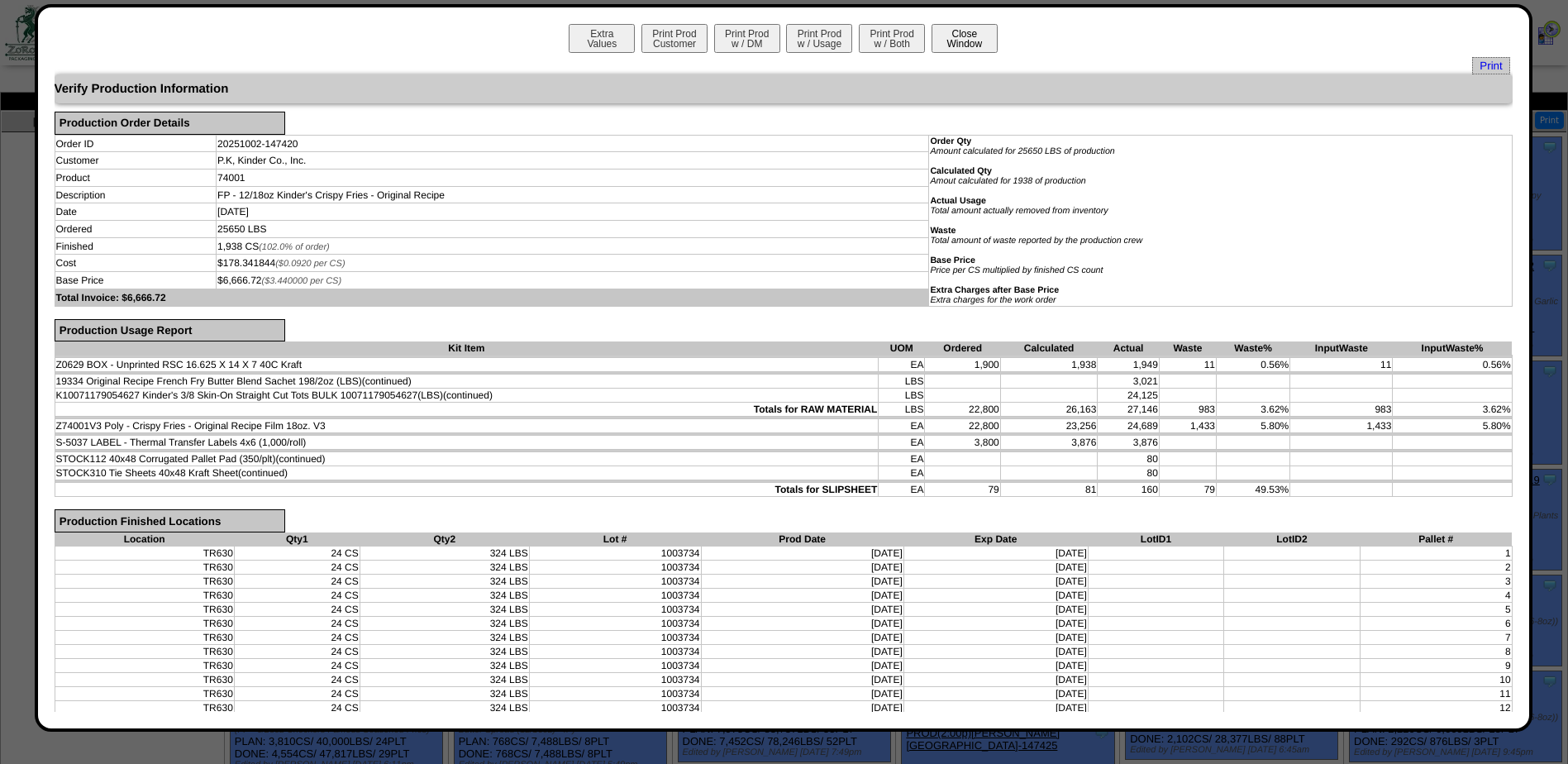
drag, startPoint x: 973, startPoint y: 42, endPoint x: 975, endPoint y: 53, distance: 11.2
click at [973, 42] on button "Close Window" at bounding box center [964, 38] width 66 height 29
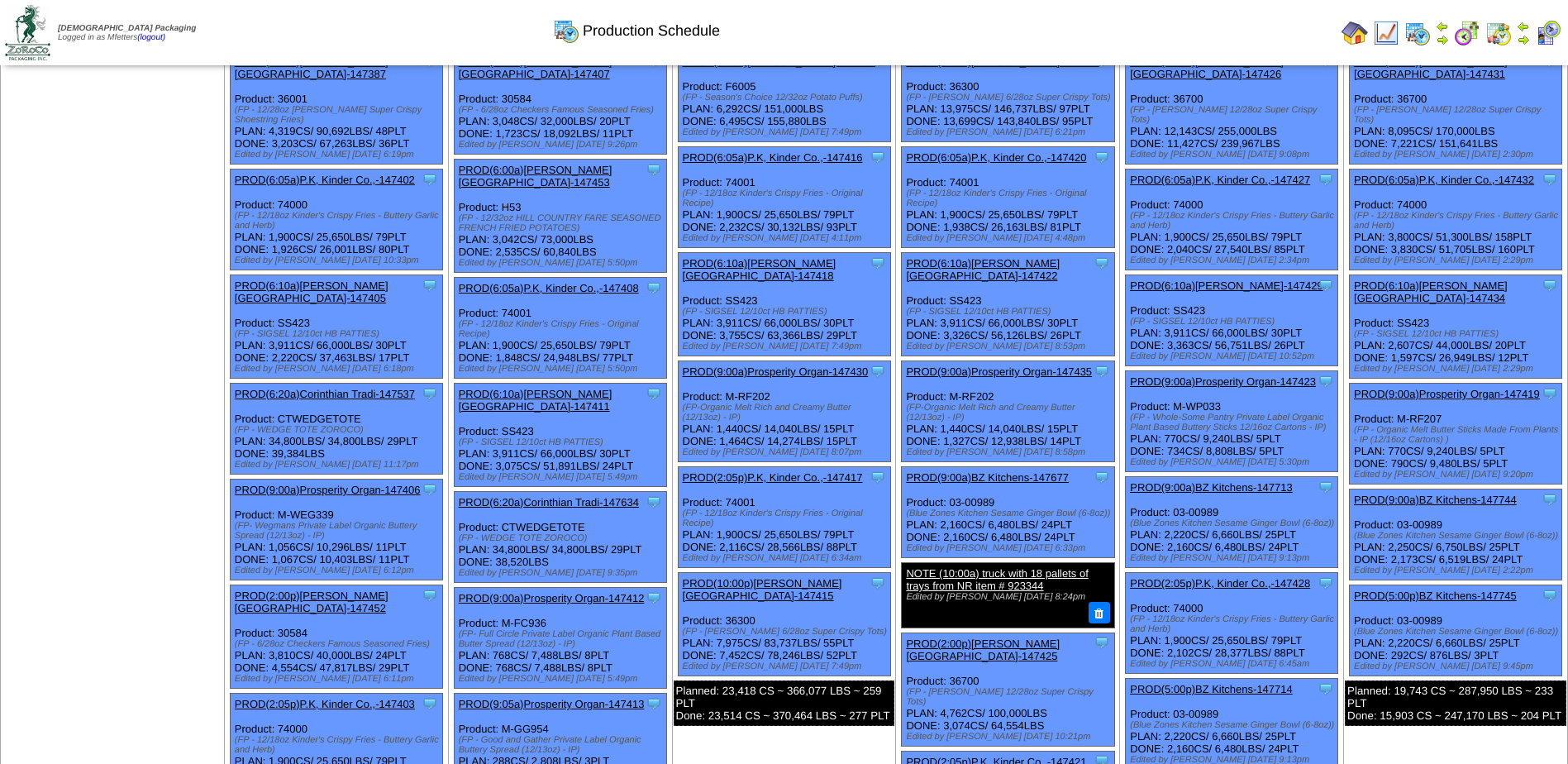
scroll to position [248, 0]
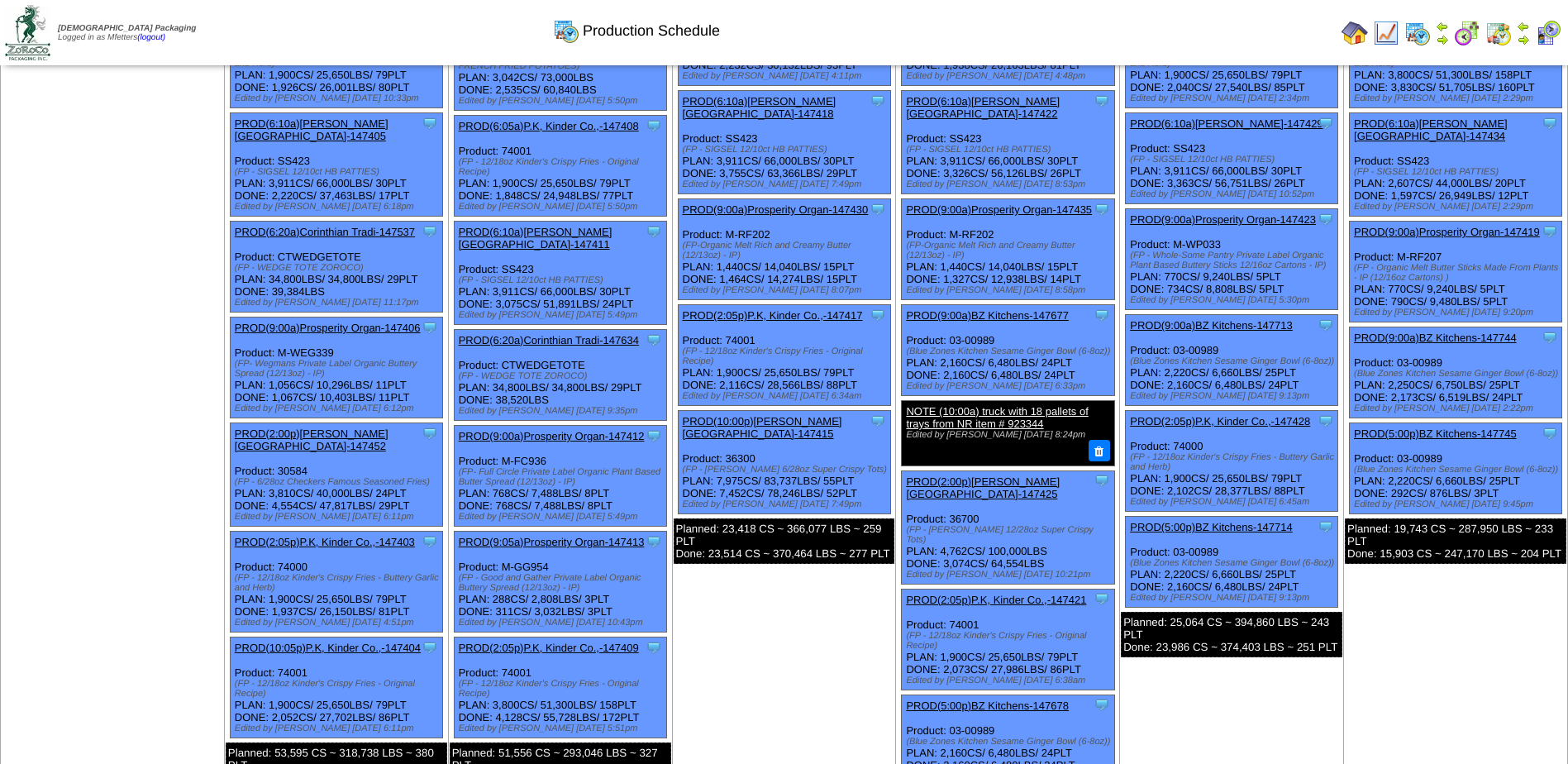
click at [1007, 594] on link "PROD(2:05p)P.K, Kinder Co.,-147421" at bounding box center [996, 600] width 180 height 13
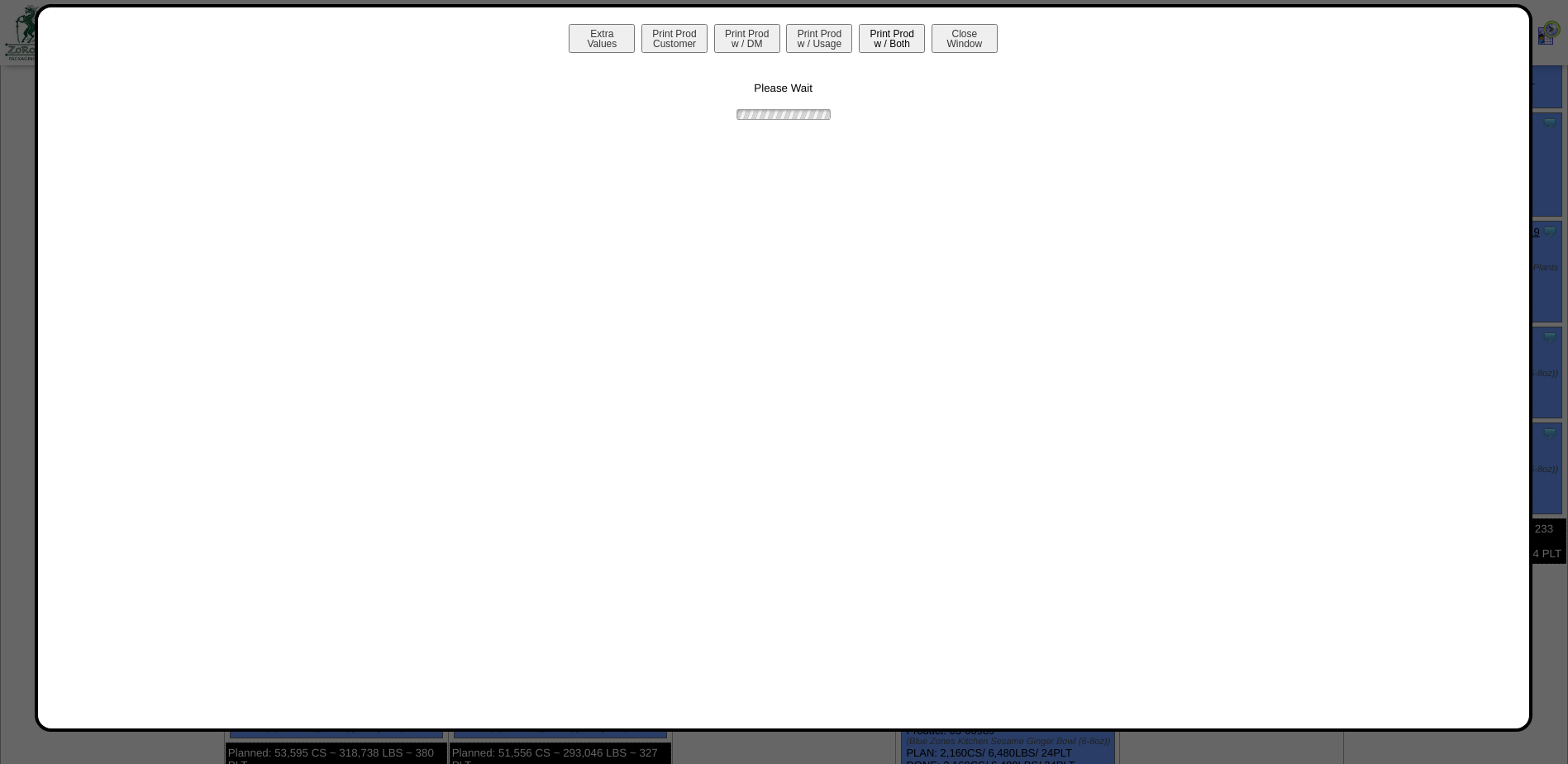
click at [888, 33] on button "Print Prod w / Both" at bounding box center [892, 38] width 66 height 29
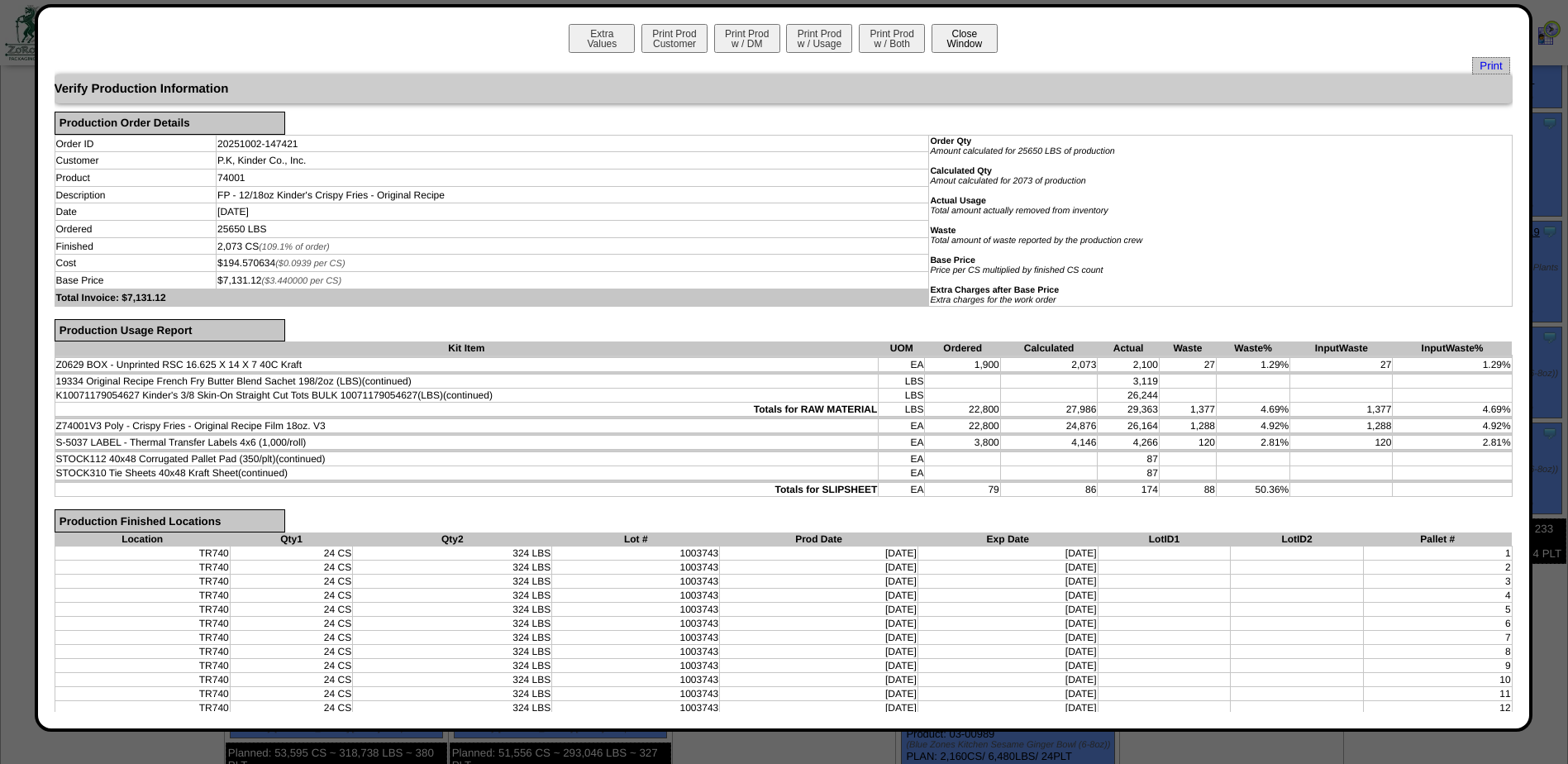
click at [950, 43] on button "Close Window" at bounding box center [964, 38] width 66 height 29
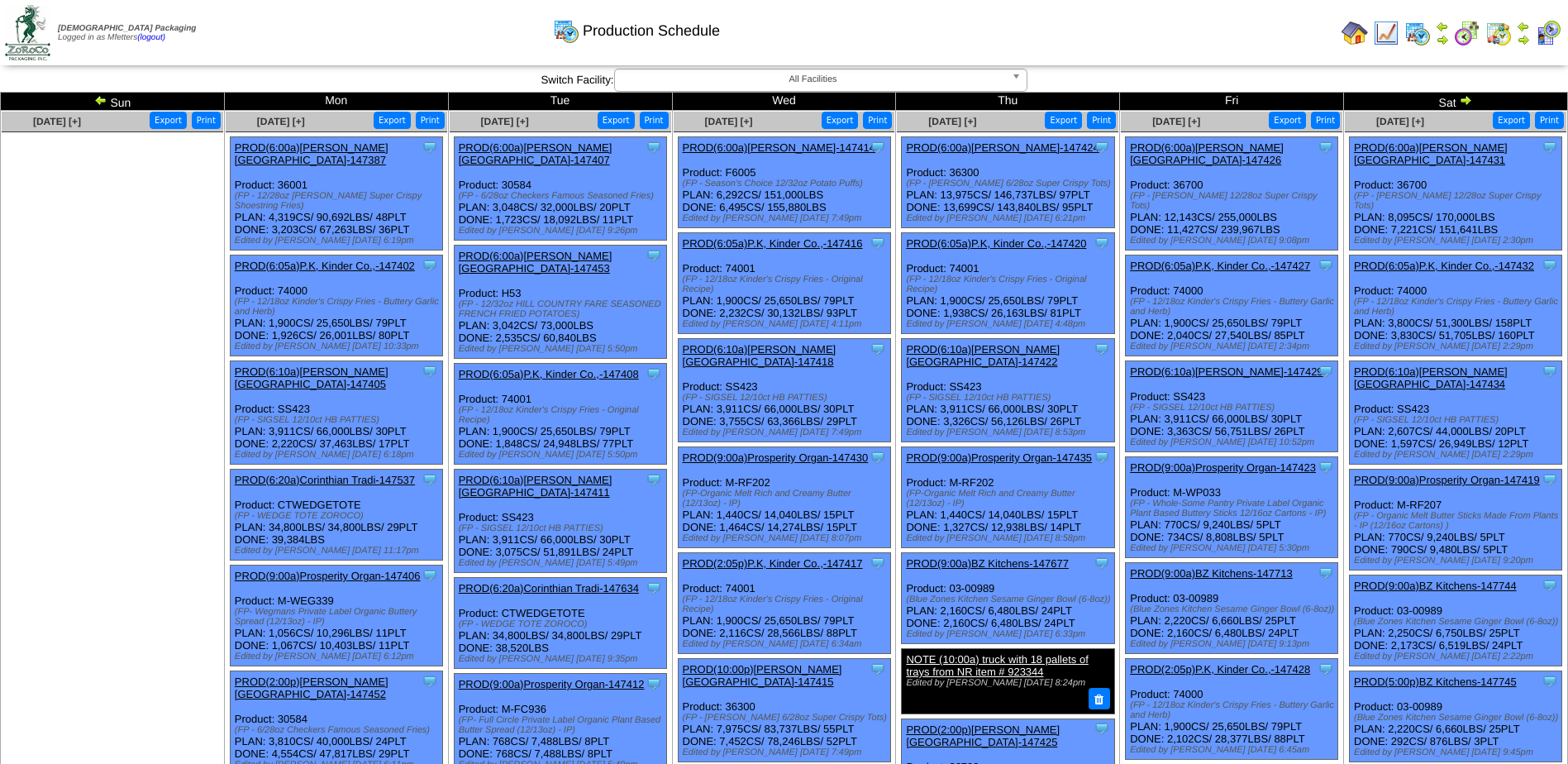
click at [1240, 260] on link "PROD(6:05a)P.K, Kinder Co.,-147427" at bounding box center [1219, 266] width 180 height 13
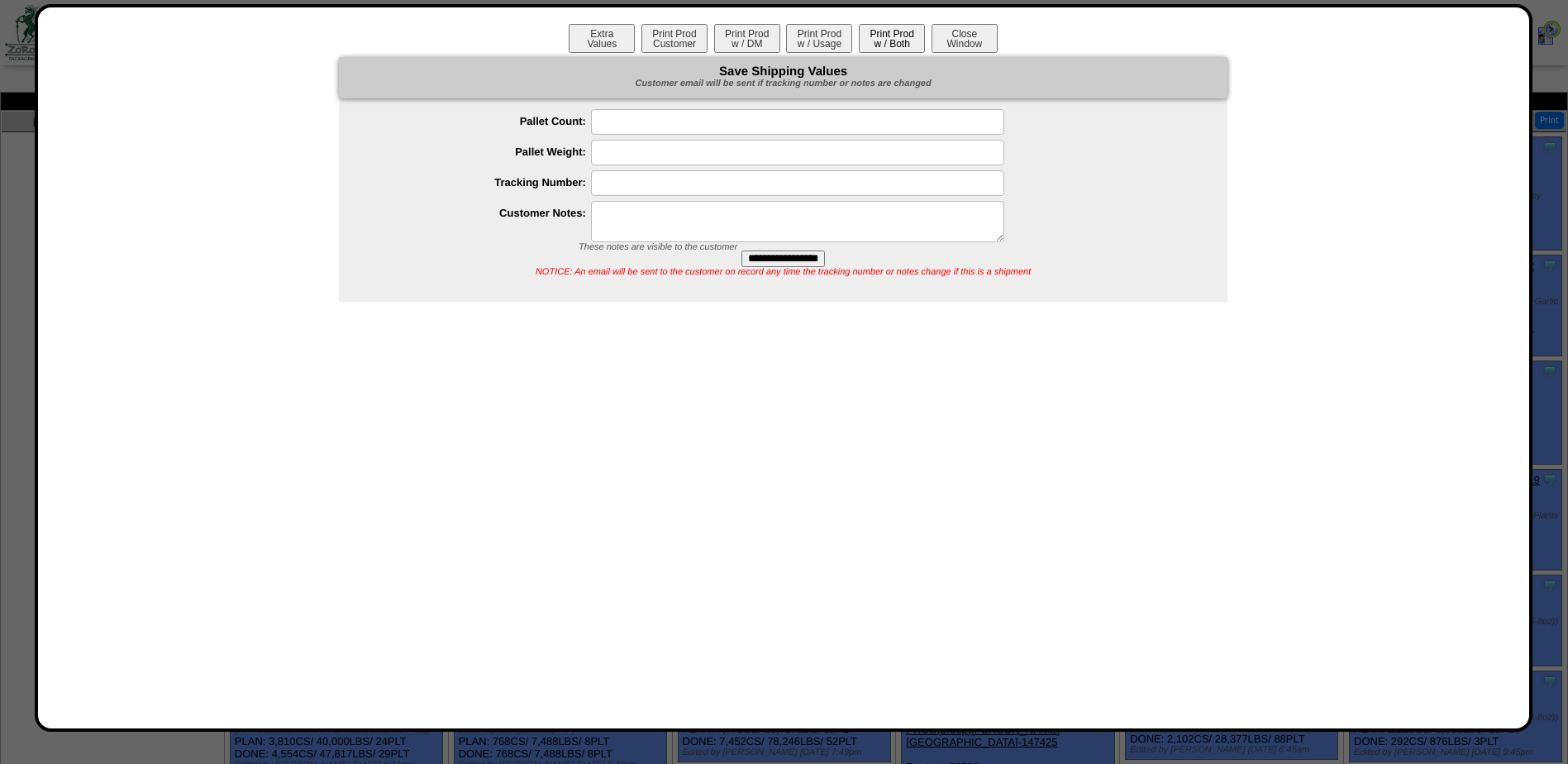
click at [893, 39] on button "Print Prod w / Both" at bounding box center [892, 38] width 66 height 29
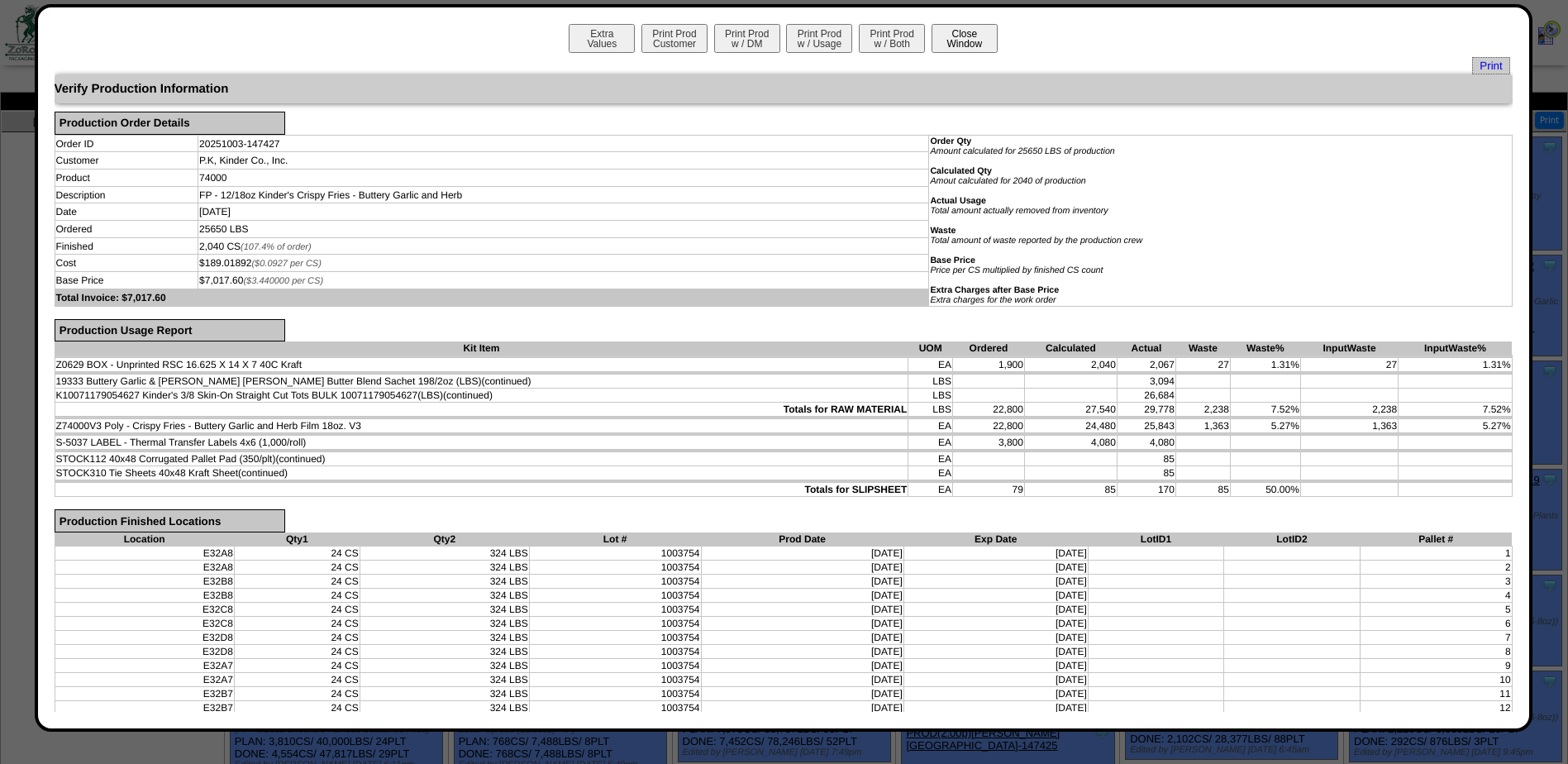
click at [971, 35] on button "Close Window" at bounding box center [964, 38] width 66 height 29
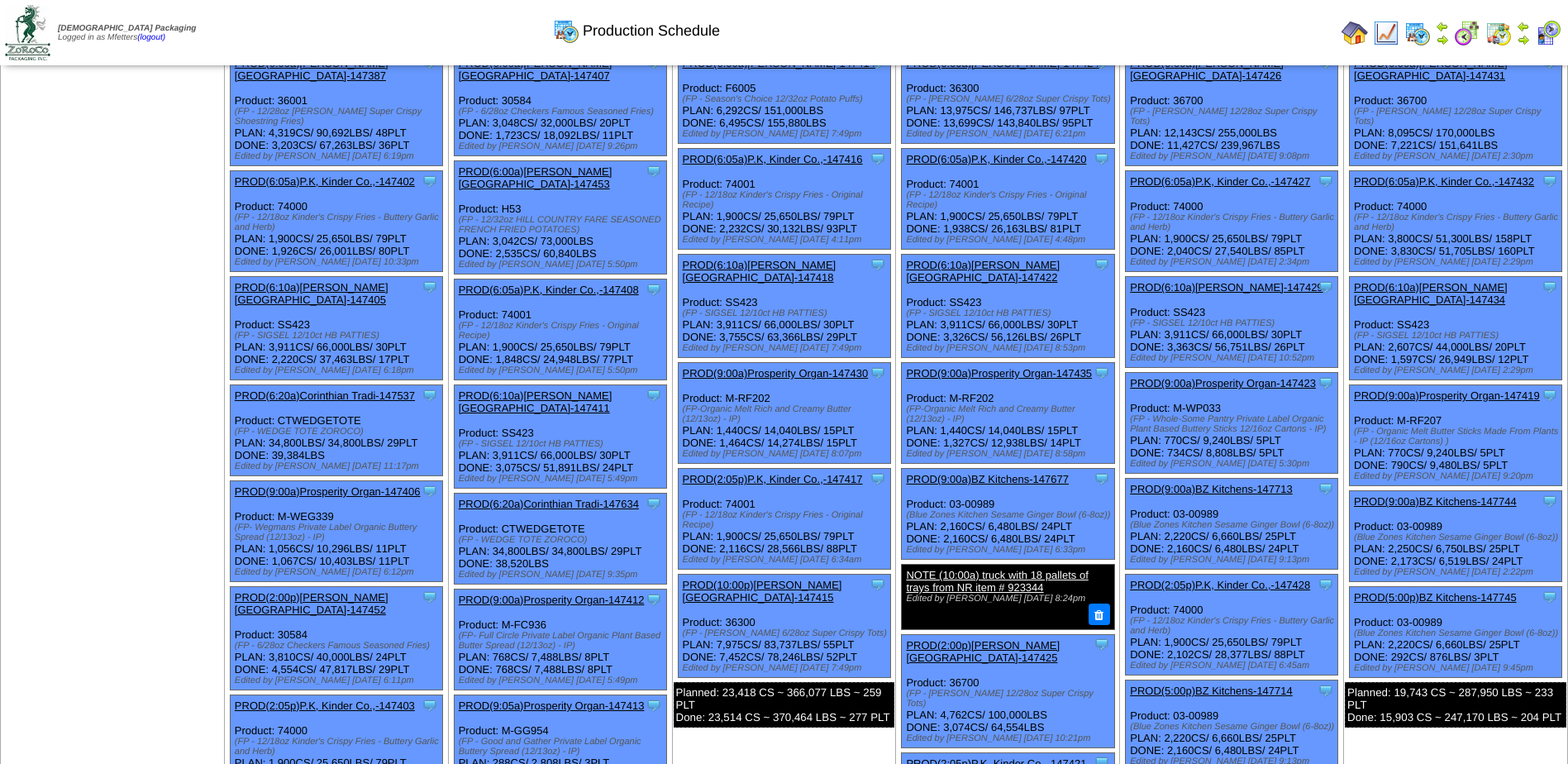
scroll to position [248, 0]
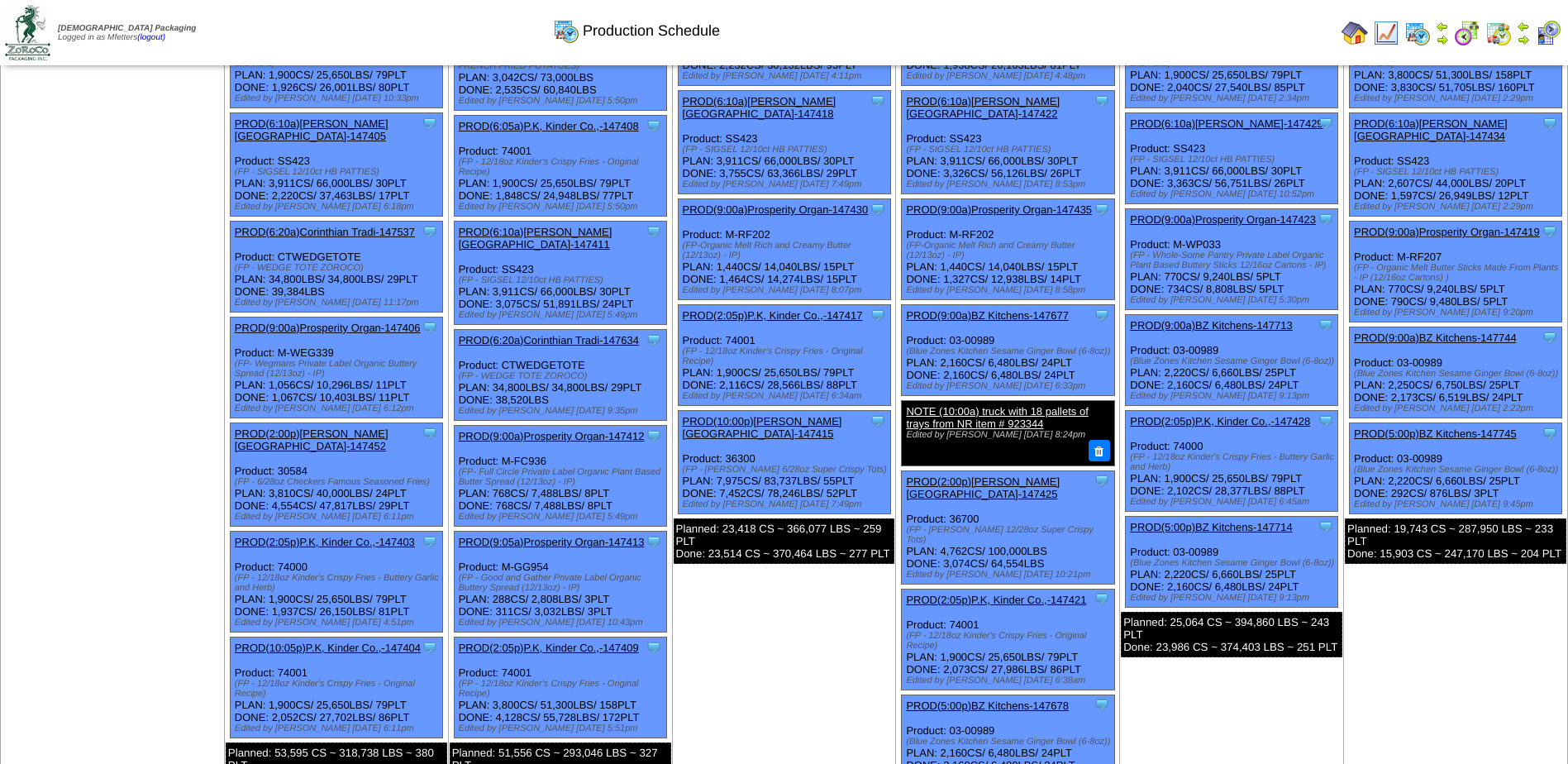
click at [1231, 415] on link "PROD(2:05p)P.K, Kinder Co.,-147428" at bounding box center [1219, 421] width 180 height 13
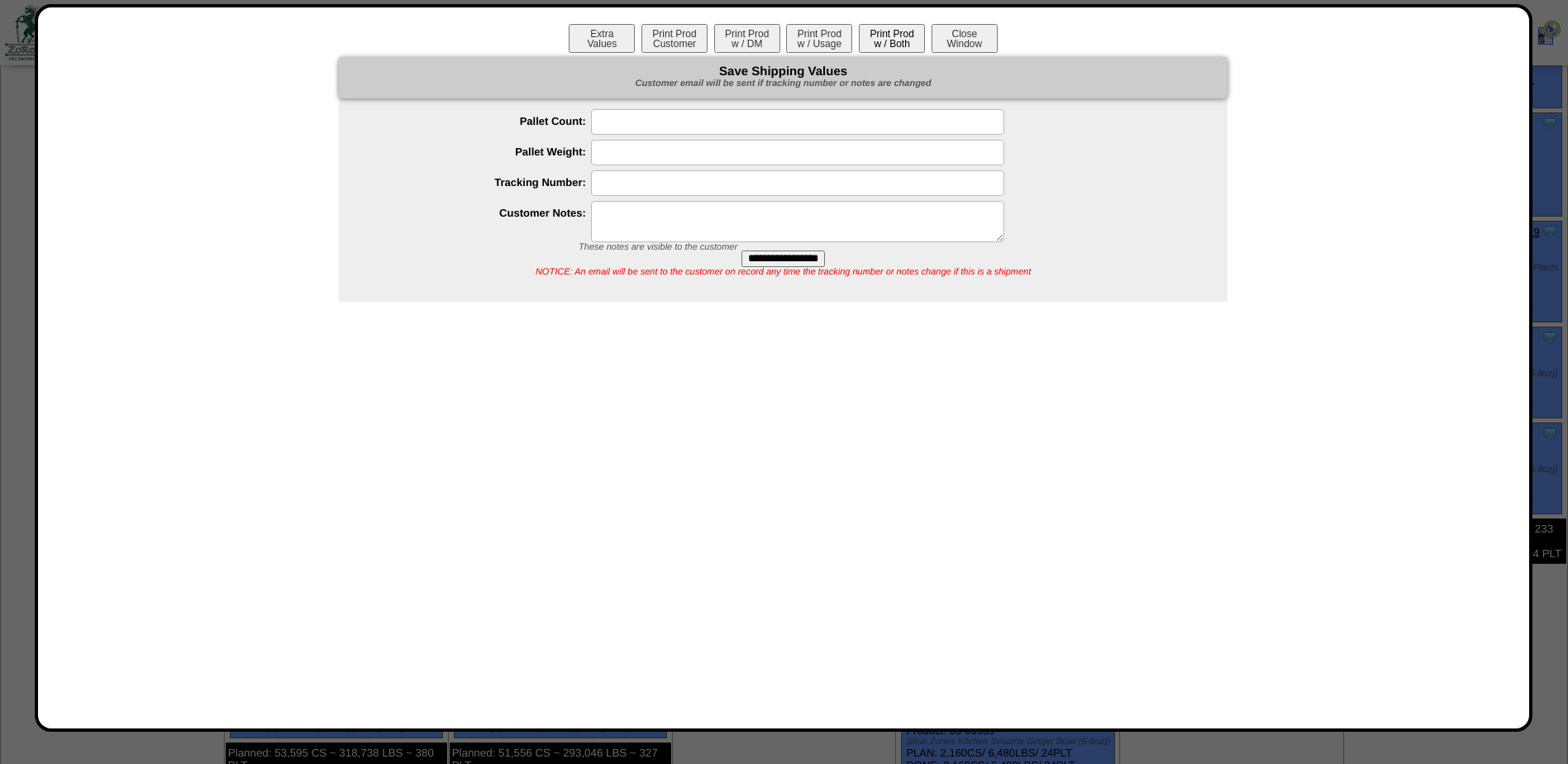
click at [871, 39] on button "Print Prod w / Both" at bounding box center [892, 38] width 66 height 29
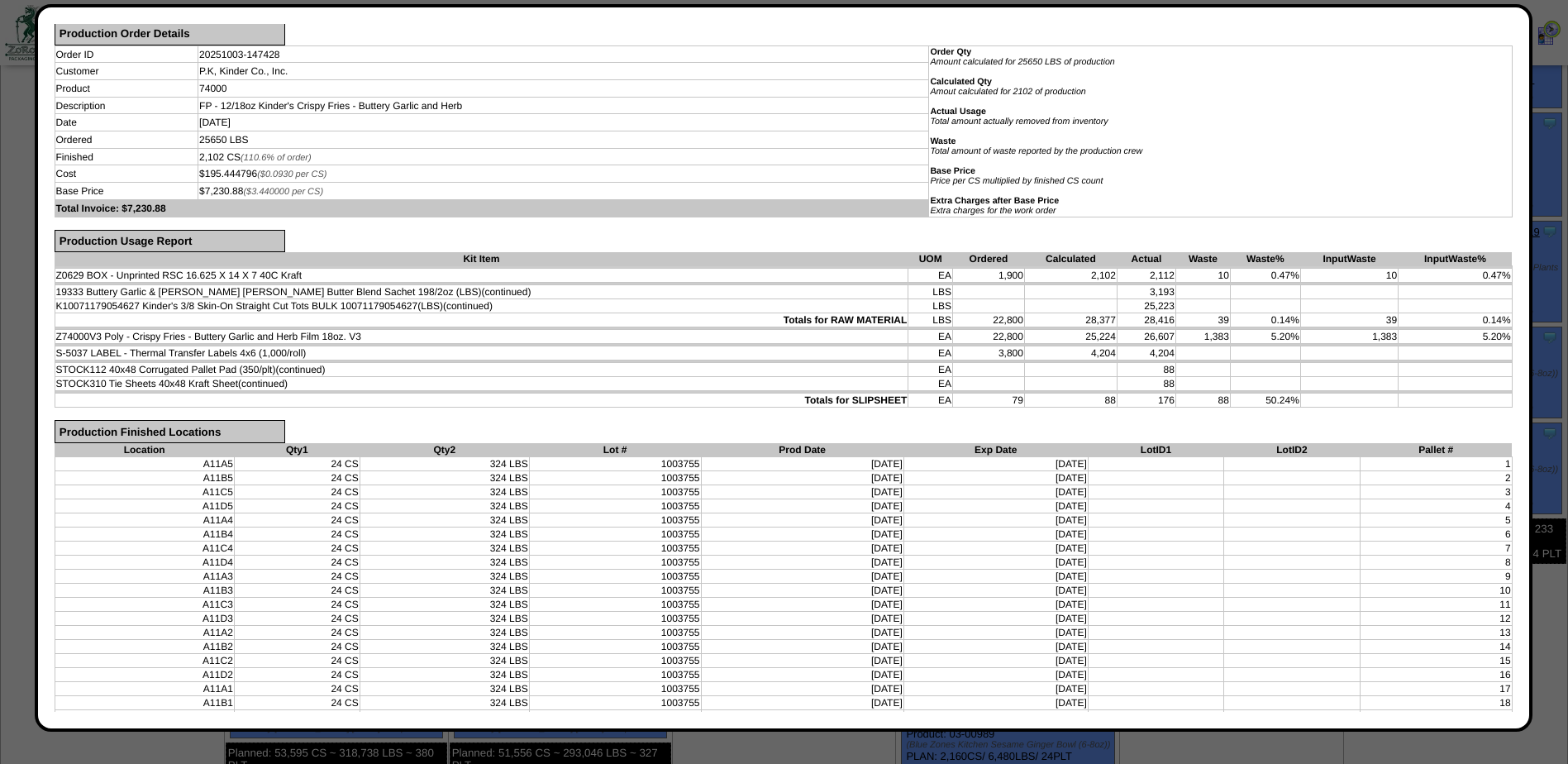
scroll to position [0, 0]
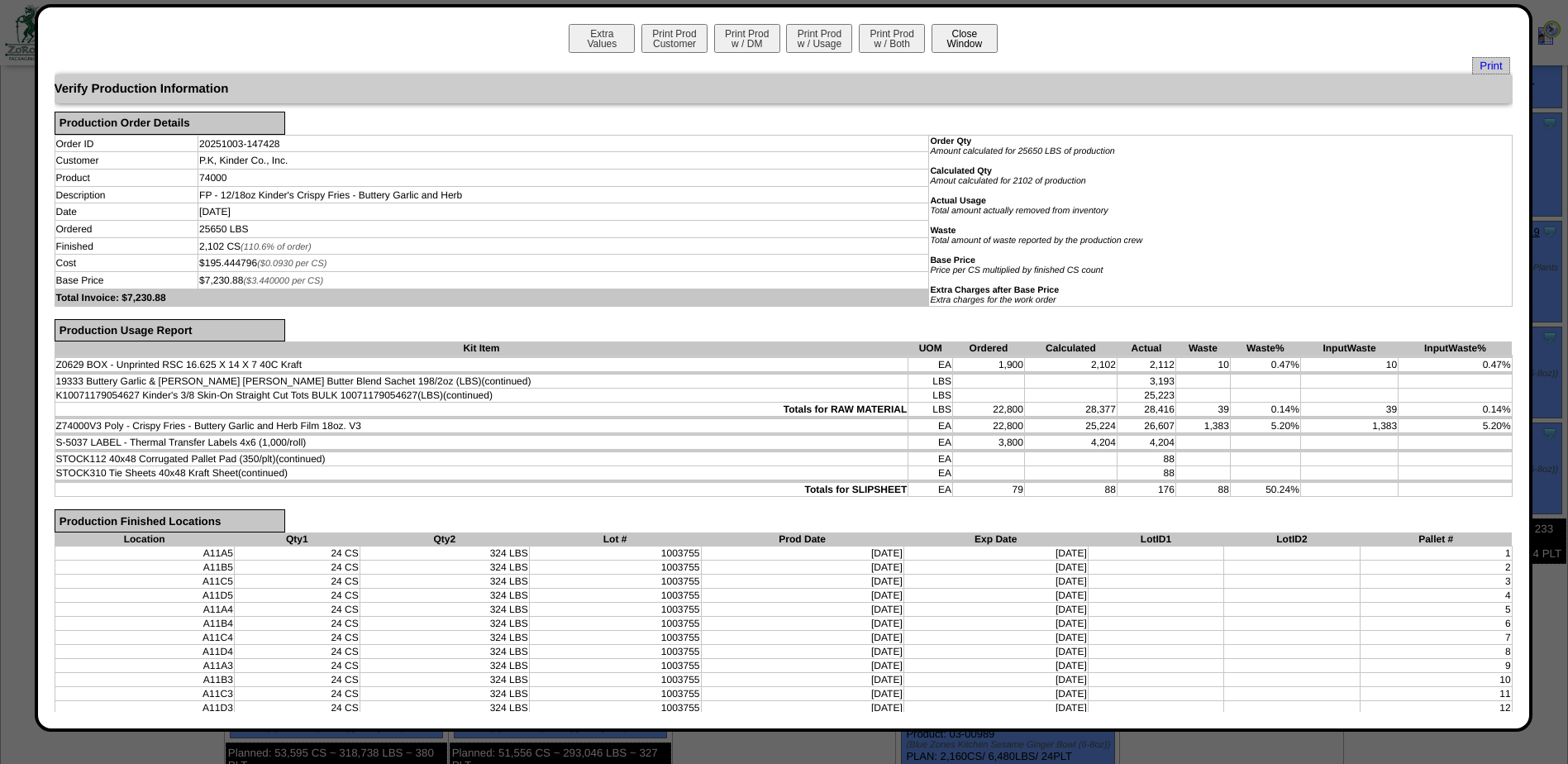
click at [943, 43] on button "Close Window" at bounding box center [964, 38] width 66 height 29
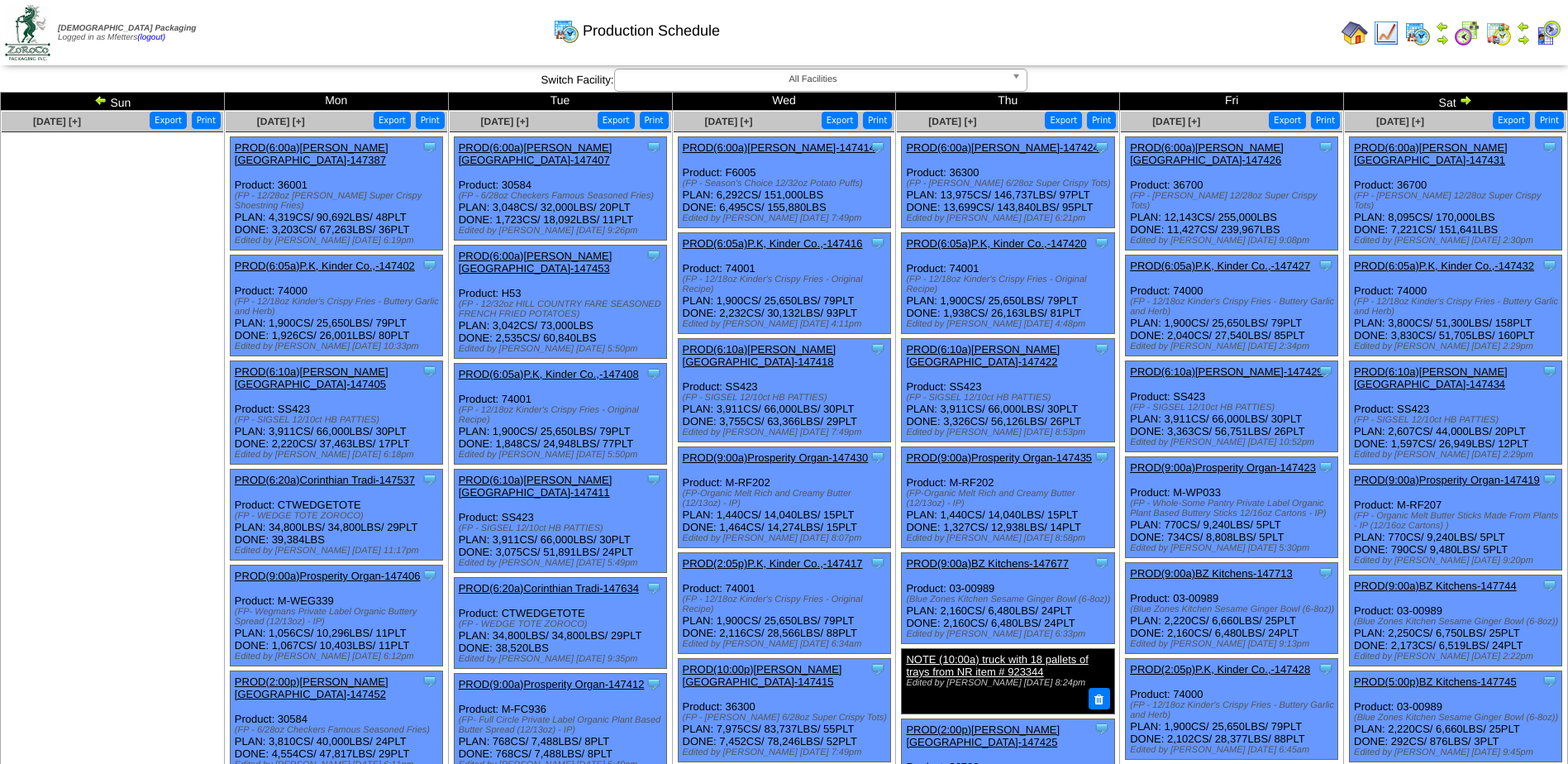
click at [1467, 99] on img at bounding box center [1465, 100] width 14 height 14
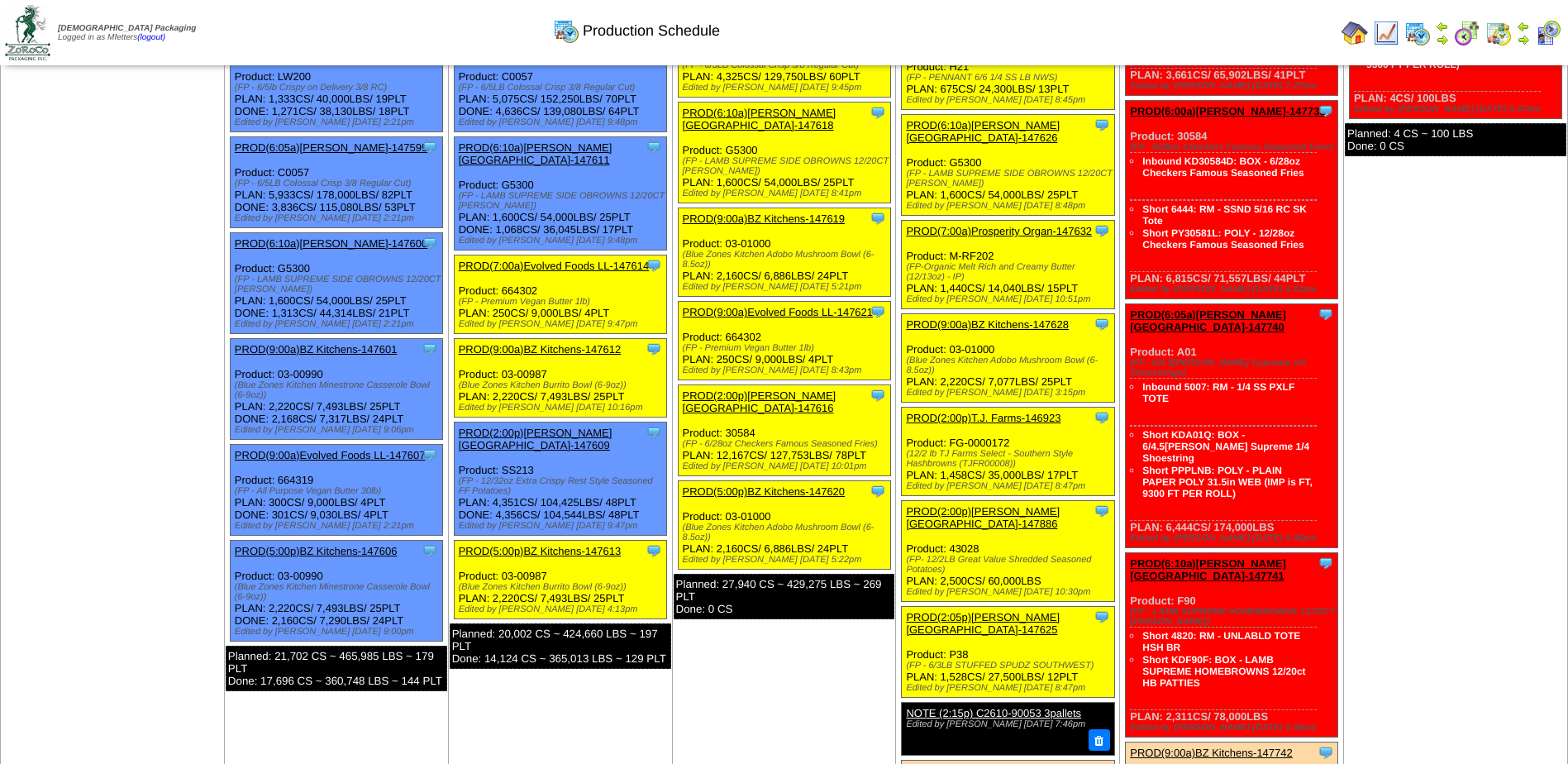
scroll to position [248, 0]
